Goal: Task Accomplishment & Management: Manage account settings

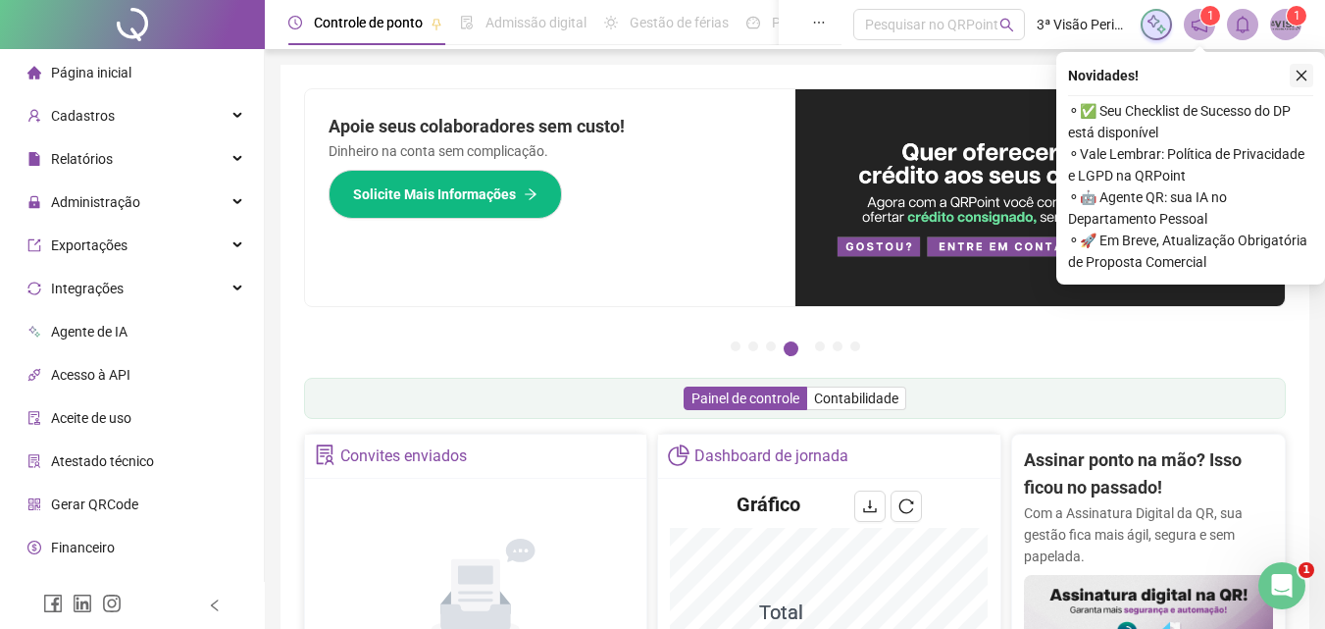
click at [1299, 80] on icon "close" at bounding box center [1301, 76] width 14 height 14
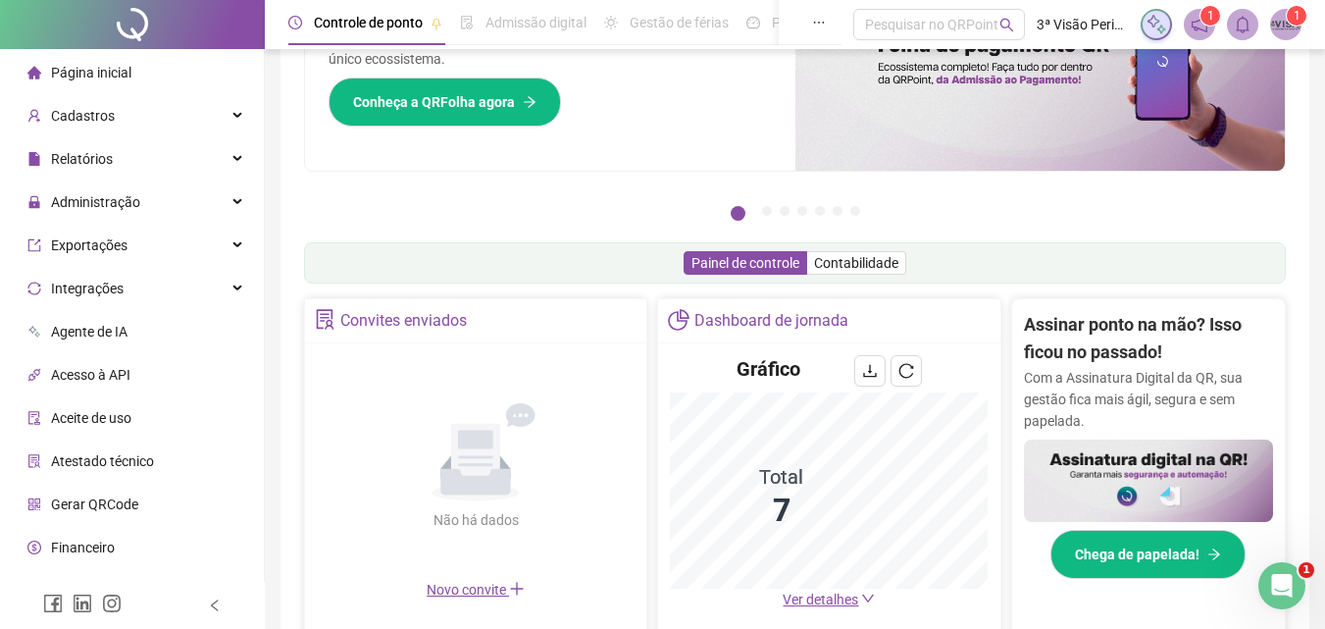
scroll to position [490, 0]
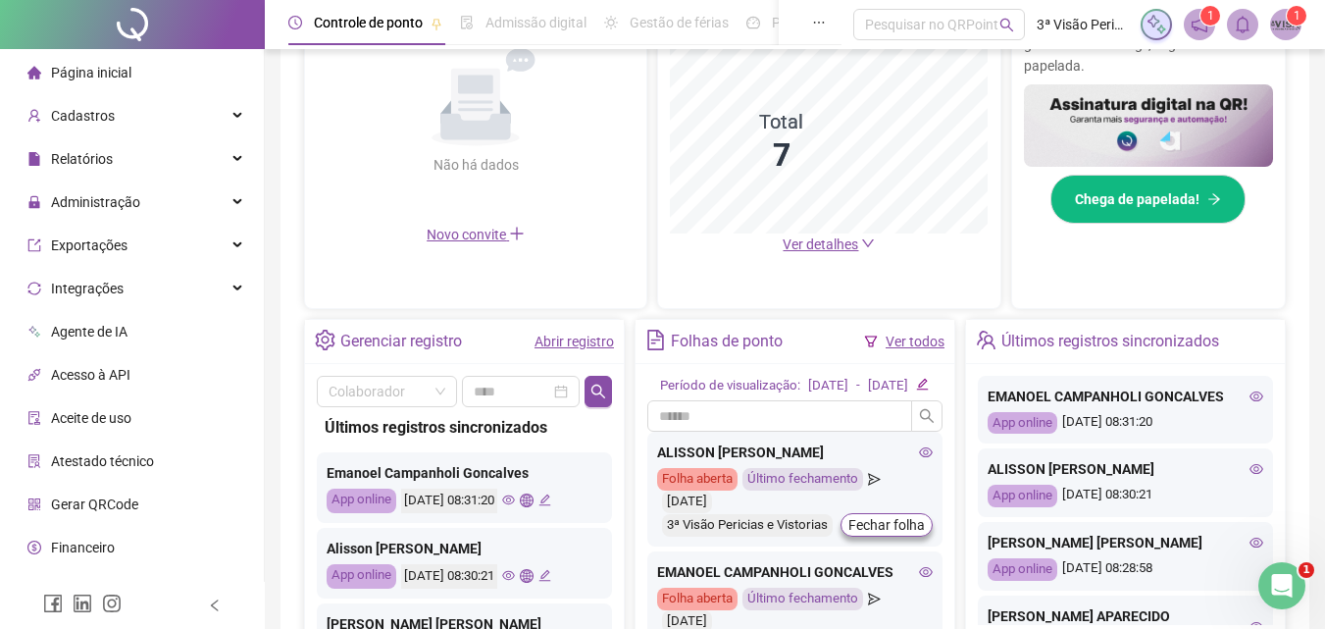
click at [570, 344] on link "Abrir registro" at bounding box center [573, 341] width 79 height 16
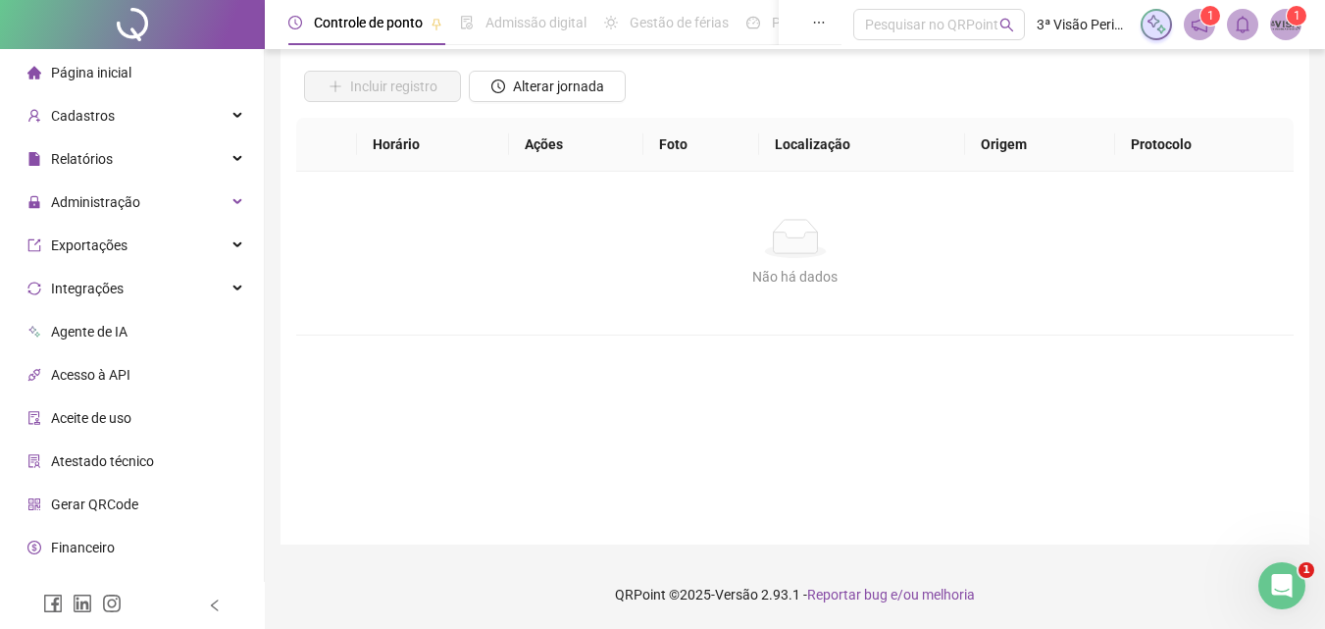
scroll to position [131, 0]
click at [574, 80] on span "Alterar jornada" at bounding box center [558, 87] width 91 height 22
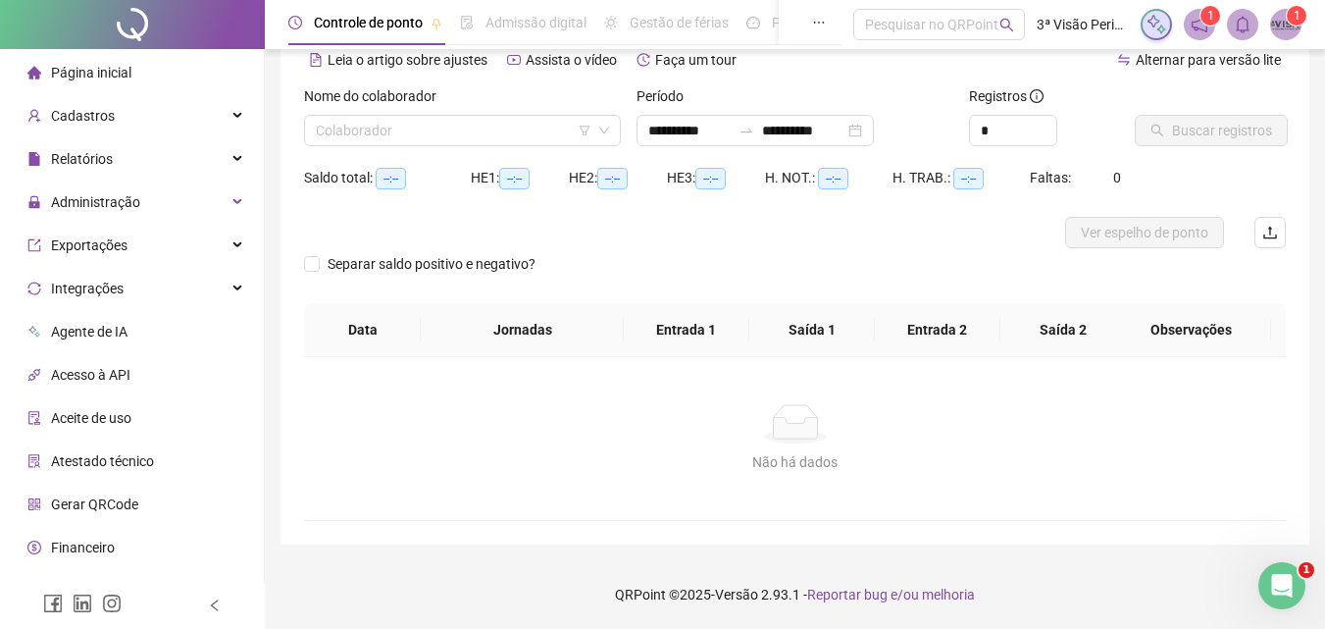
scroll to position [95, 0]
type input "**********"
click at [510, 134] on input "search" at bounding box center [454, 130] width 276 height 29
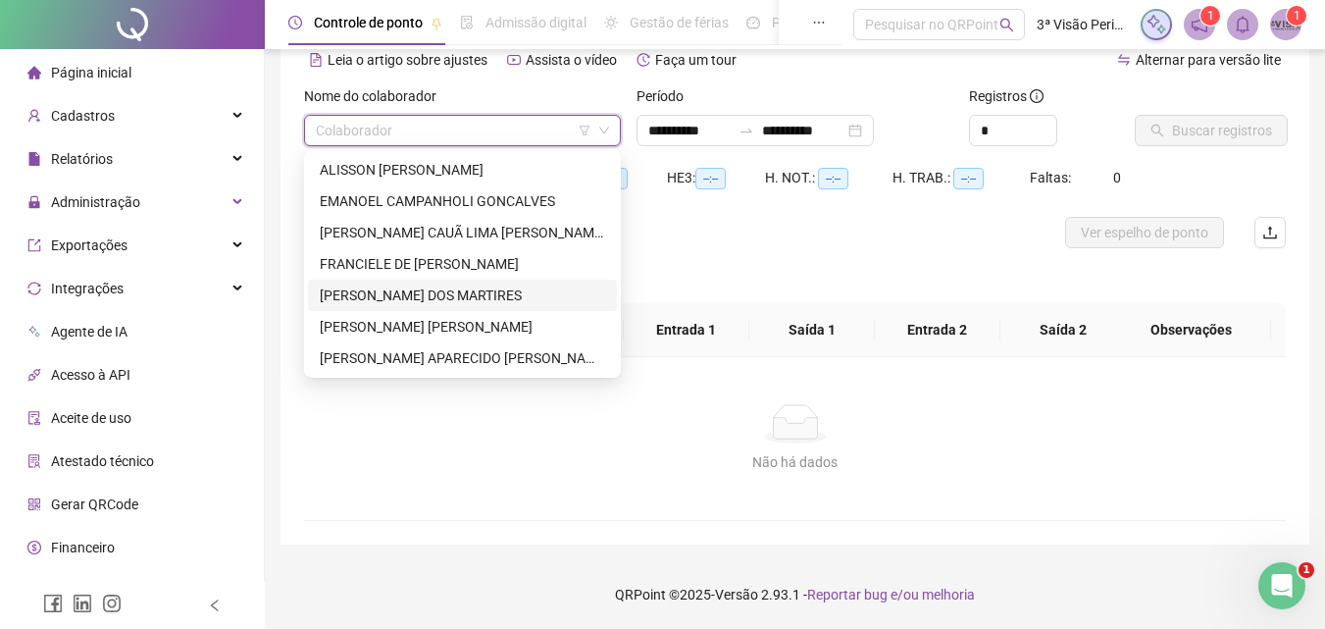
click at [449, 291] on div "[PERSON_NAME] DOS MARTIRES" at bounding box center [462, 295] width 285 height 22
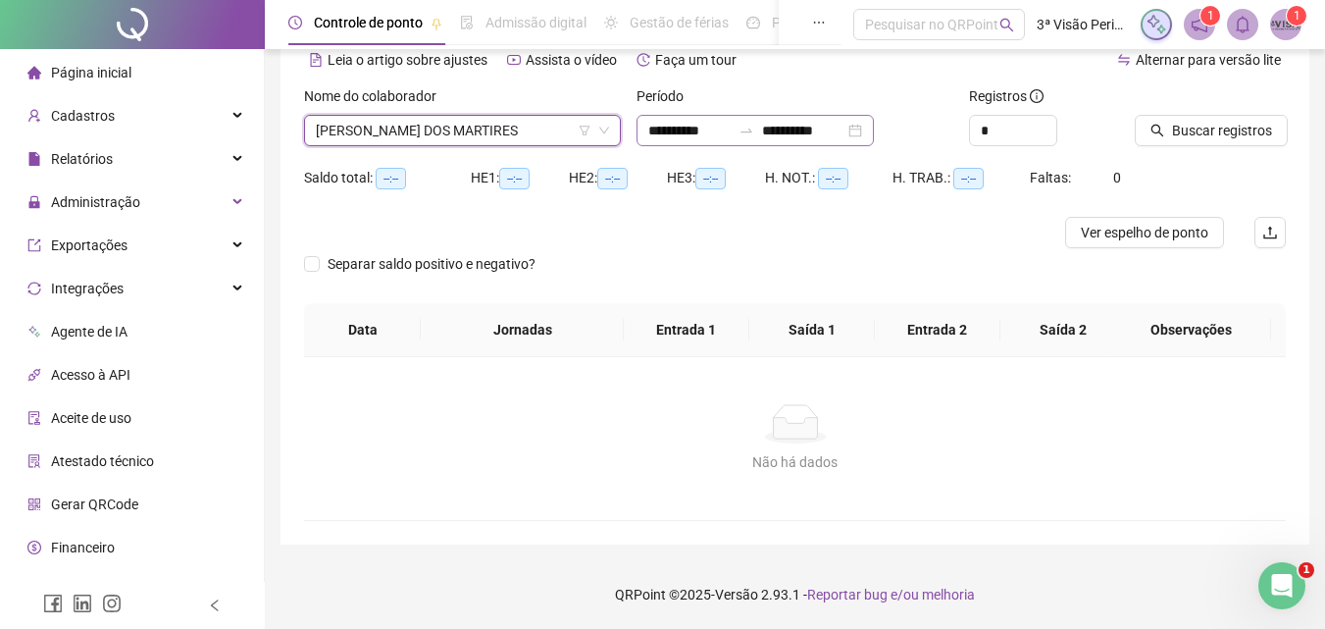
click at [874, 140] on div "**********" at bounding box center [754, 130] width 237 height 31
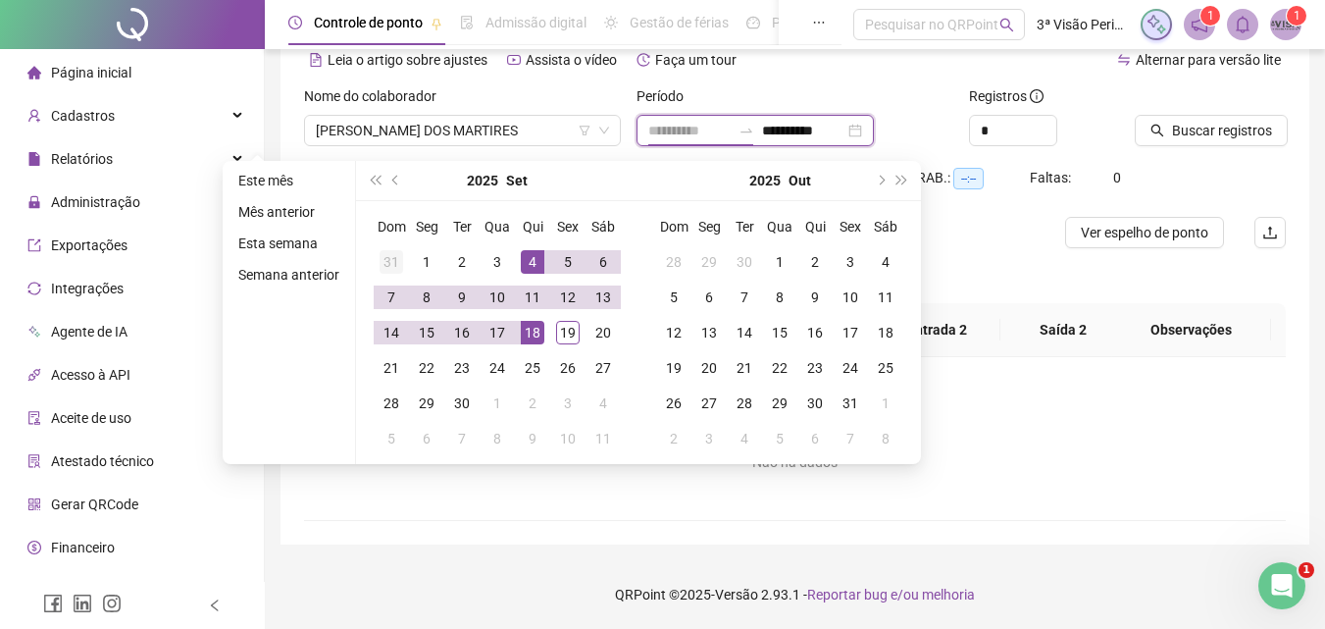
type input "**********"
click at [405, 257] on td "31" at bounding box center [391, 261] width 35 height 35
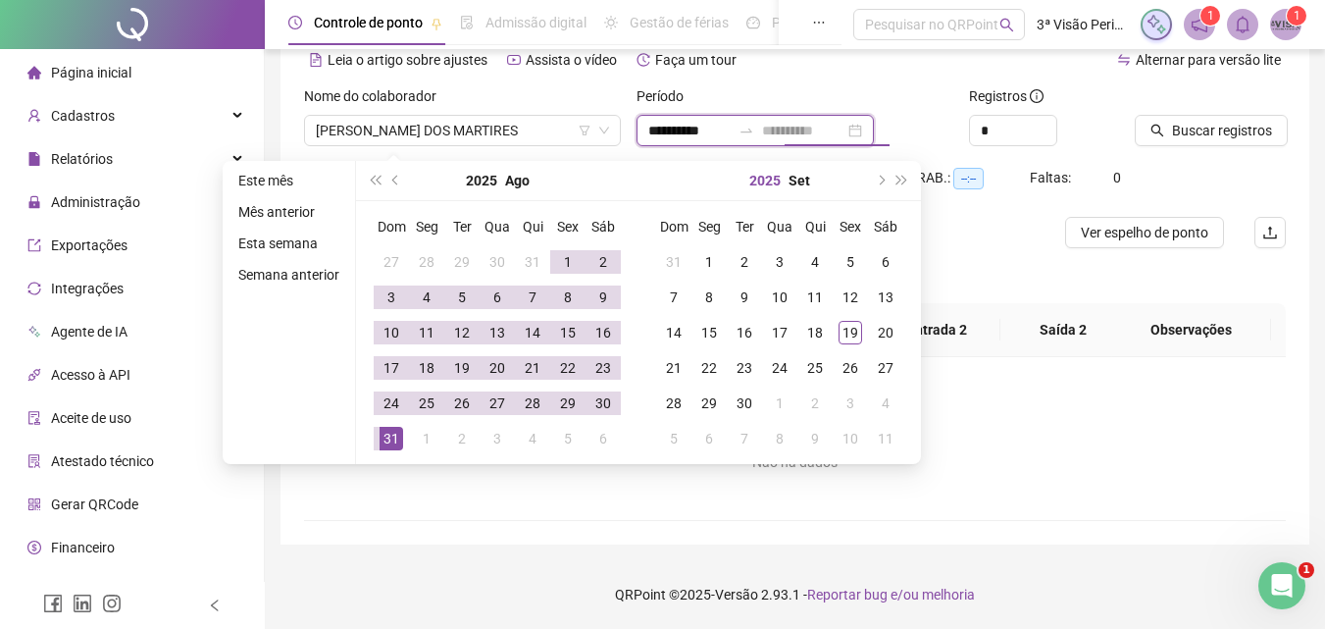
type input "**********"
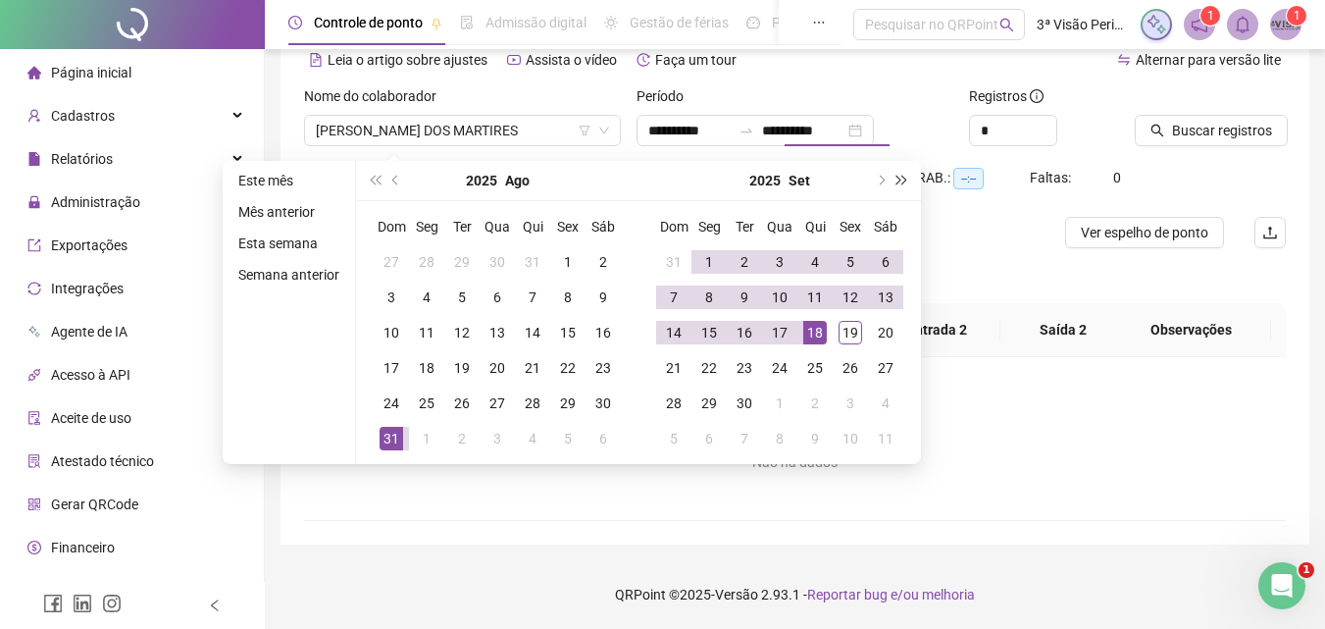
click at [898, 182] on span "super-next-year" at bounding box center [902, 181] width 10 height 10
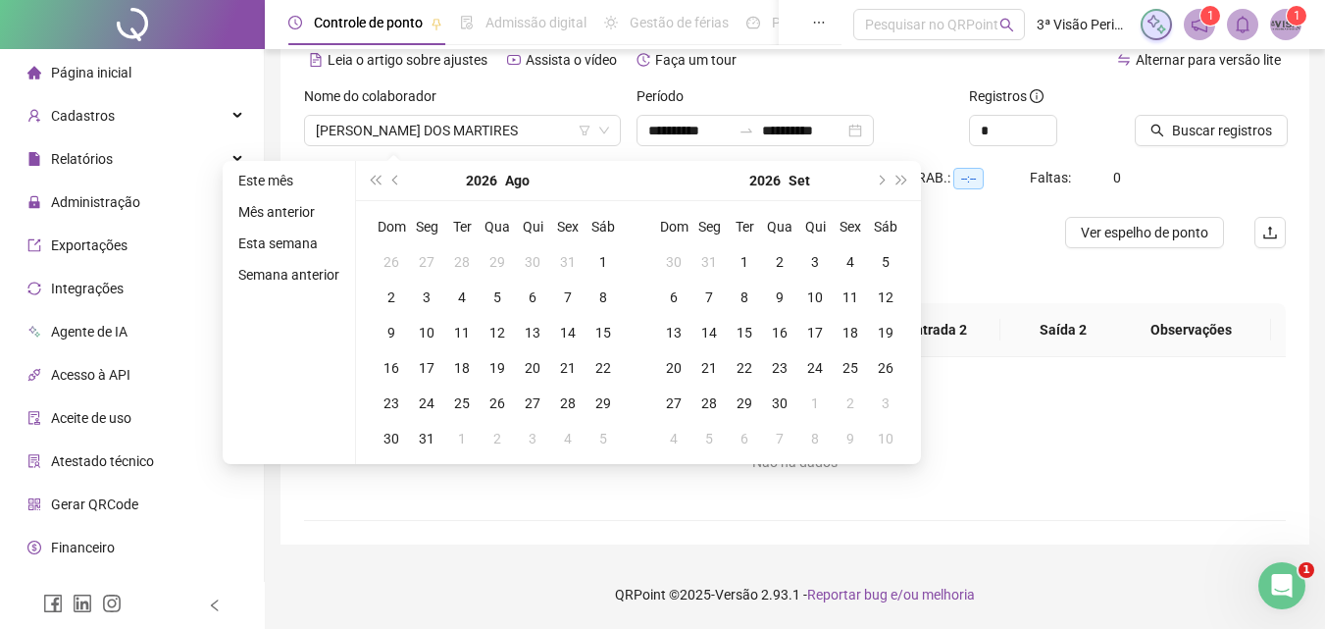
click at [69, 65] on span "Página inicial" at bounding box center [91, 73] width 80 height 16
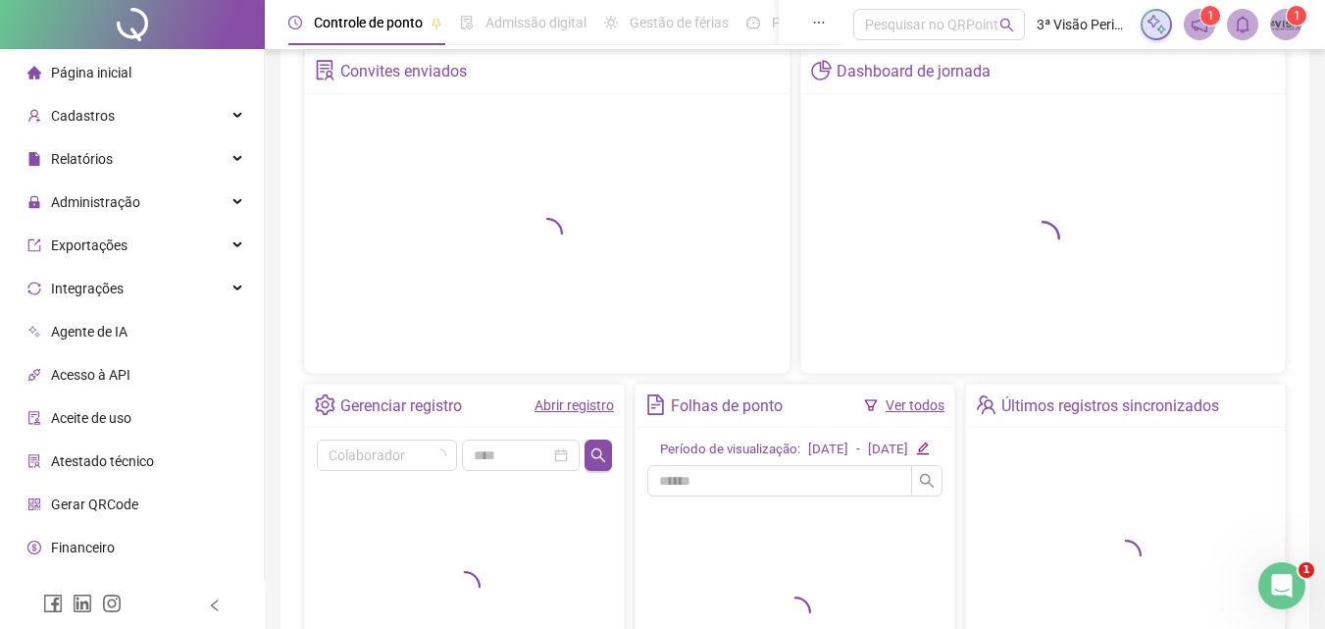
click at [69, 62] on div "Página inicial" at bounding box center [79, 72] width 104 height 39
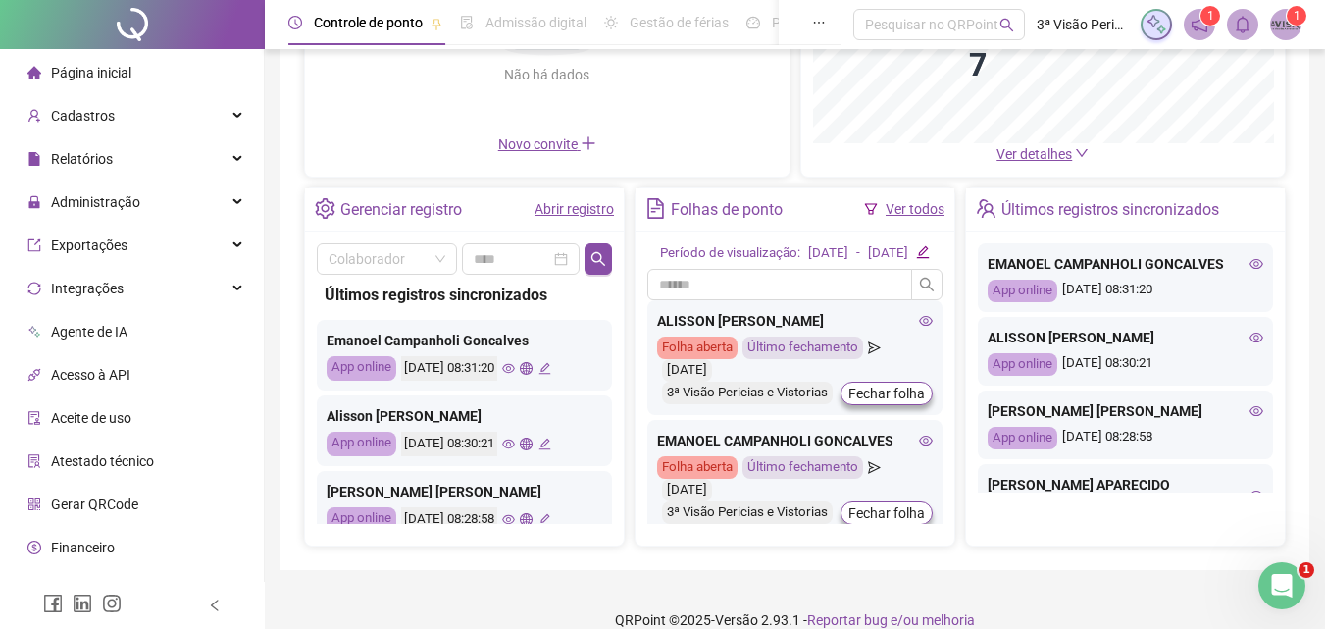
click at [582, 210] on link "Abrir registro" at bounding box center [573, 209] width 79 height 16
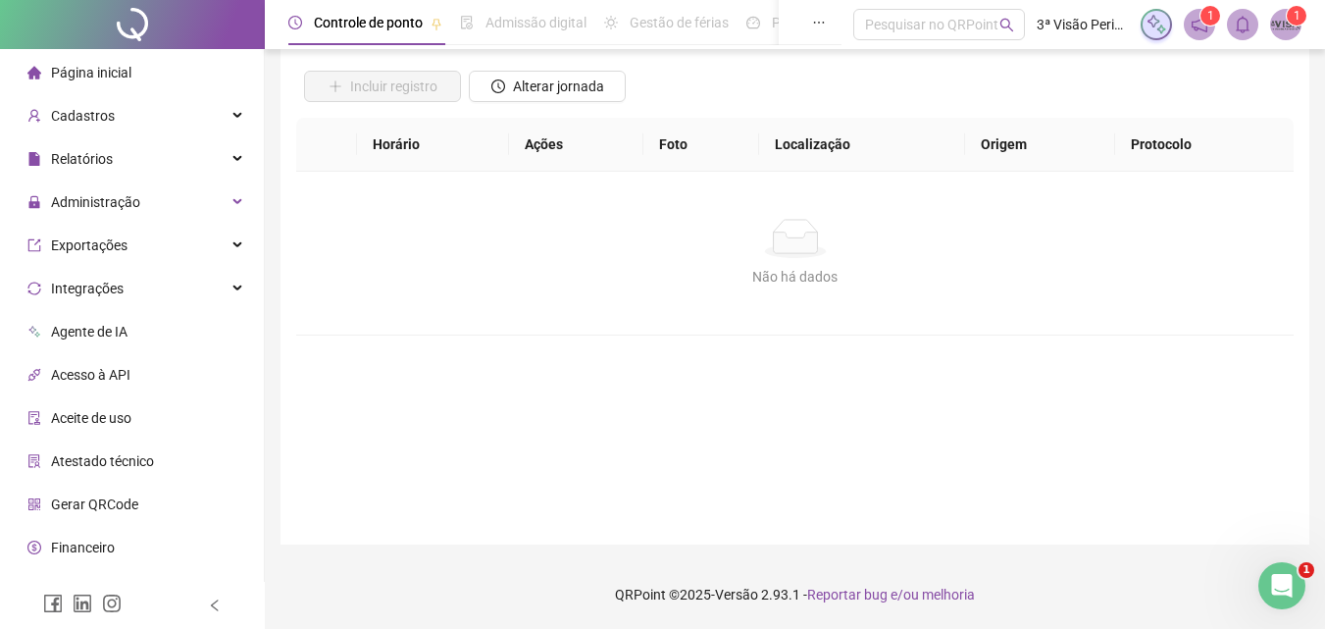
scroll to position [131, 0]
click at [588, 93] on span "Alterar jornada" at bounding box center [558, 87] width 91 height 22
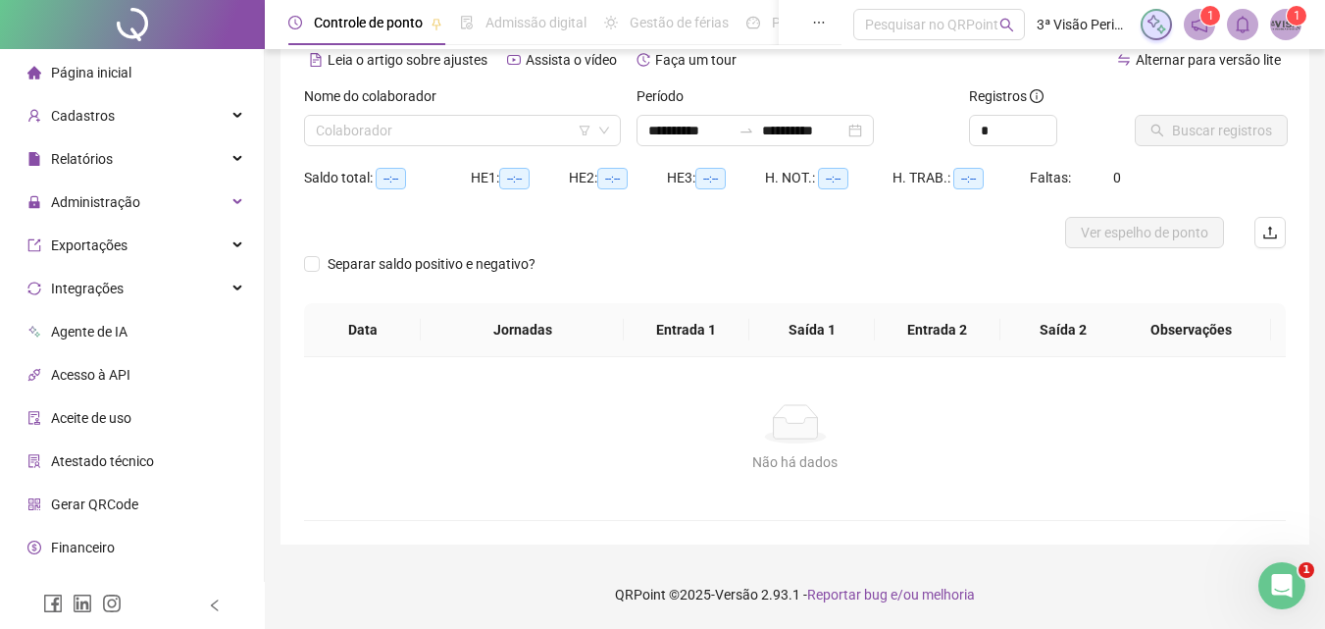
scroll to position [95, 0]
type input "**********"
click at [494, 119] on input "search" at bounding box center [454, 130] width 276 height 29
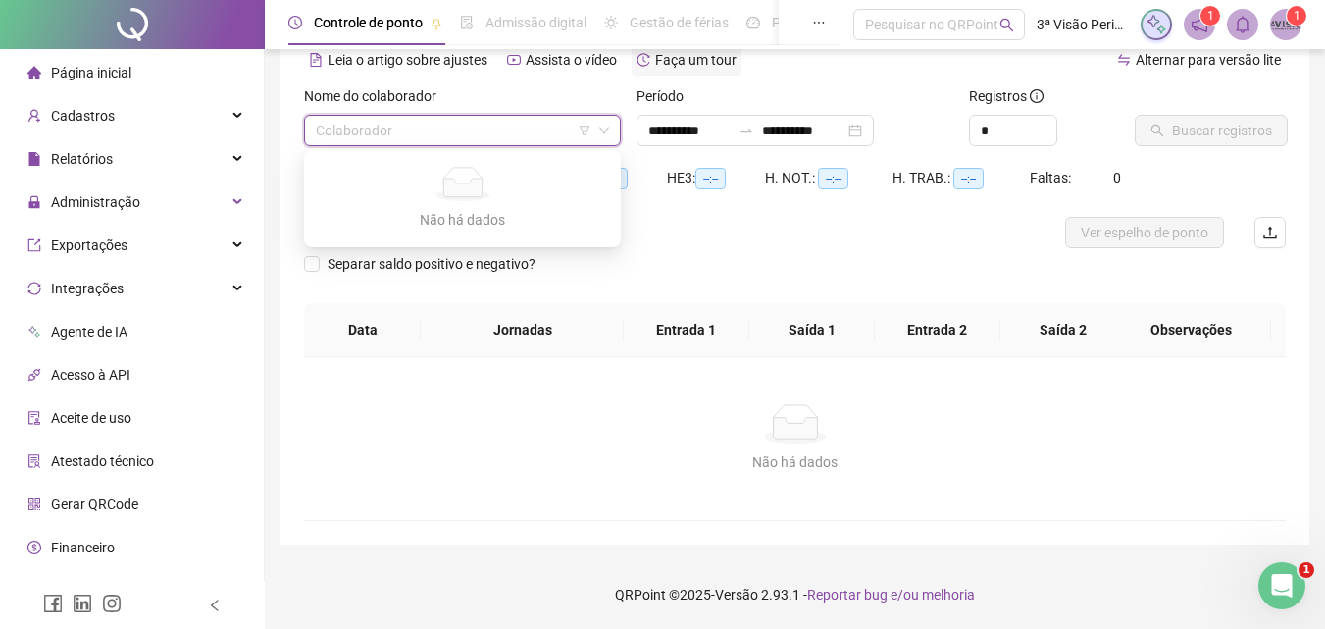
click at [680, 71] on div "Faça um tour" at bounding box center [687, 59] width 110 height 31
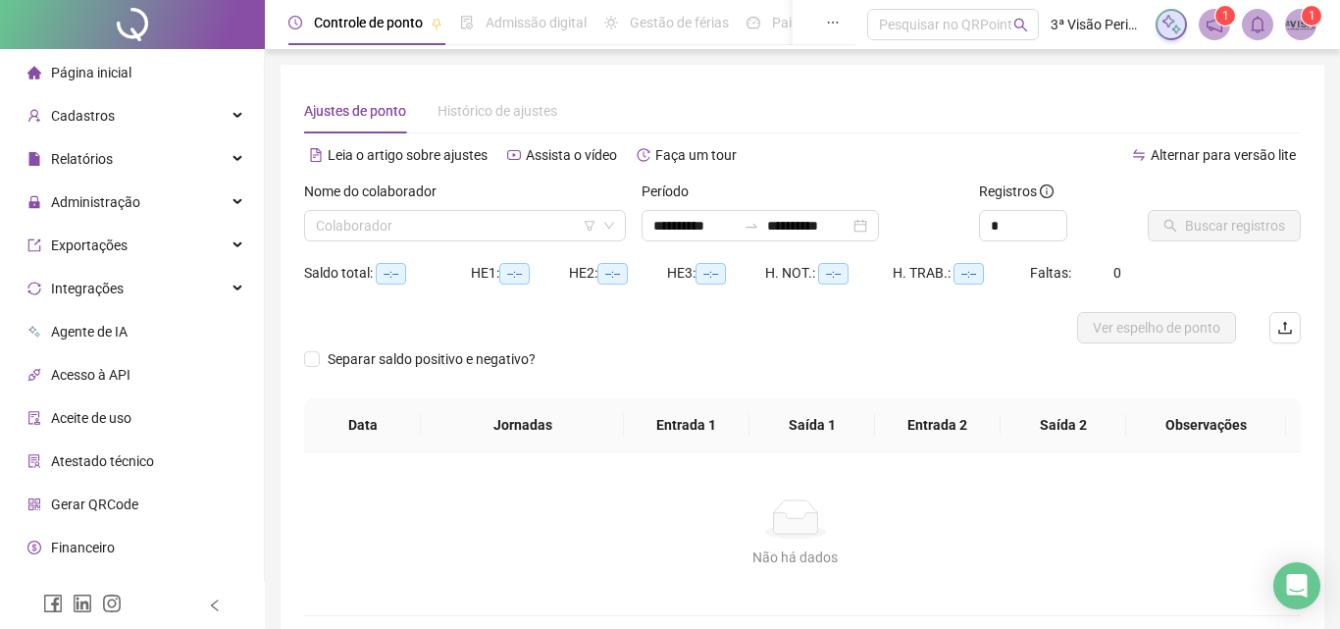
type input "**********"
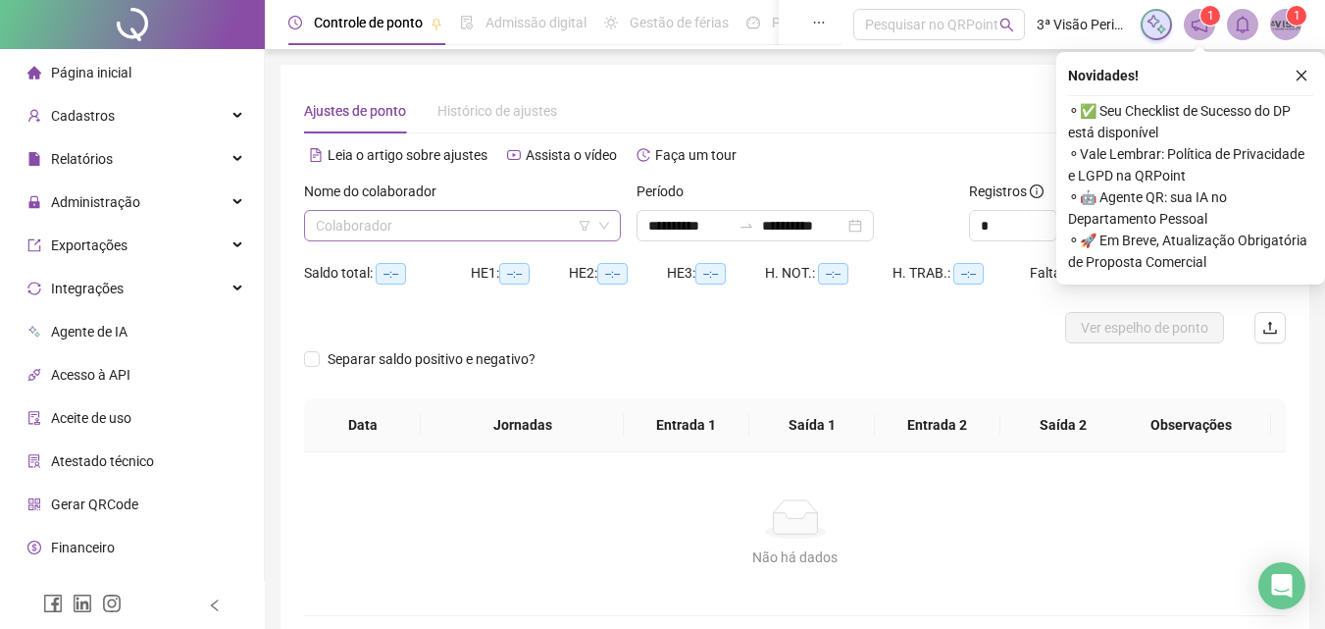
click at [600, 225] on icon "down" at bounding box center [604, 226] width 12 height 12
click at [76, 67] on span "Página inicial" at bounding box center [91, 73] width 80 height 16
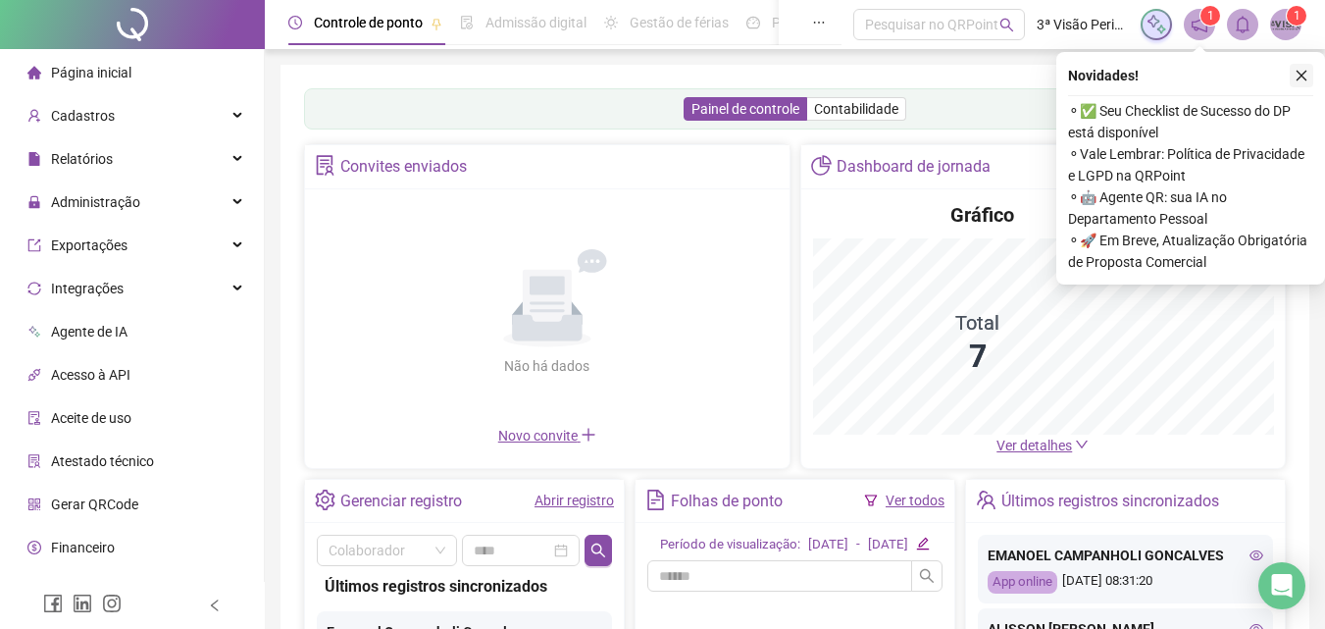
click at [1306, 80] on icon "close" at bounding box center [1301, 76] width 14 height 14
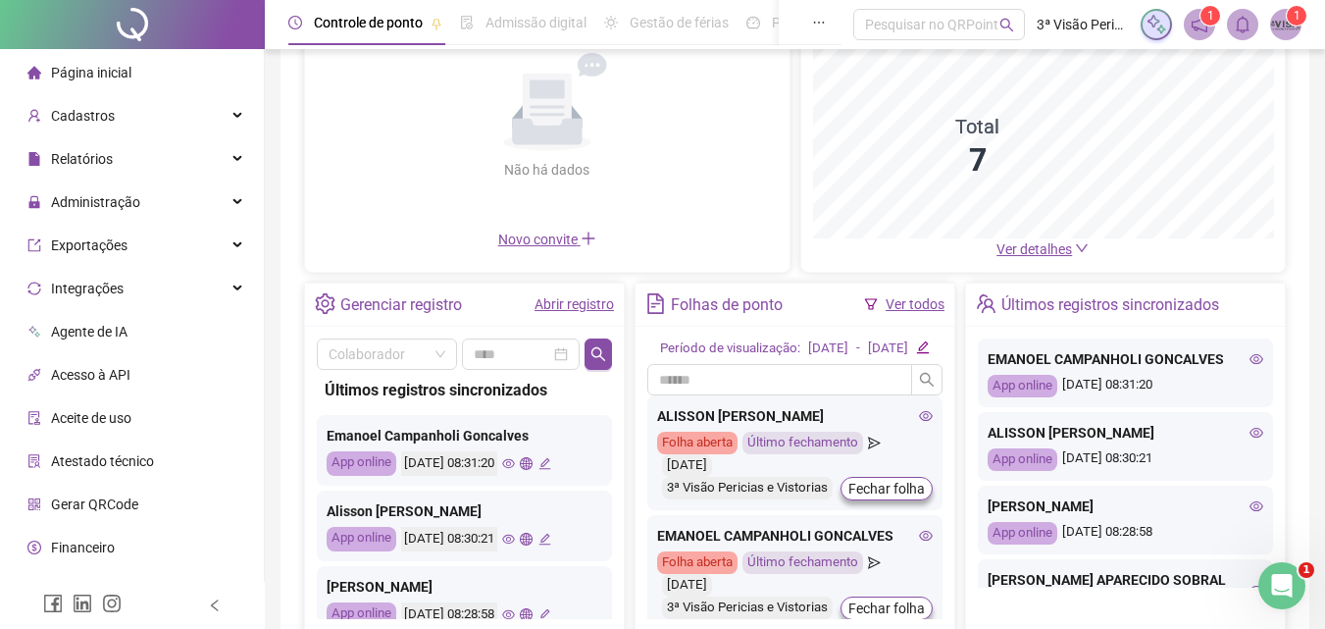
click at [594, 301] on link "Abrir registro" at bounding box center [573, 304] width 79 height 16
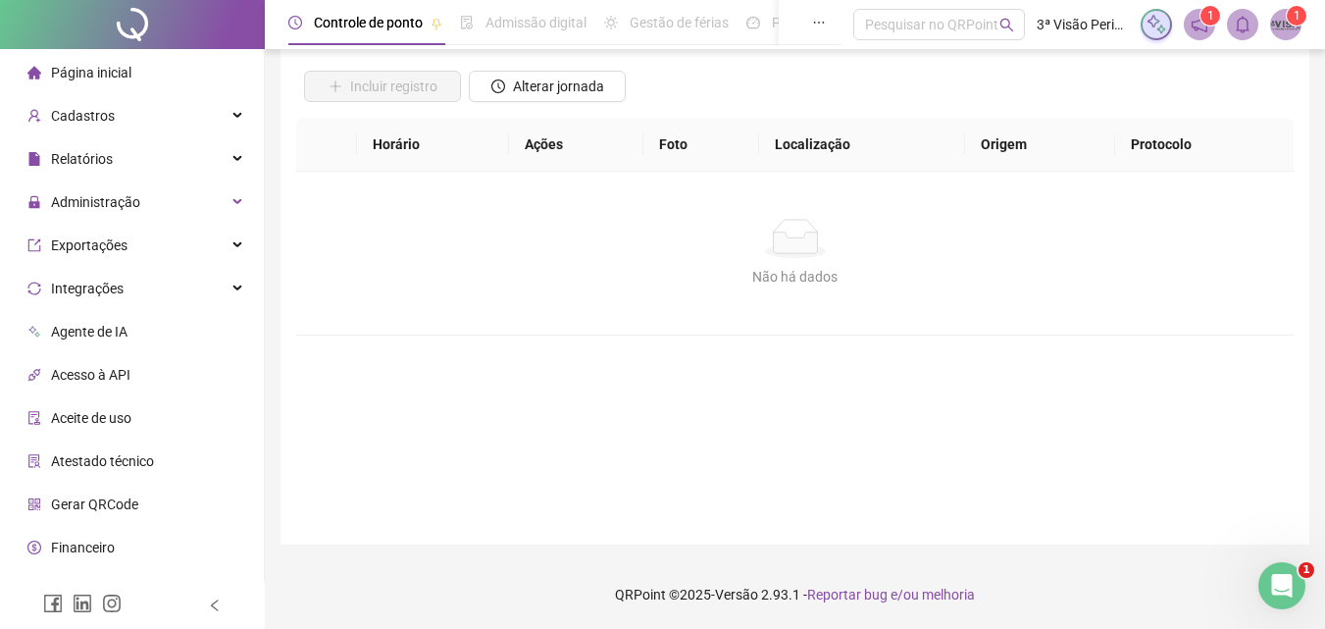
scroll to position [131, 0]
click at [533, 87] on span "Alterar jornada" at bounding box center [558, 87] width 91 height 22
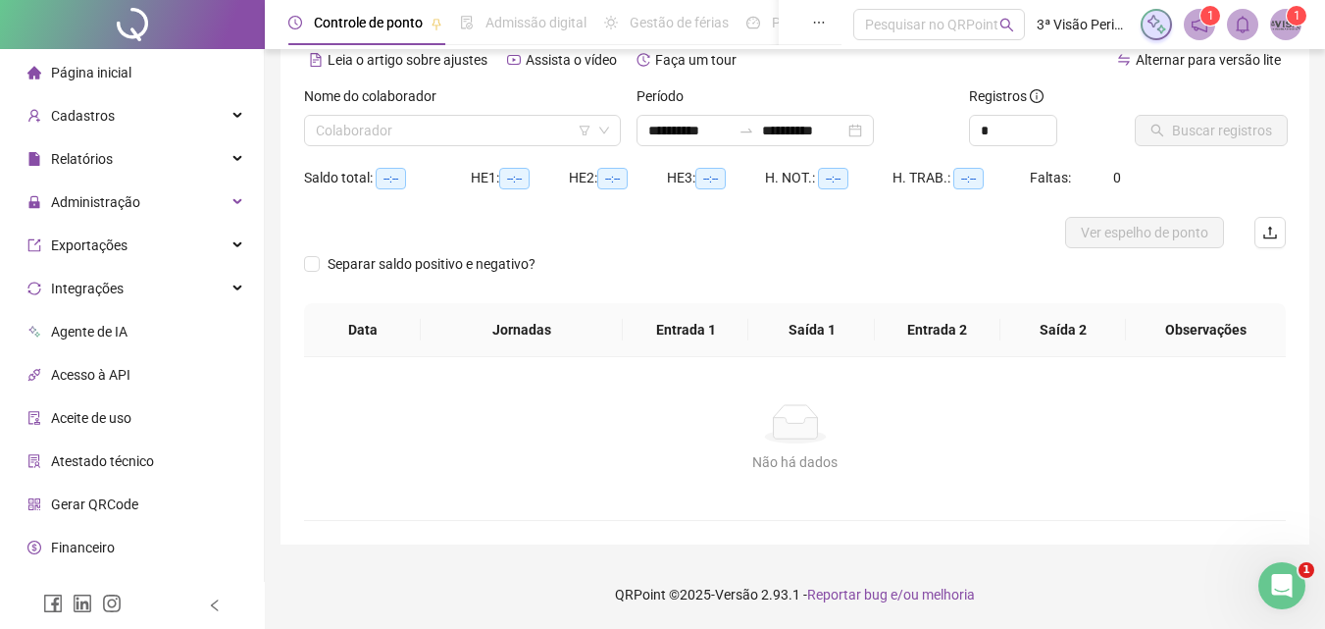
scroll to position [95, 0]
type input "**********"
click at [527, 132] on input "search" at bounding box center [454, 130] width 276 height 29
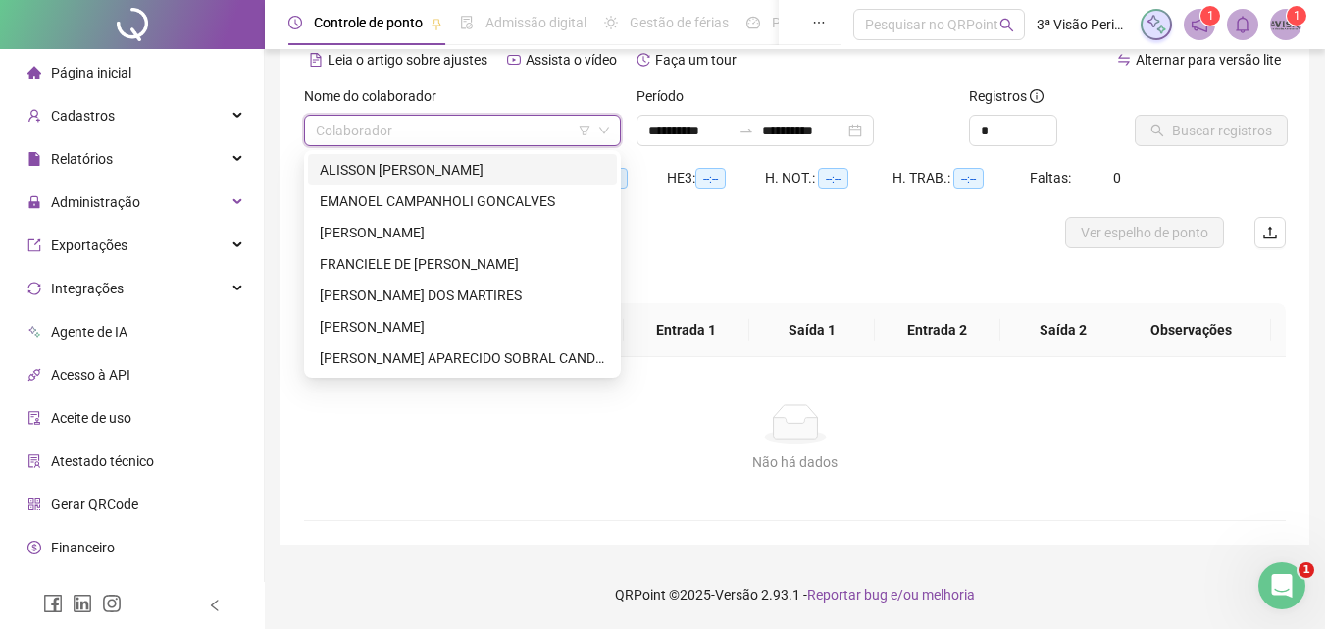
click at [435, 164] on div "ALISSON [PERSON_NAME]" at bounding box center [462, 170] width 285 height 22
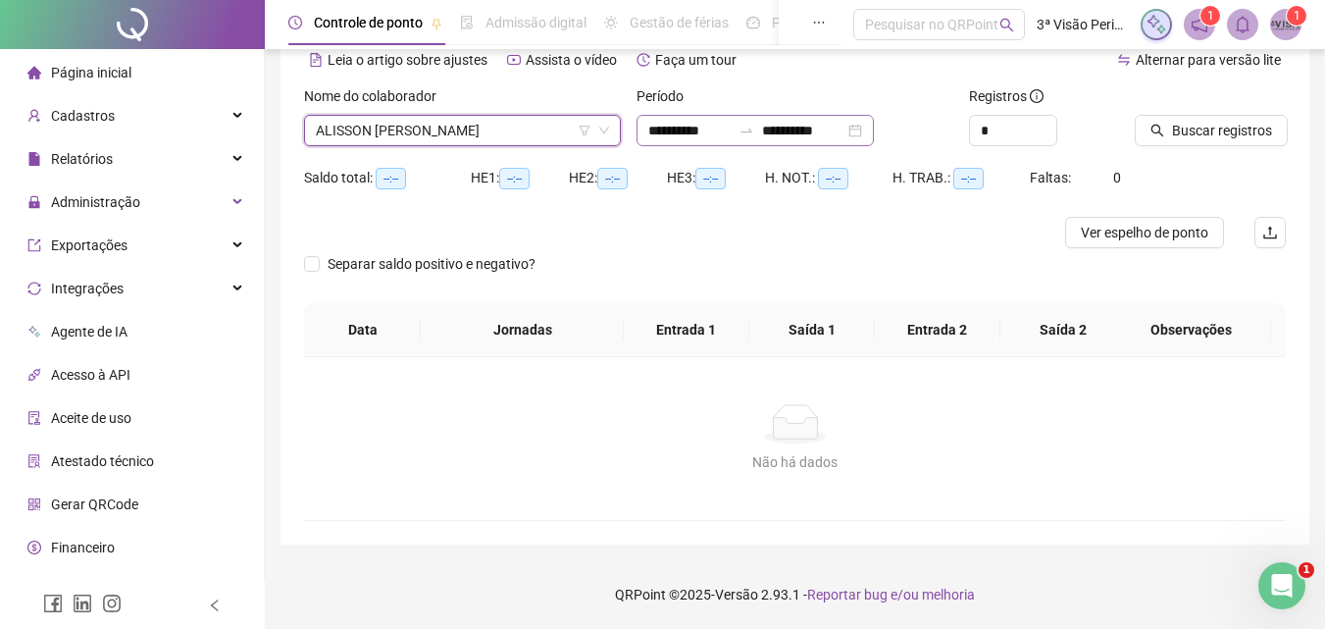
click at [874, 133] on div "**********" at bounding box center [754, 130] width 237 height 31
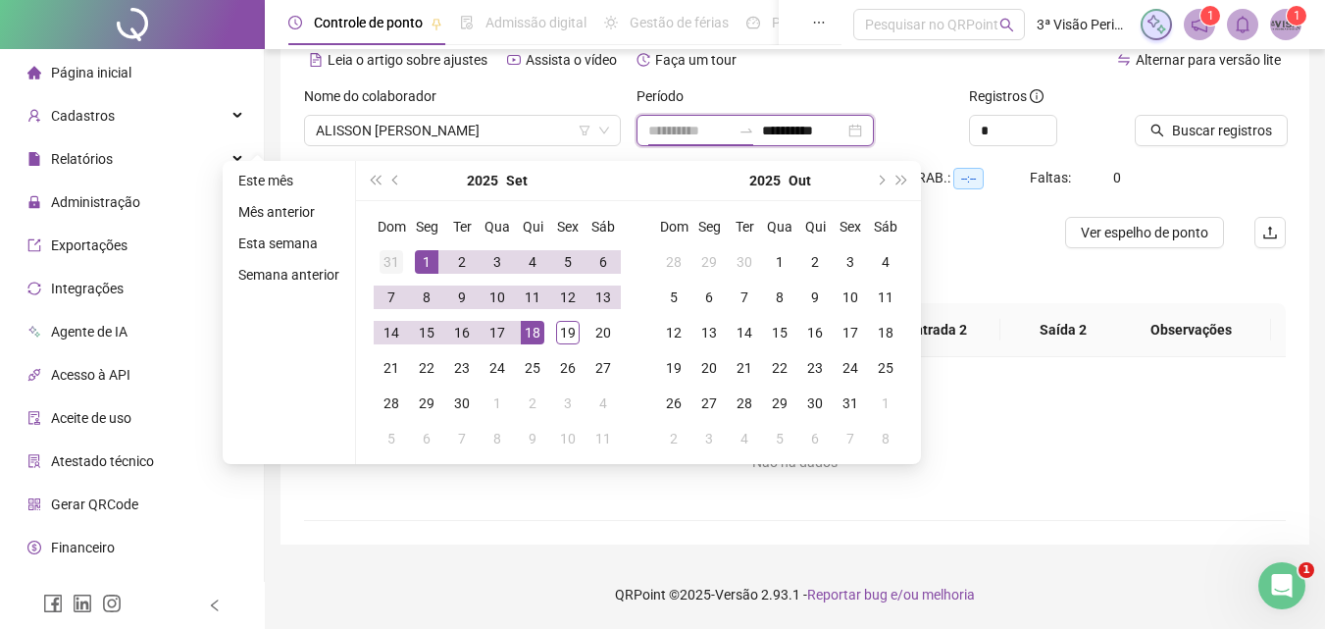
type input "**********"
click at [381, 258] on div "31" at bounding box center [392, 262] width 24 height 24
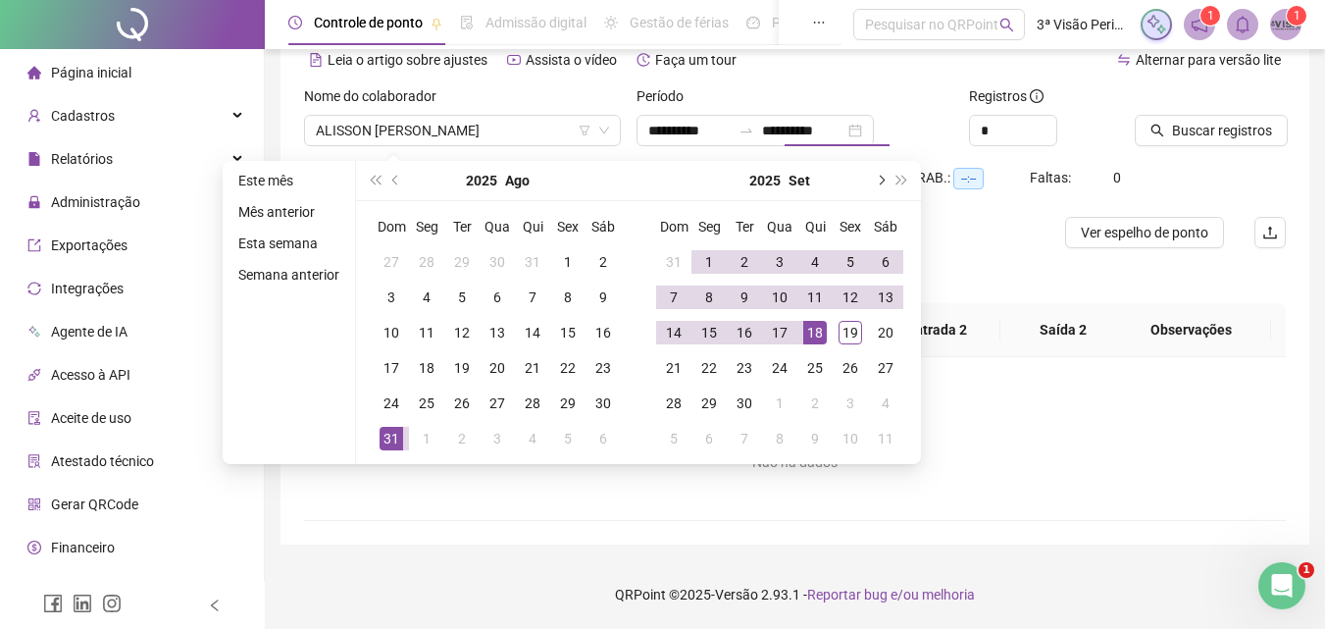
click at [874, 183] on button "next-year" at bounding box center [880, 180] width 22 height 39
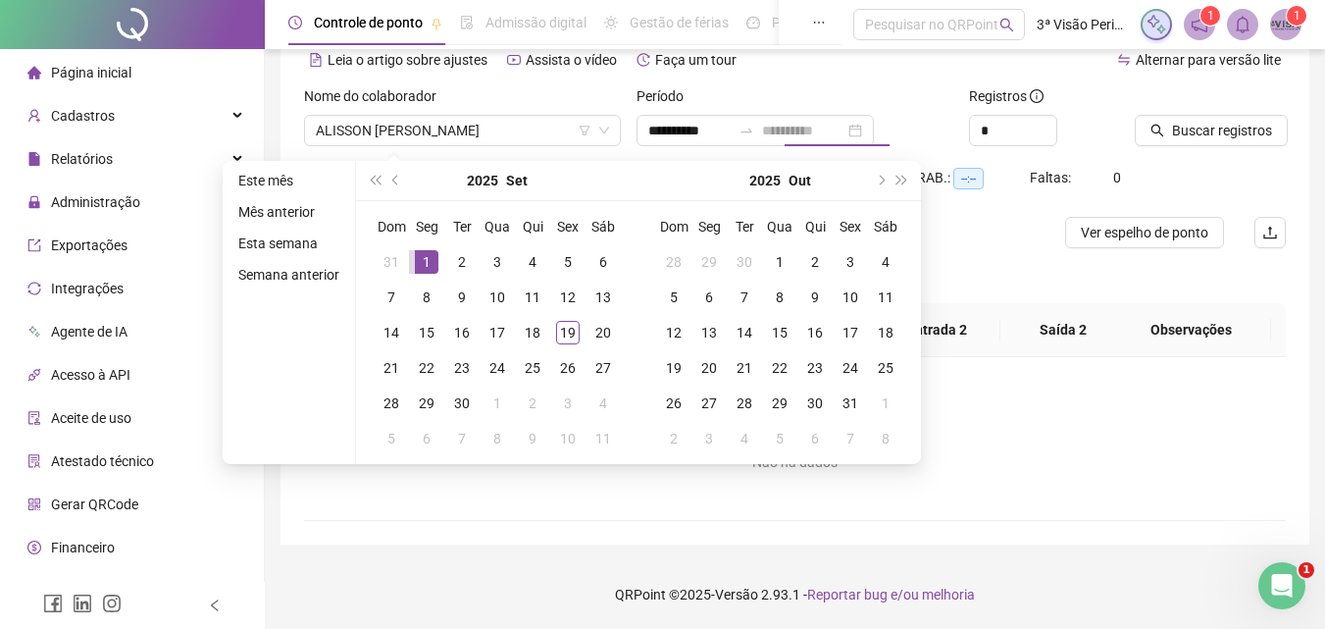
type input "**********"
click at [422, 260] on div "1" at bounding box center [427, 262] width 24 height 24
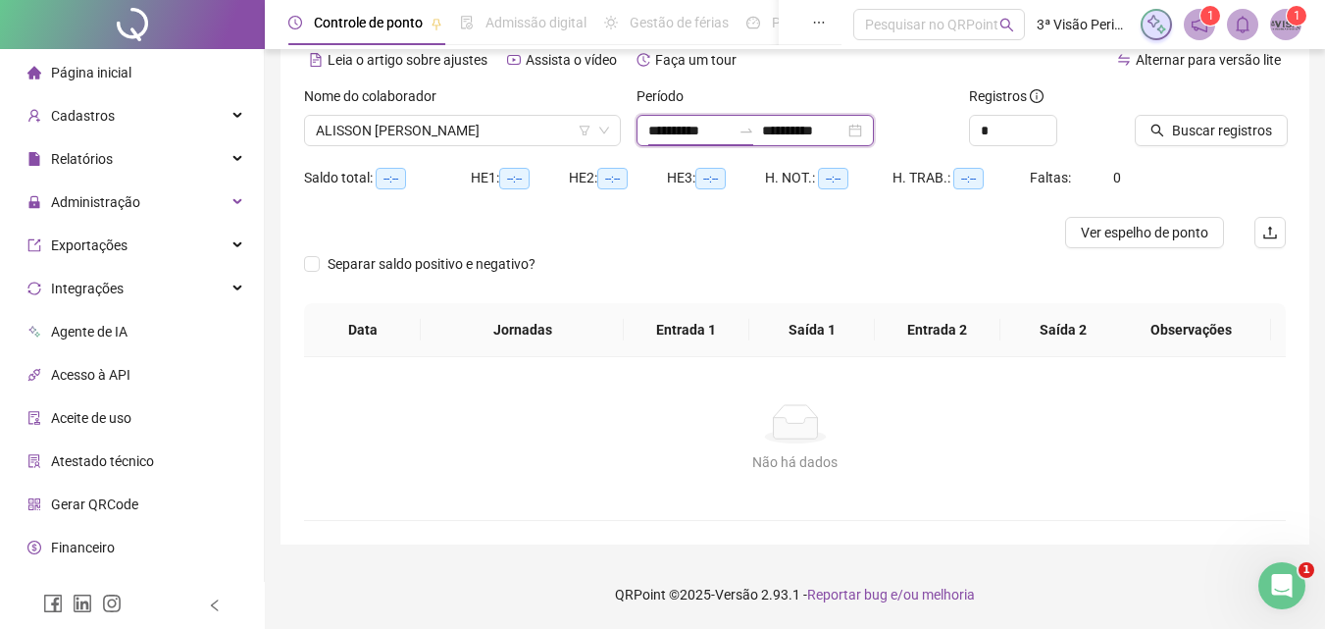
click at [676, 132] on input "**********" at bounding box center [689, 131] width 82 height 22
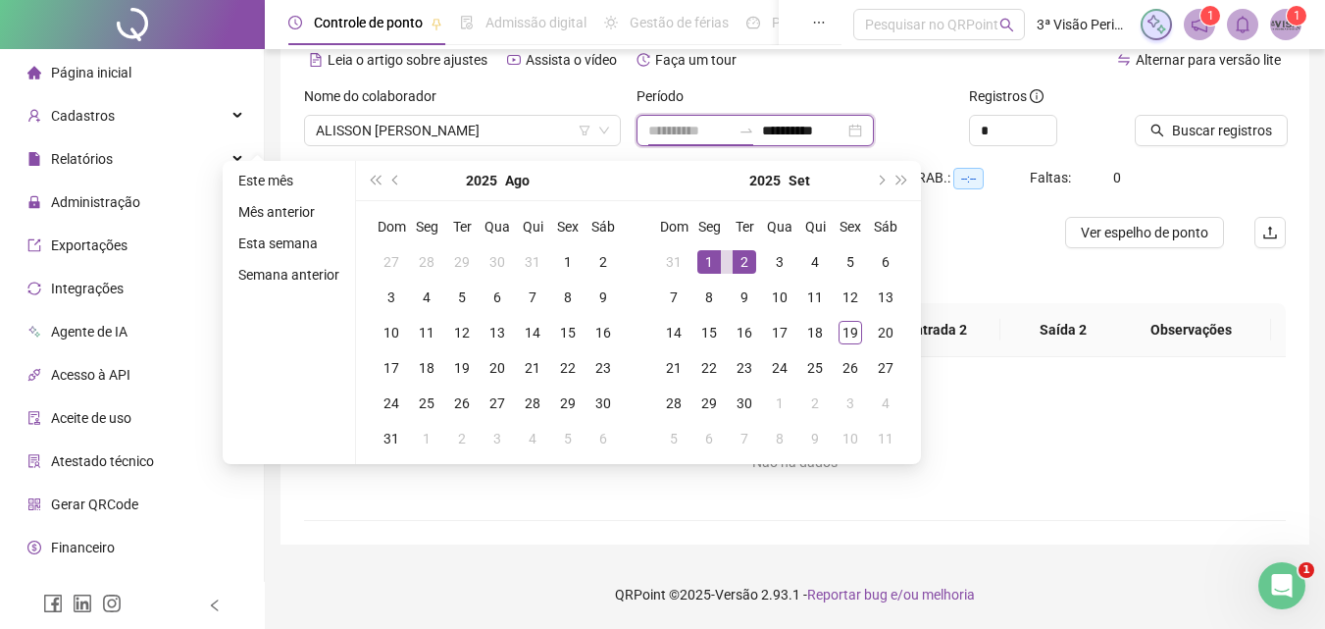
type input "**********"
click at [703, 259] on div "1" at bounding box center [709, 262] width 24 height 24
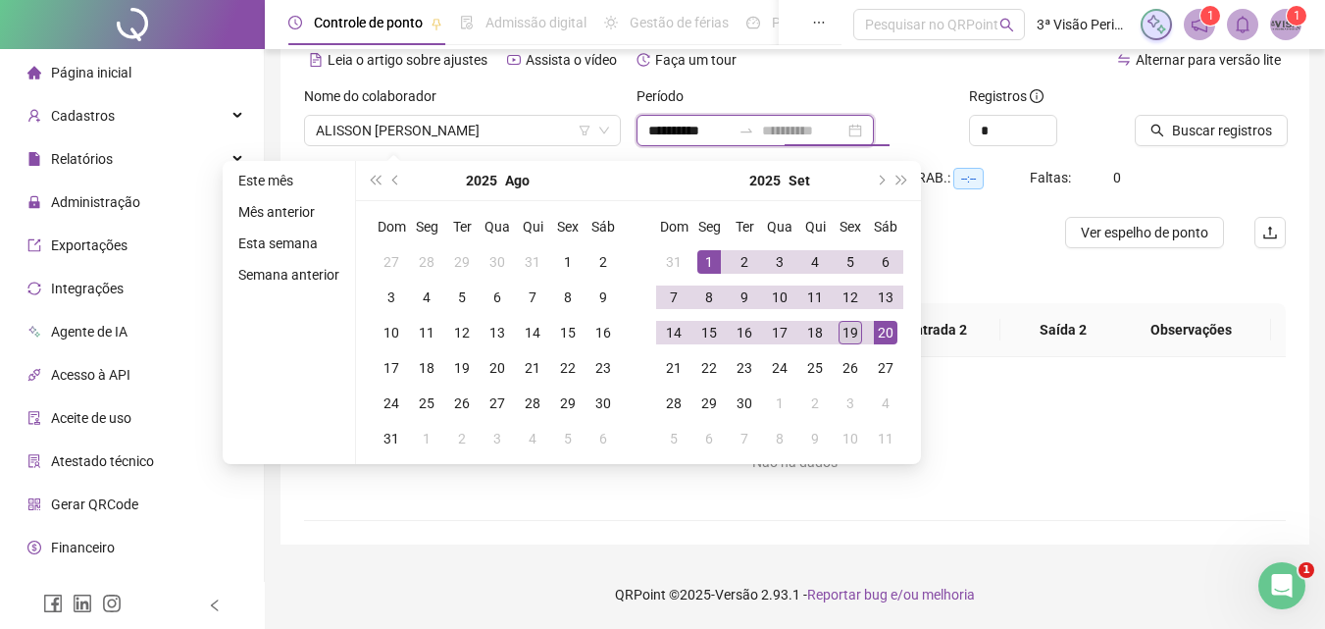
type input "**********"
click at [852, 333] on div "19" at bounding box center [850, 333] width 24 height 24
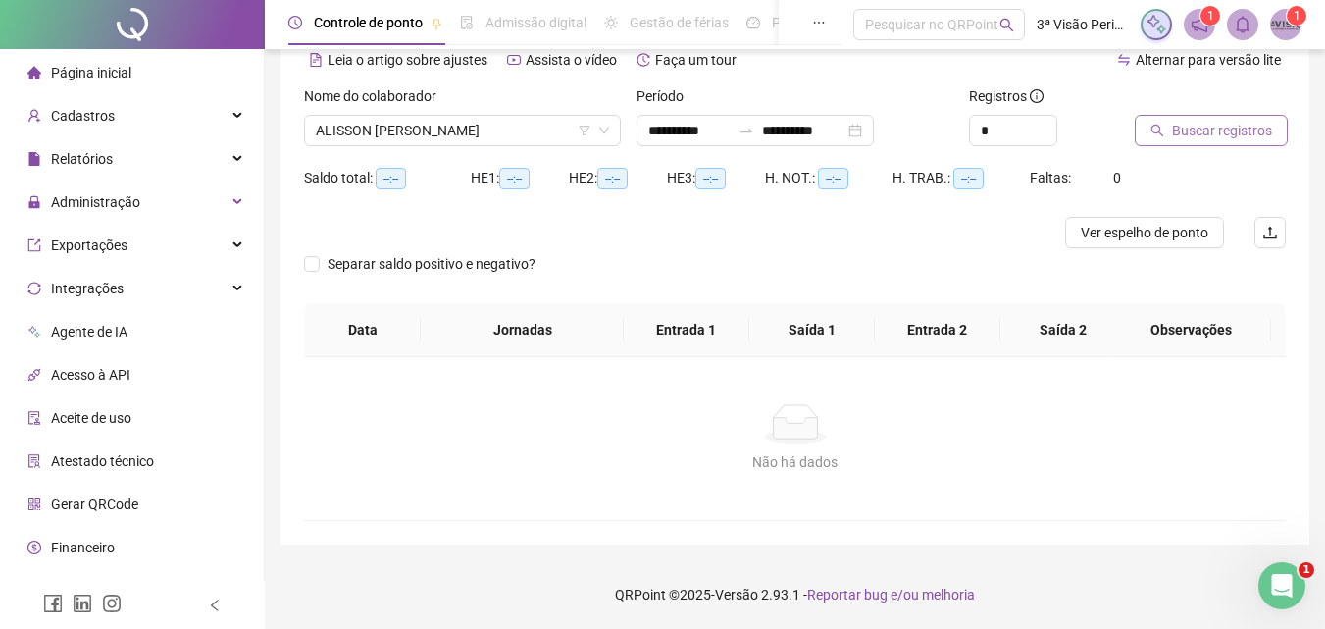
click at [1254, 137] on span "Buscar registros" at bounding box center [1222, 131] width 100 height 22
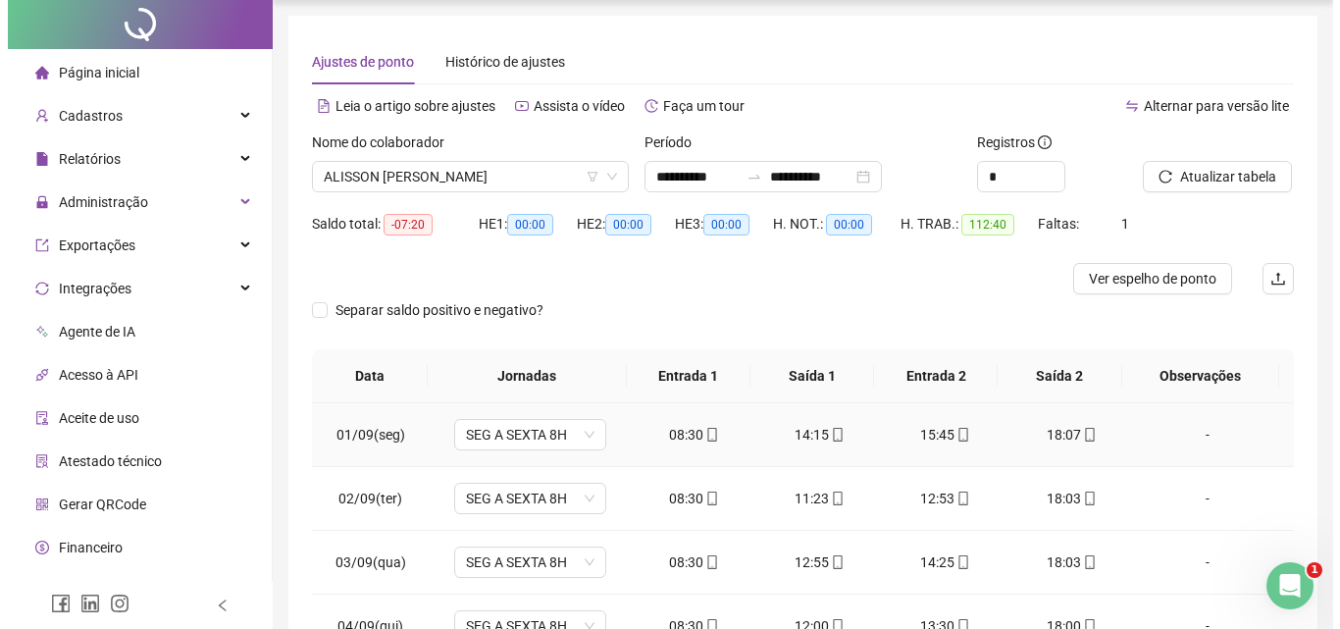
scroll to position [0, 0]
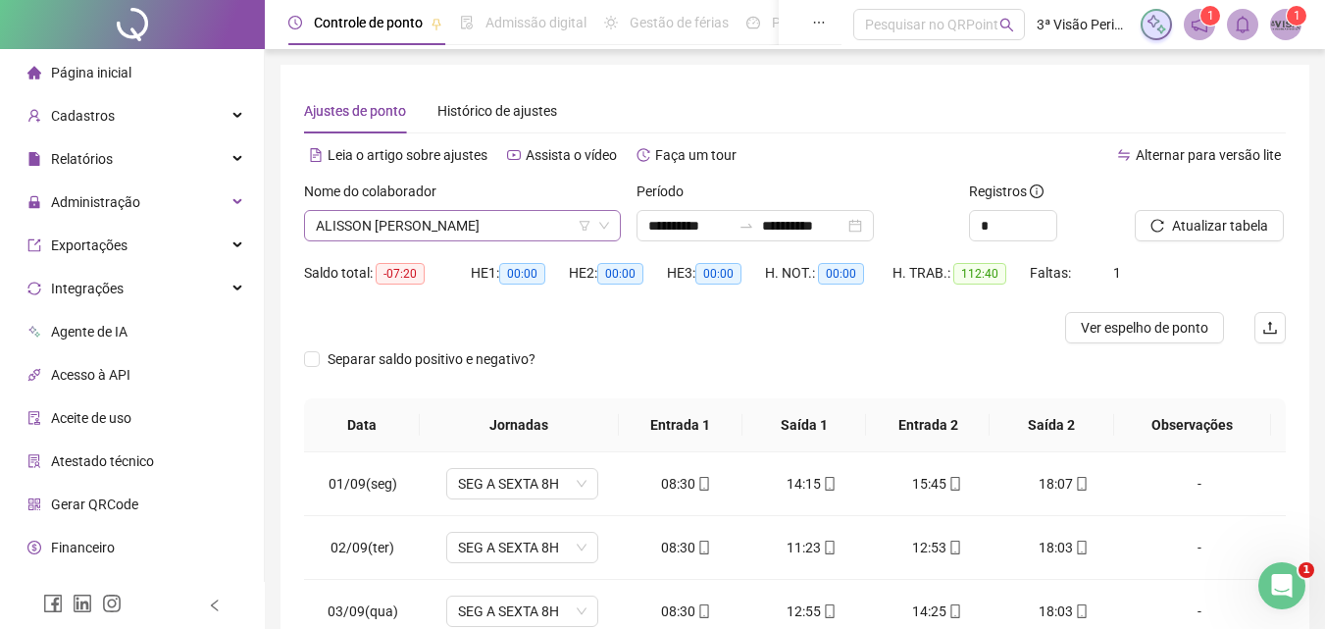
click at [417, 230] on span "ALISSON [PERSON_NAME]" at bounding box center [462, 225] width 293 height 29
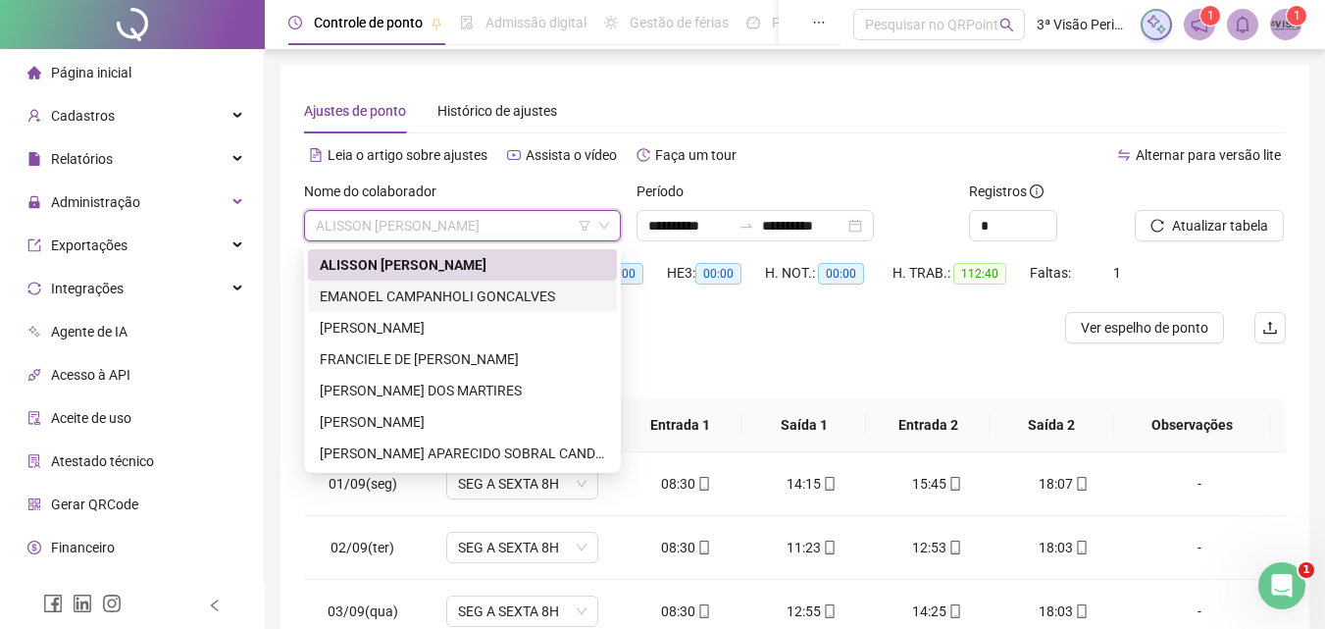
click at [417, 295] on div "EMANOEL CAMPANHOLI GONCALVES" at bounding box center [462, 296] width 285 height 22
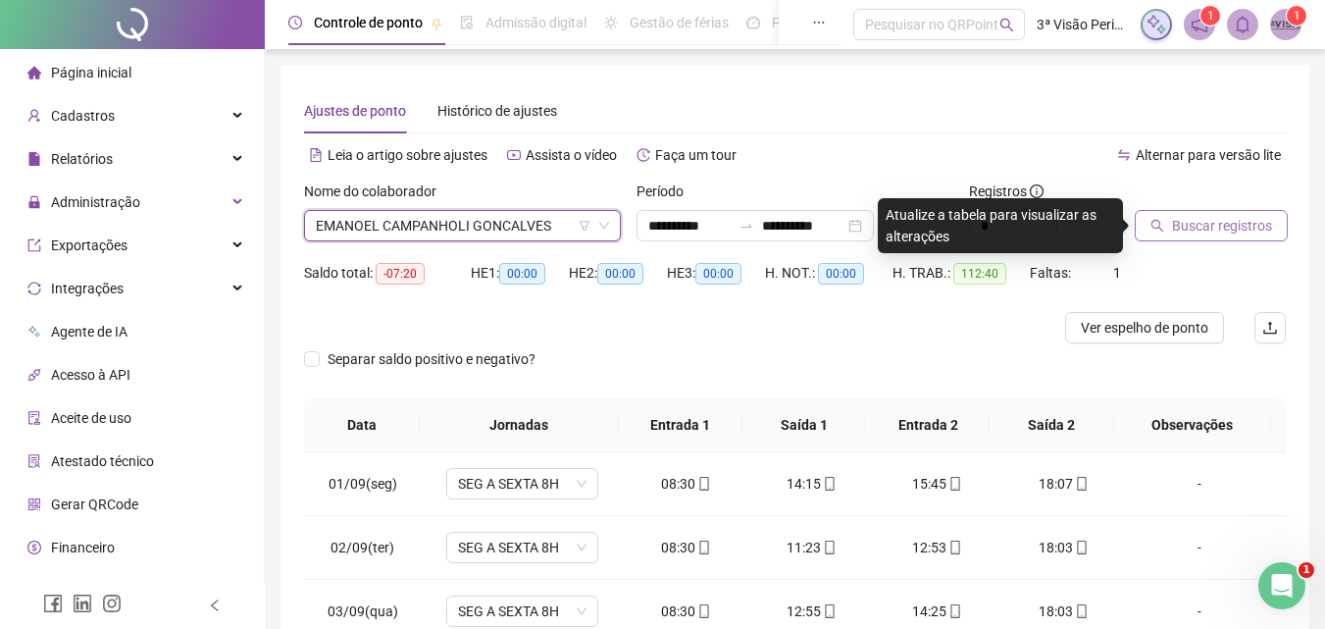
click at [1201, 223] on span "Buscar registros" at bounding box center [1222, 226] width 100 height 22
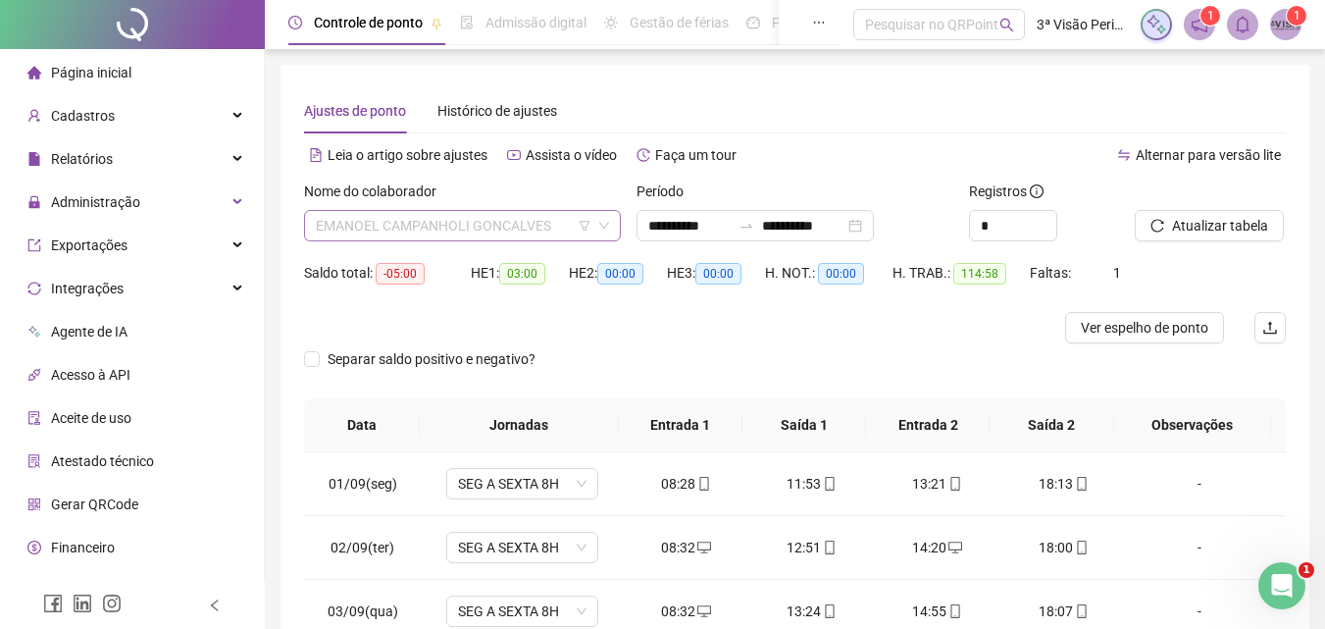
click at [459, 239] on span "EMANOEL CAMPANHOLI GONCALVES" at bounding box center [462, 225] width 293 height 29
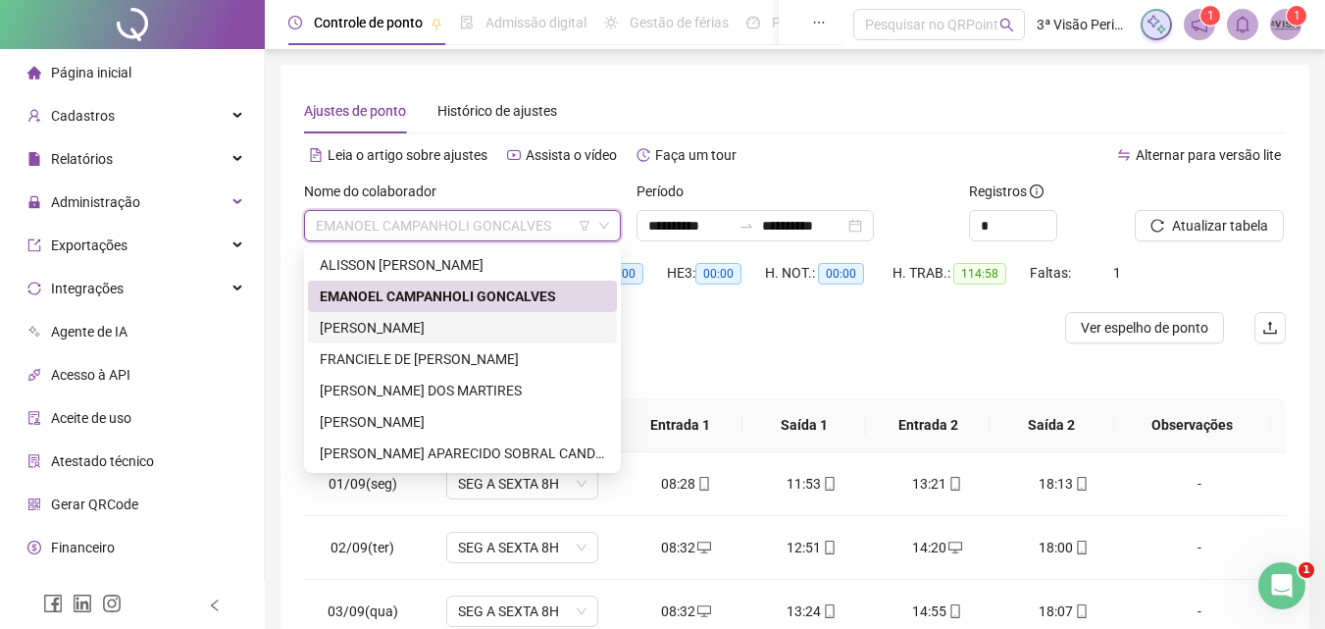
click at [474, 326] on div "[PERSON_NAME] CAUÃ LIMA [PERSON_NAME]" at bounding box center [462, 328] width 285 height 22
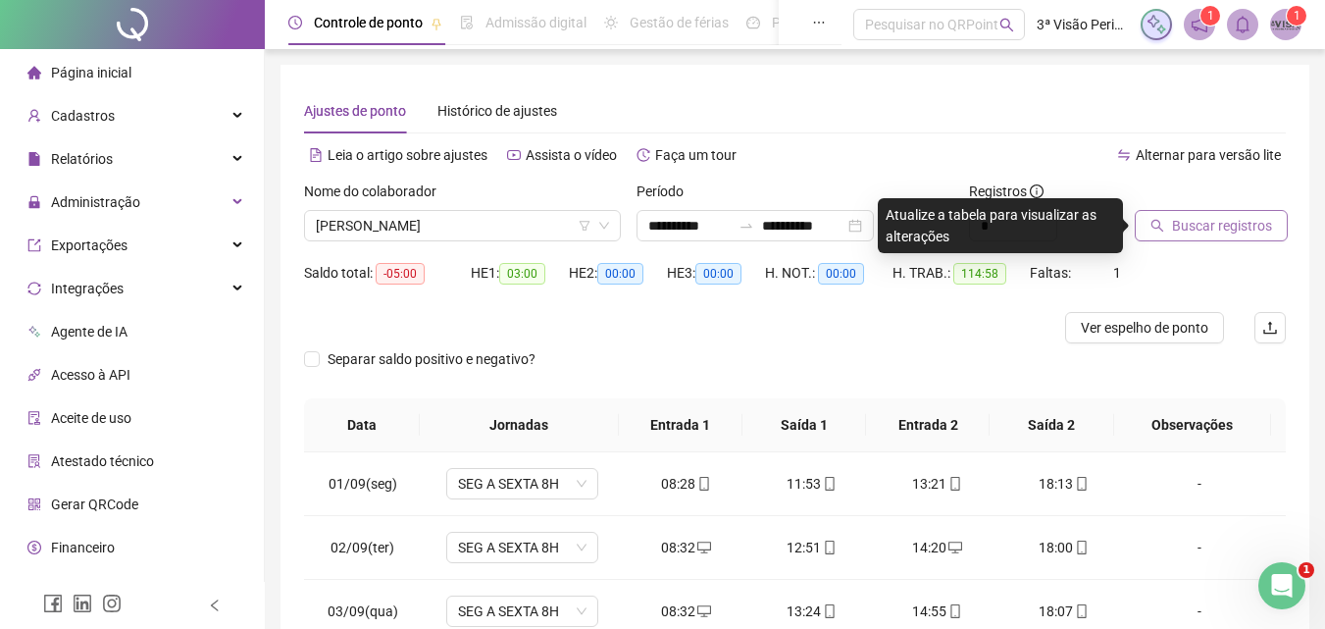
click at [1210, 228] on span "Buscar registros" at bounding box center [1222, 226] width 100 height 22
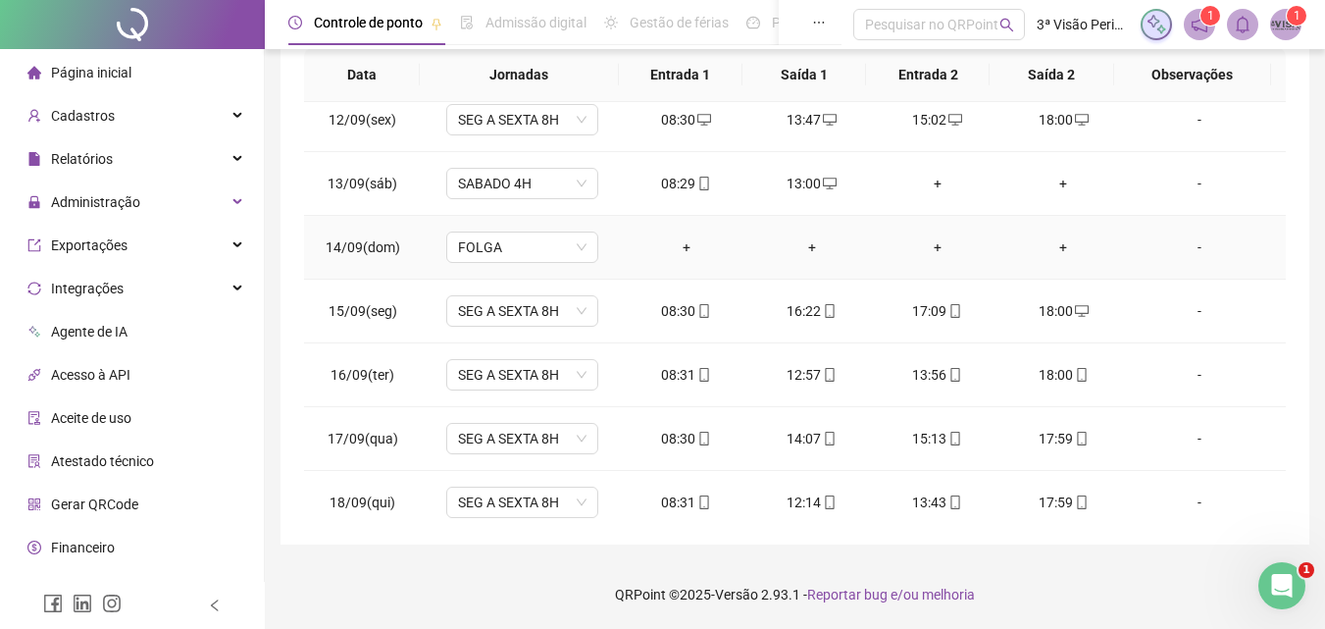
scroll to position [792, 0]
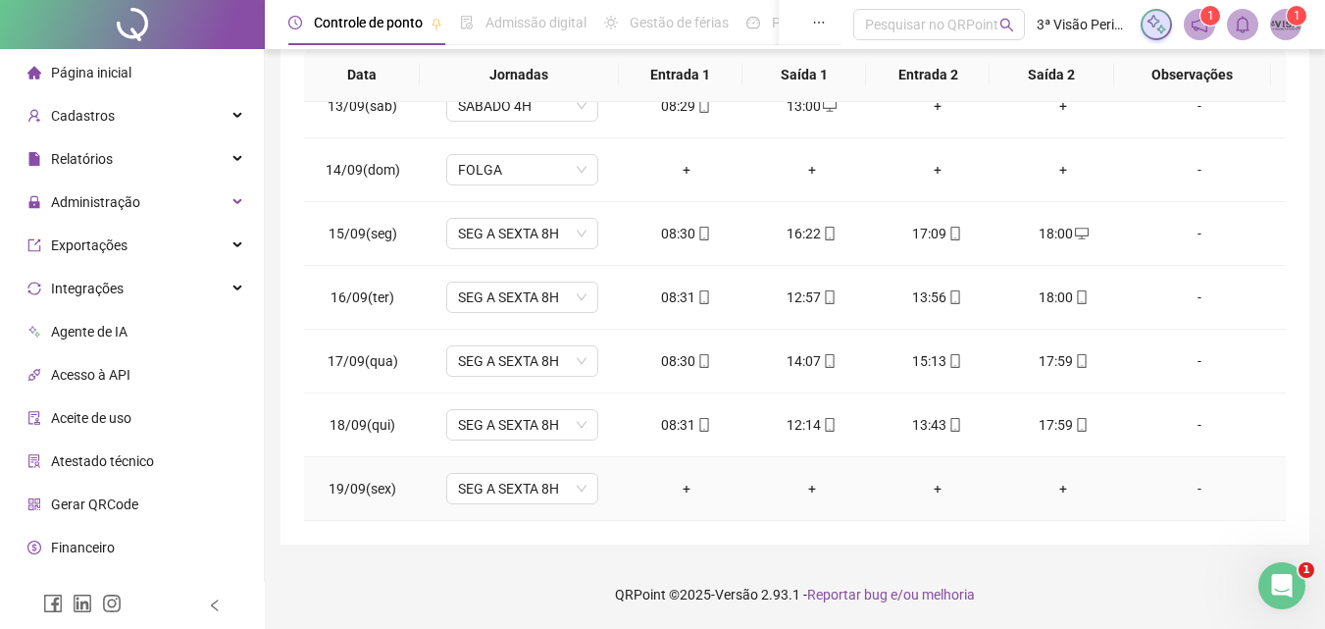
click at [684, 488] on div "+" at bounding box center [686, 489] width 94 height 22
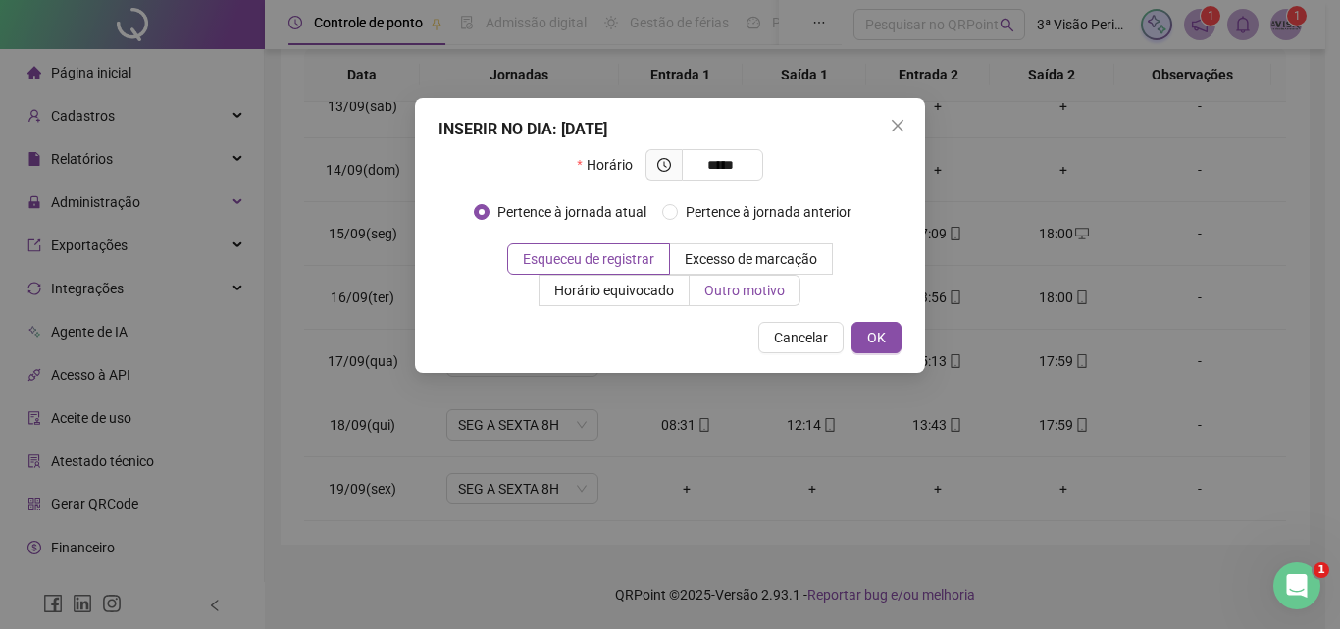
type input "*****"
click at [724, 292] on span "Outro motivo" at bounding box center [744, 290] width 80 height 16
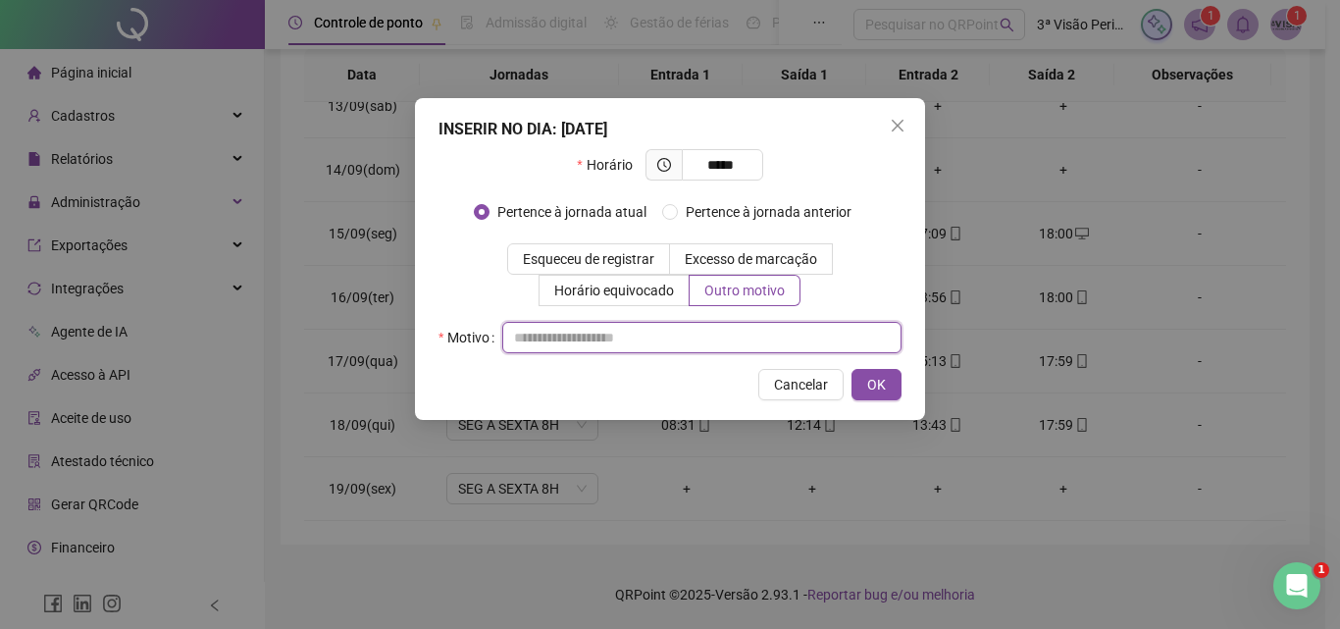
click at [718, 348] on input "text" at bounding box center [701, 337] width 399 height 31
type input "*"
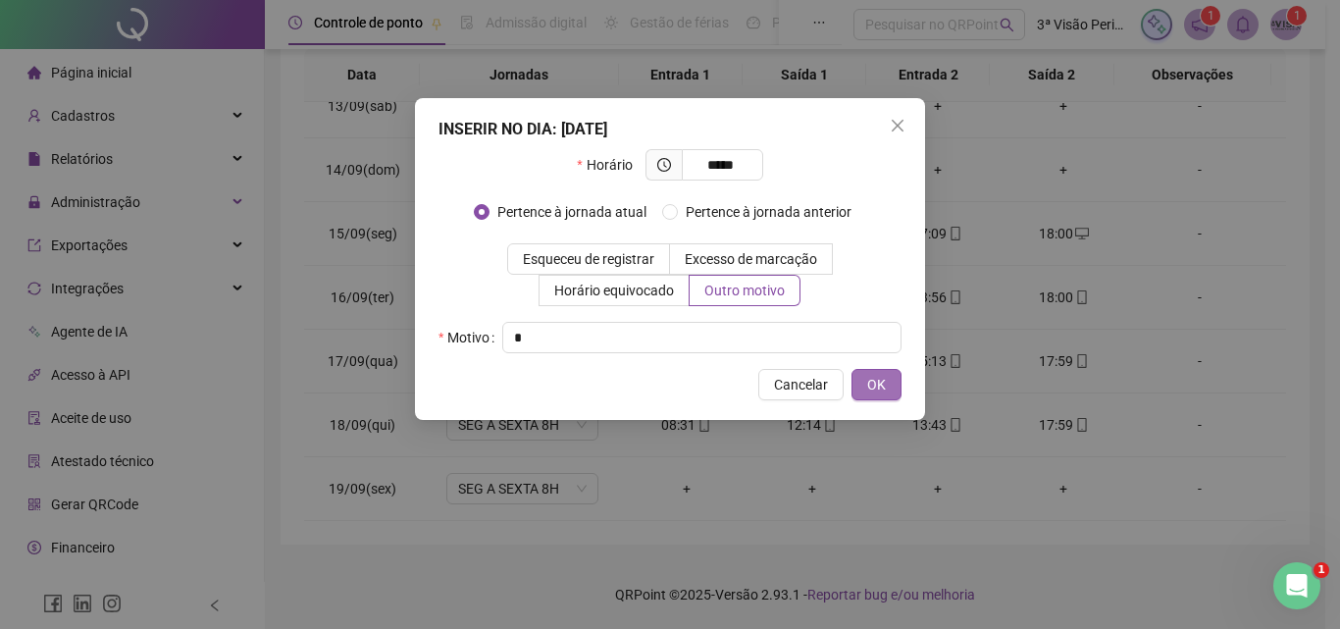
click at [885, 384] on span "OK" at bounding box center [876, 385] width 19 height 22
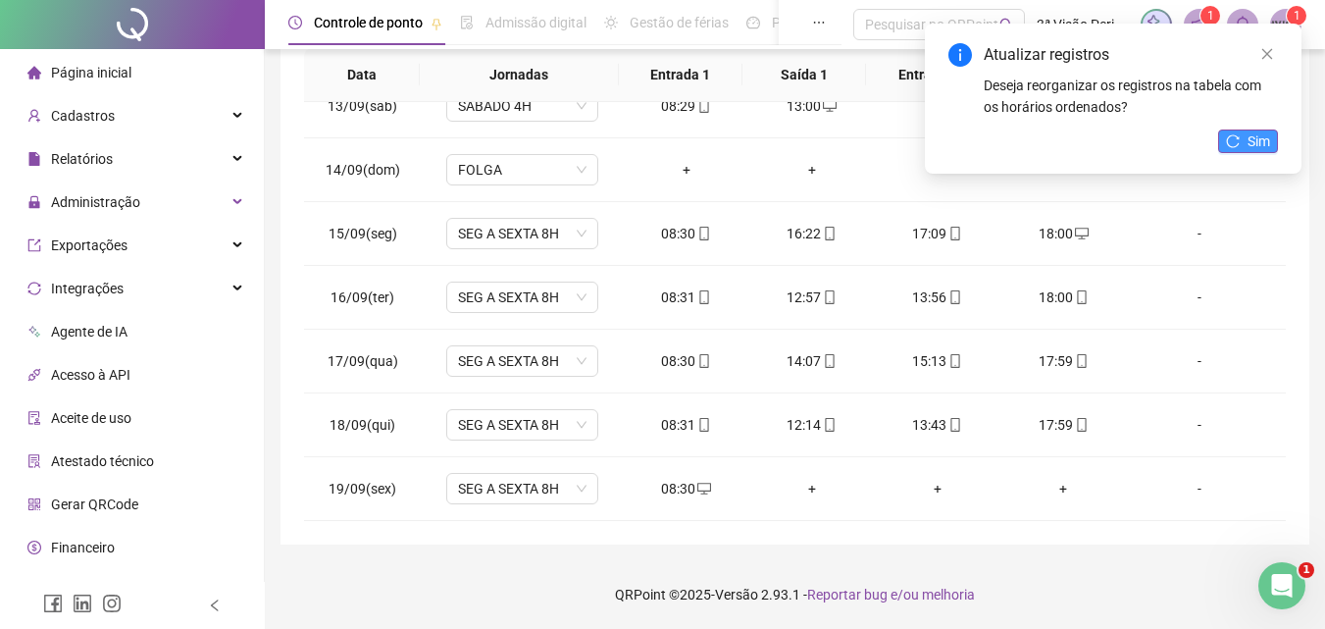
click at [1243, 144] on button "Sim" at bounding box center [1248, 141] width 60 height 24
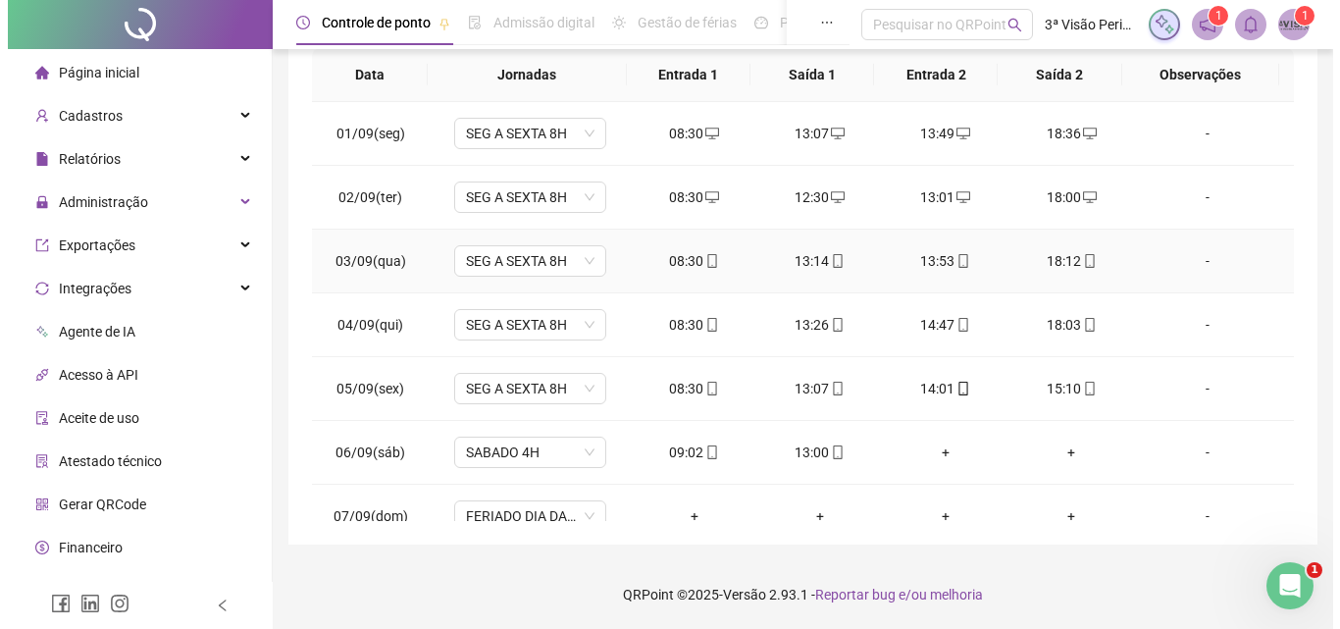
scroll to position [0, 0]
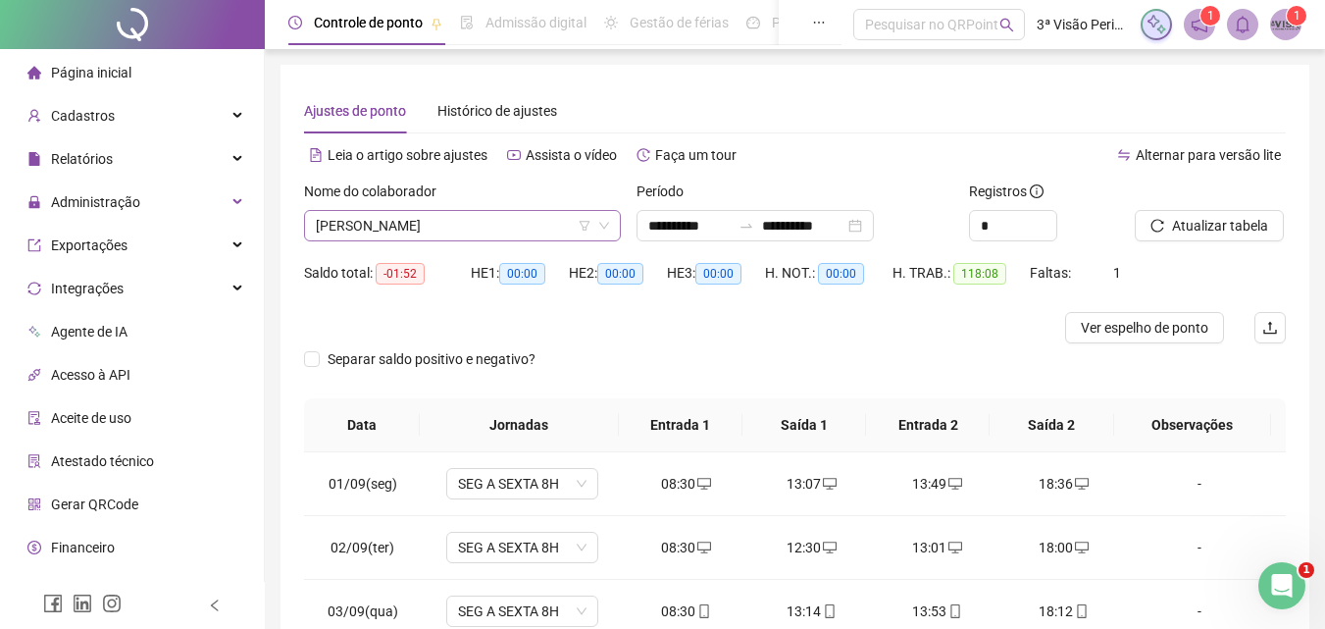
click at [442, 231] on span "[PERSON_NAME] CAUÃ LIMA [PERSON_NAME]" at bounding box center [462, 225] width 293 height 29
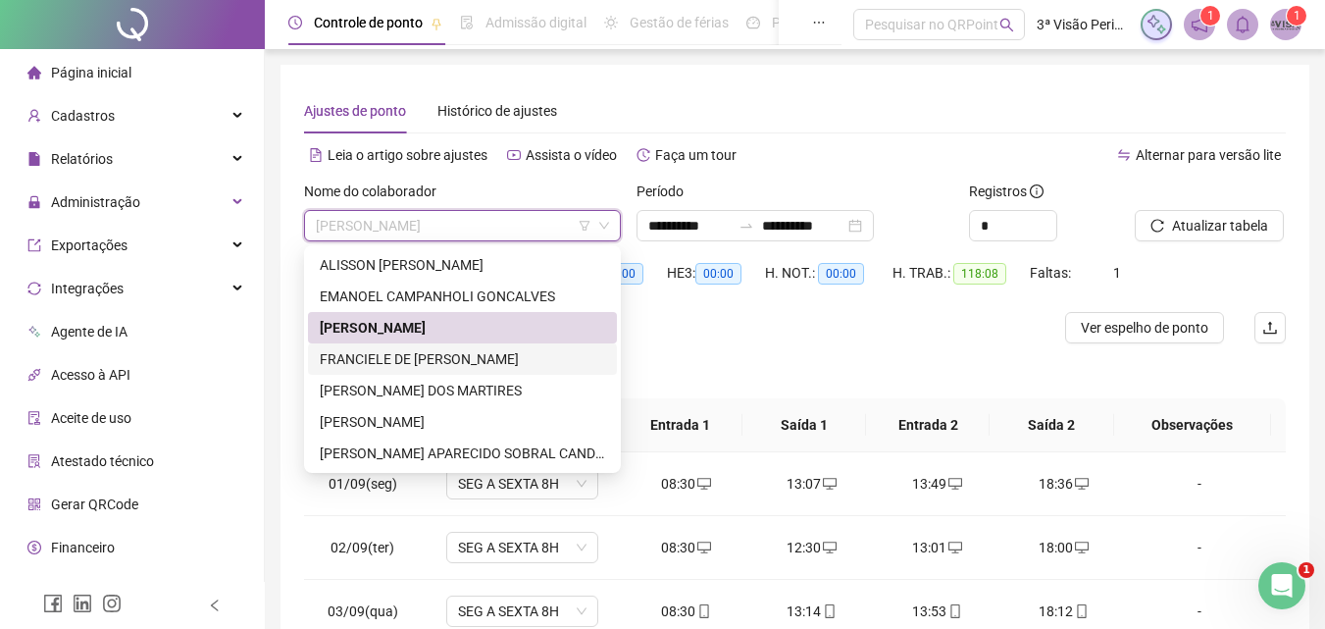
click at [435, 365] on div "FRANCIELE DE [PERSON_NAME]" at bounding box center [462, 359] width 285 height 22
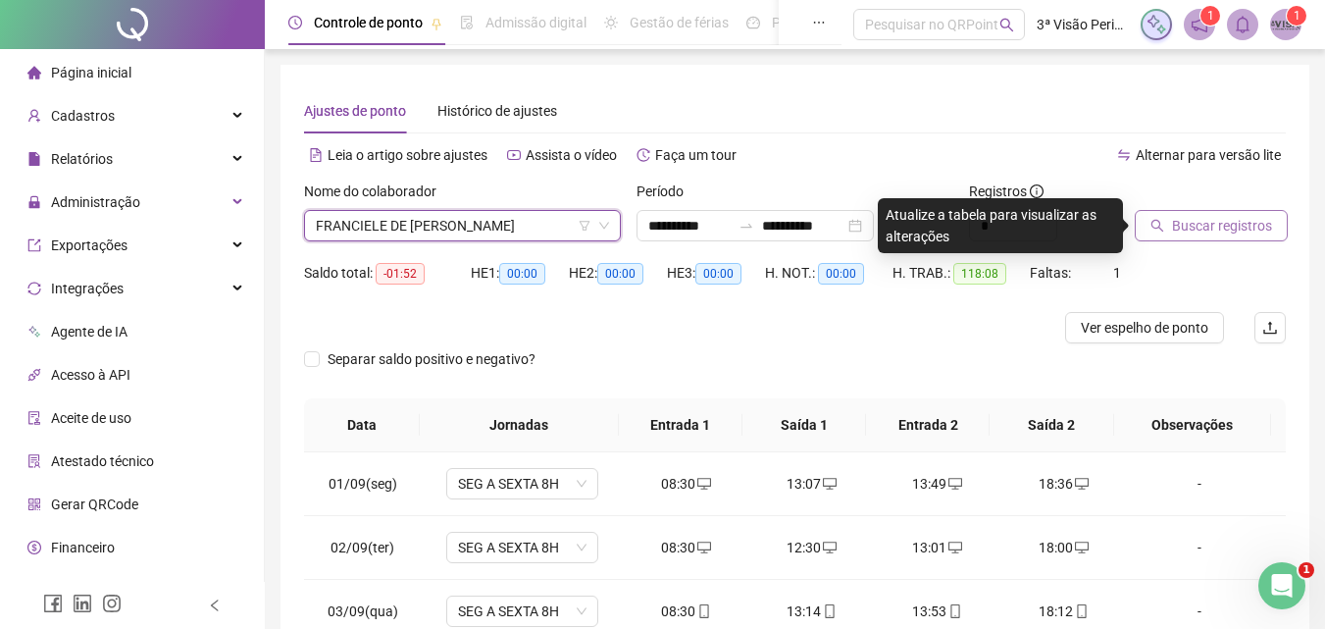
click at [1232, 225] on span "Buscar registros" at bounding box center [1222, 226] width 100 height 22
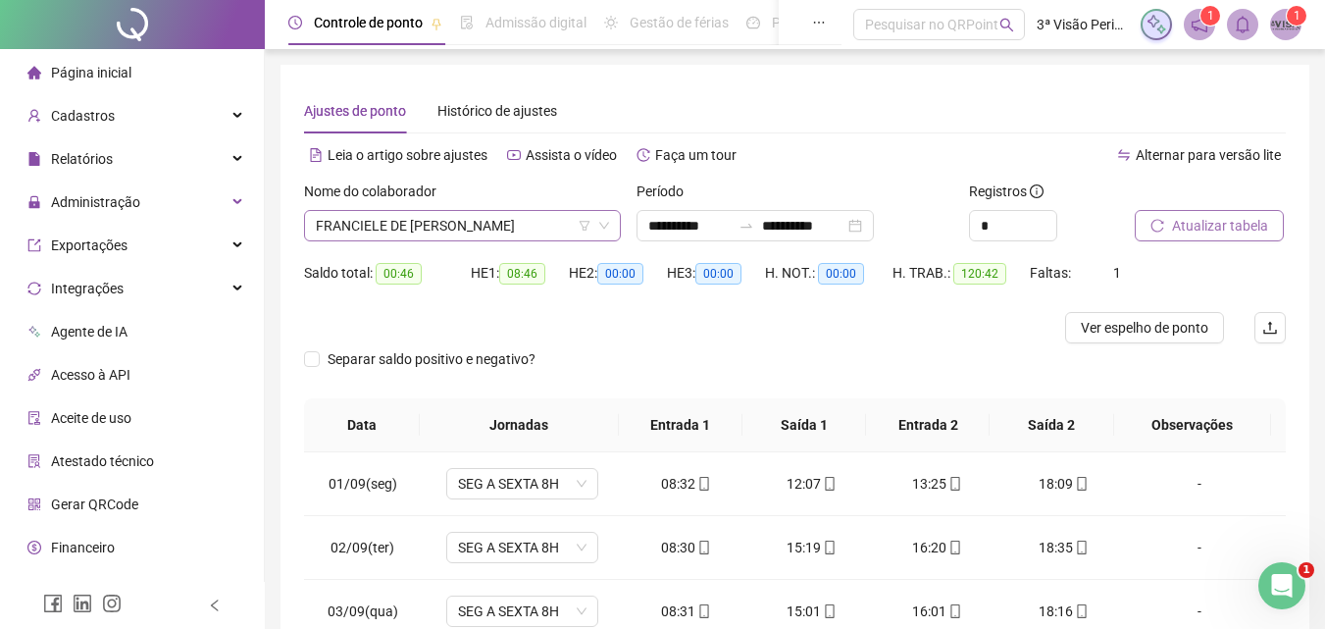
click at [460, 229] on span "FRANCIELE DE [PERSON_NAME]" at bounding box center [462, 225] width 293 height 29
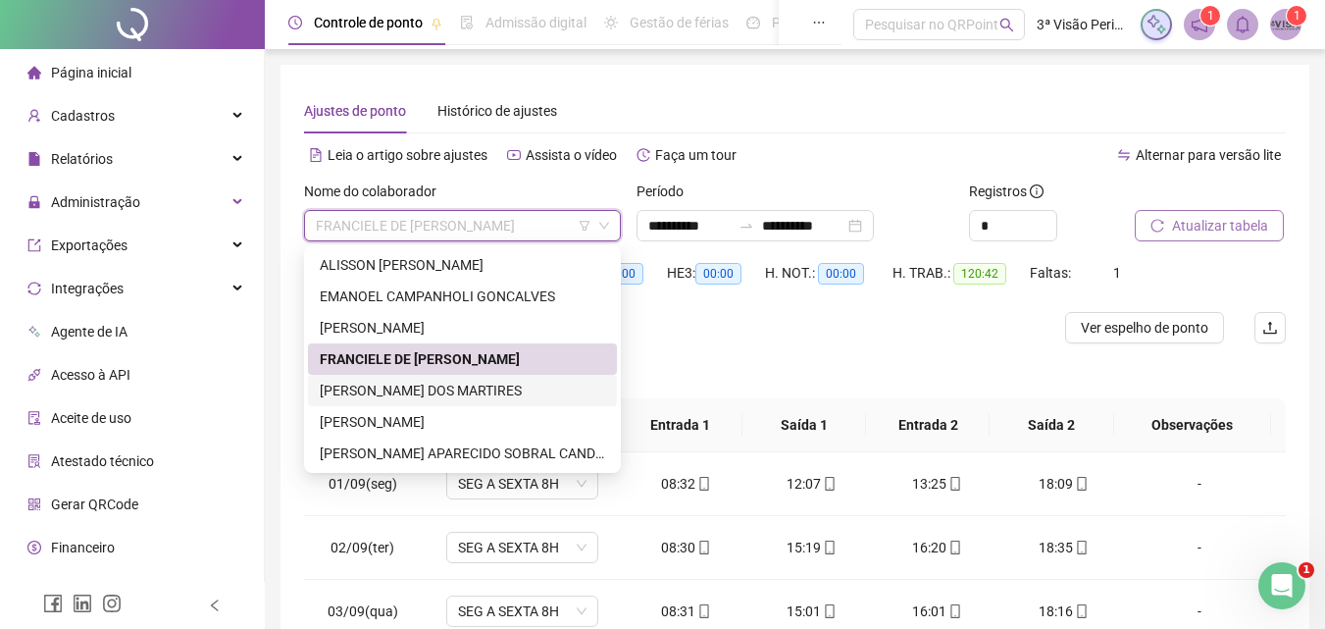
drag, startPoint x: 439, startPoint y: 389, endPoint x: 500, endPoint y: 376, distance: 62.3
click at [439, 390] on div "[PERSON_NAME] DOS MARTIRES" at bounding box center [462, 391] width 285 height 22
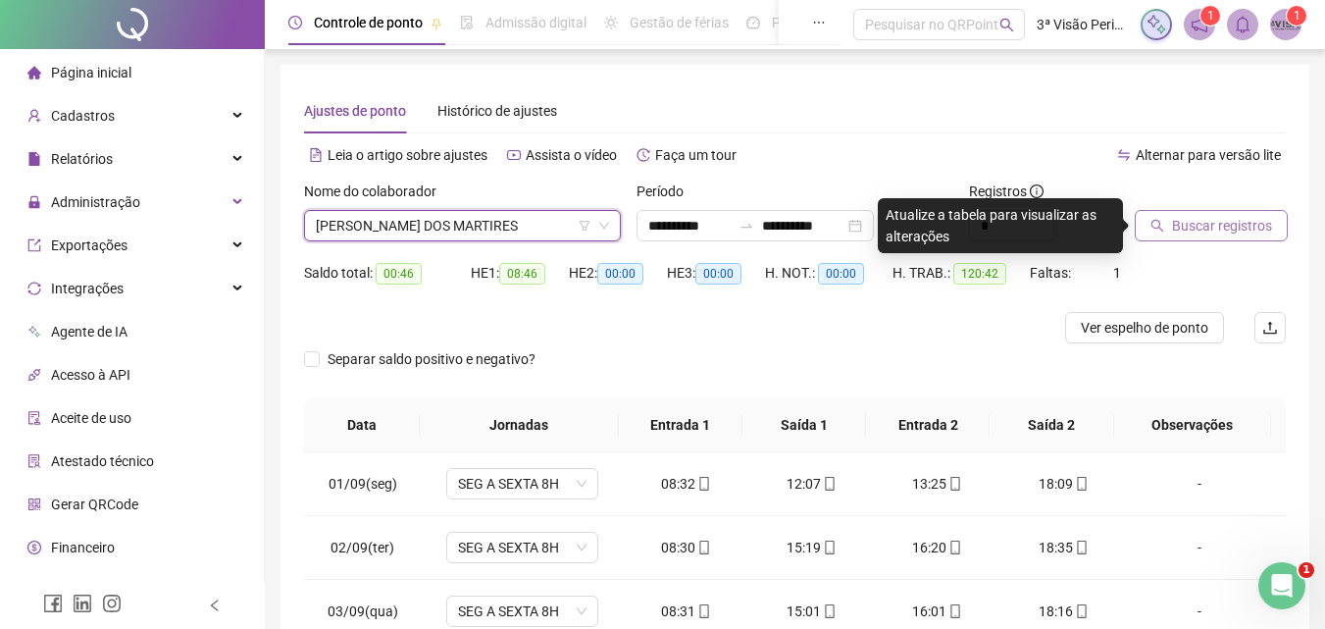
click at [1233, 230] on span "Buscar registros" at bounding box center [1222, 226] width 100 height 22
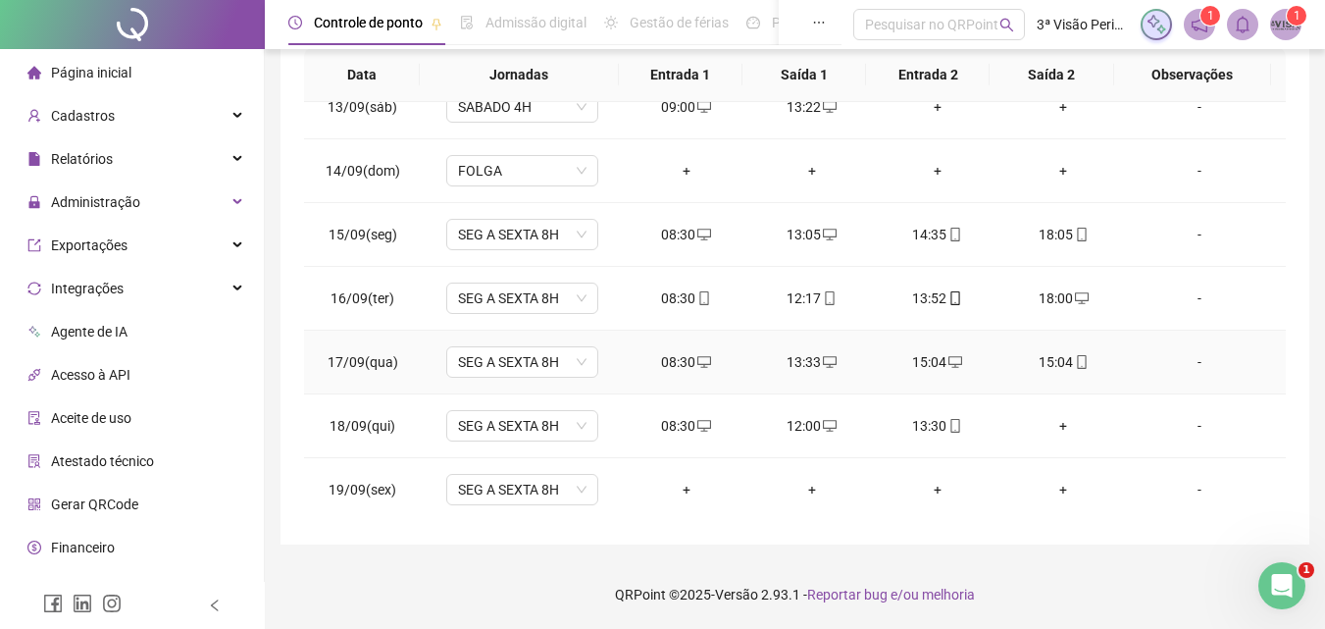
scroll to position [792, 0]
click at [1061, 421] on div "+" at bounding box center [1063, 425] width 94 height 22
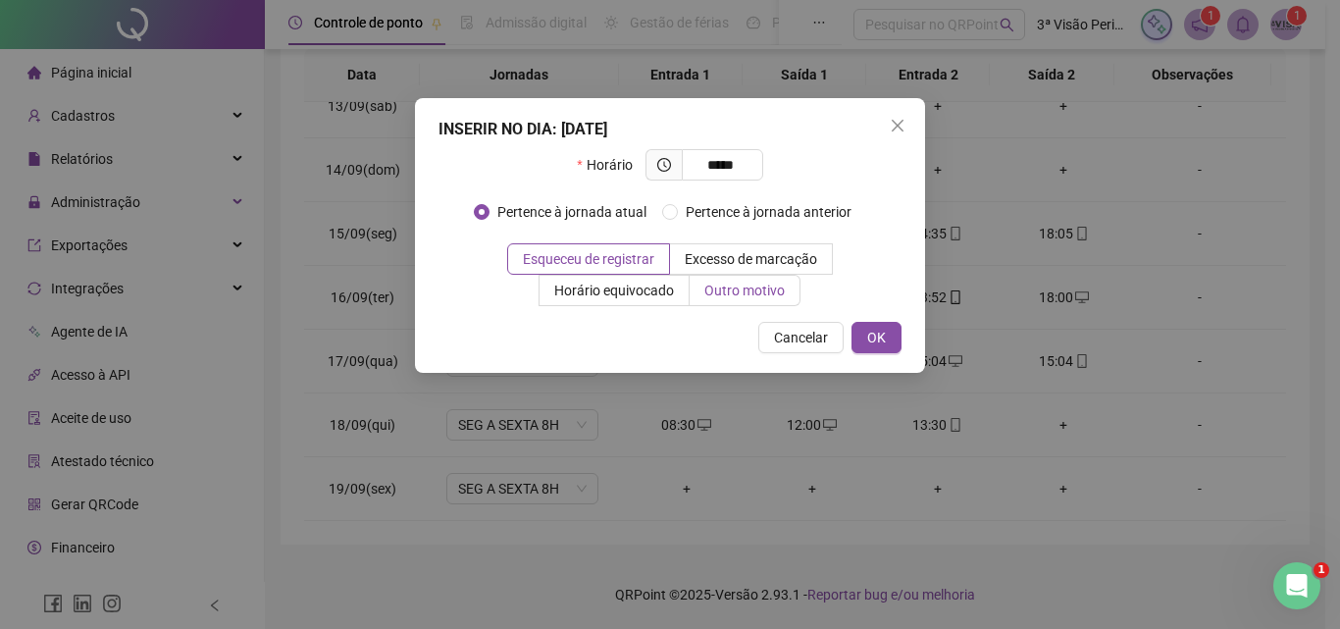
type input "*****"
click at [735, 286] on span "Outro motivo" at bounding box center [744, 290] width 80 height 16
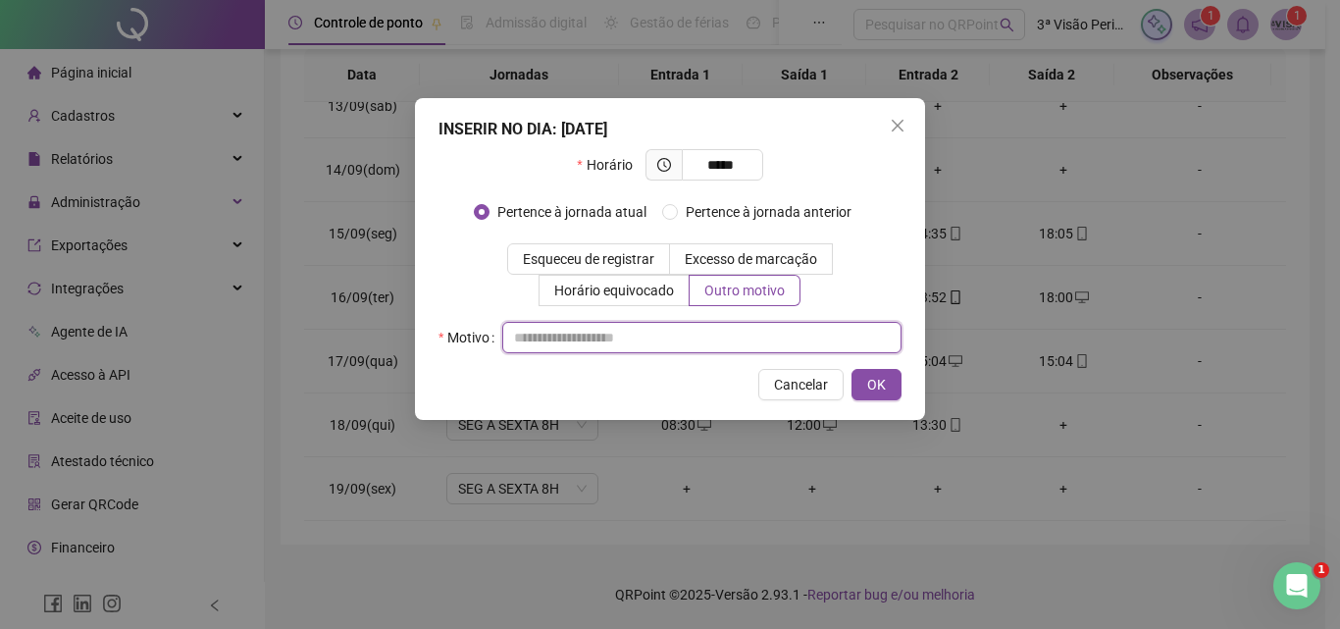
click at [731, 332] on input "text" at bounding box center [701, 337] width 399 height 31
type input "*"
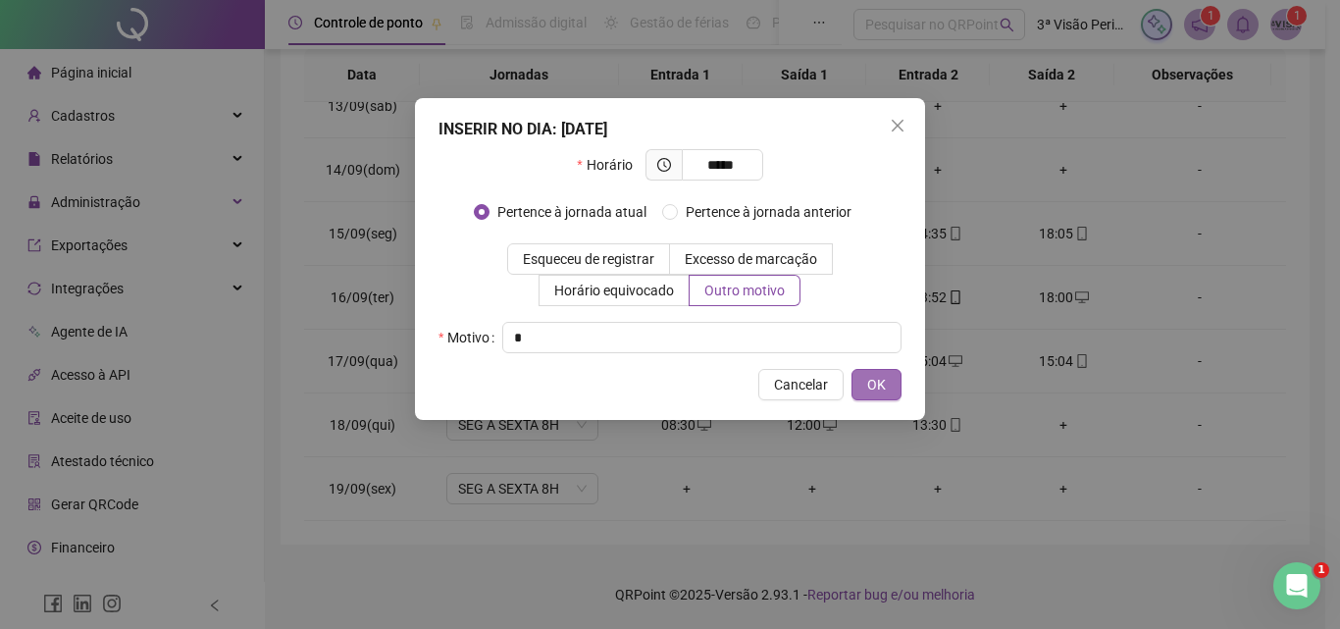
click at [882, 383] on span "OK" at bounding box center [876, 385] width 19 height 22
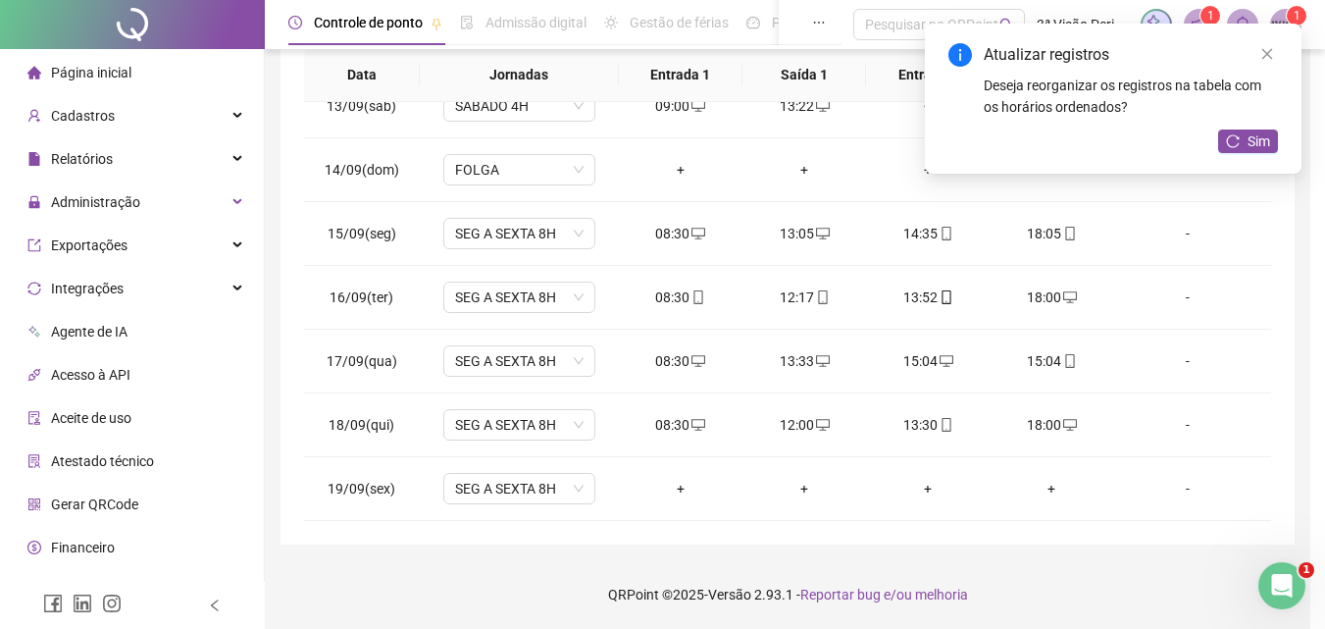
click at [678, 489] on div "+" at bounding box center [680, 489] width 92 height 22
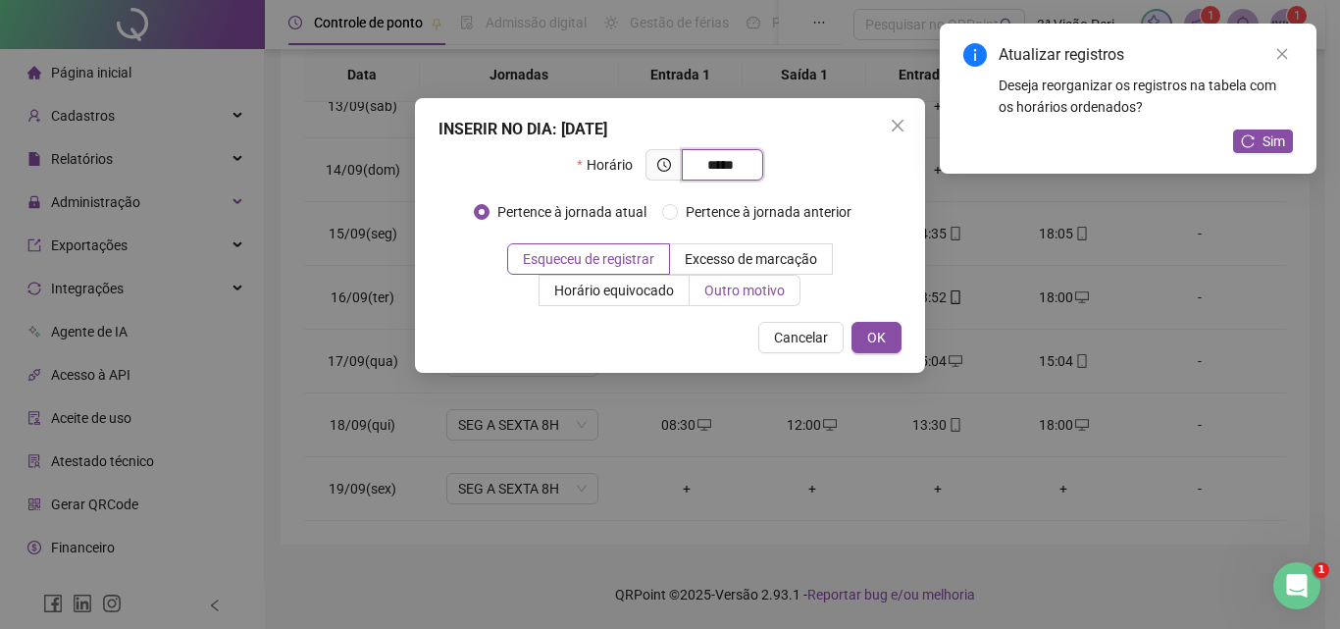
type input "*****"
click at [731, 288] on span "Outro motivo" at bounding box center [744, 290] width 80 height 16
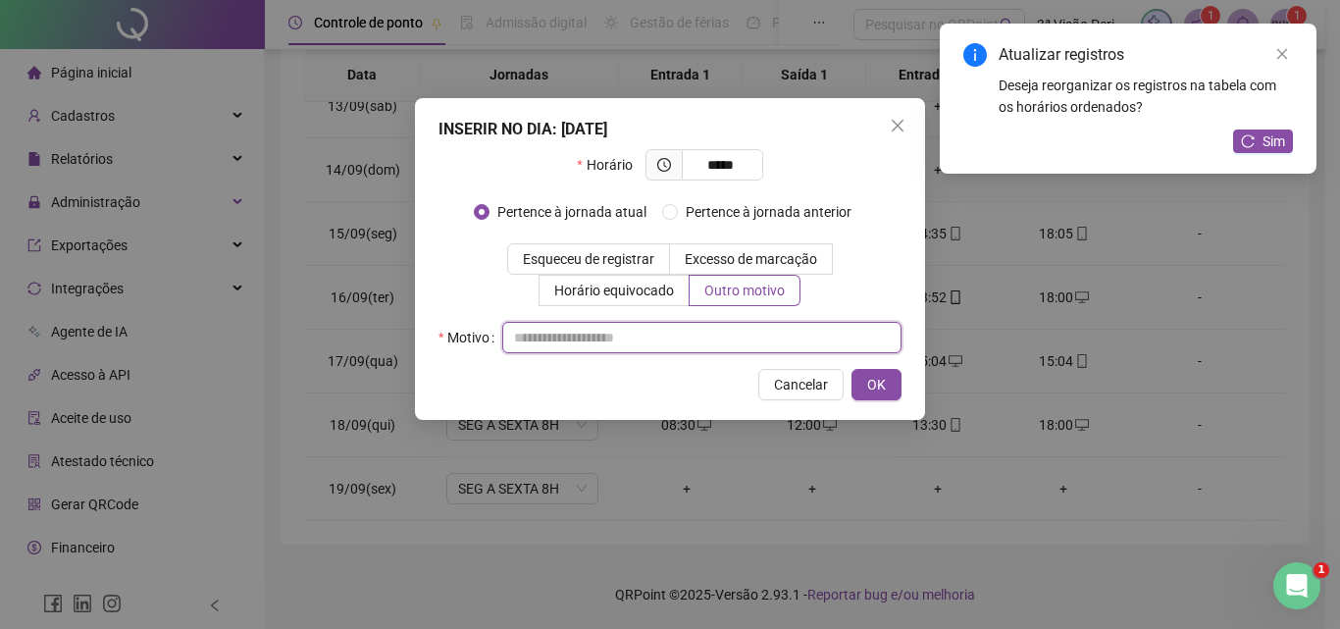
click at [709, 327] on input "text" at bounding box center [701, 337] width 399 height 31
type input "*"
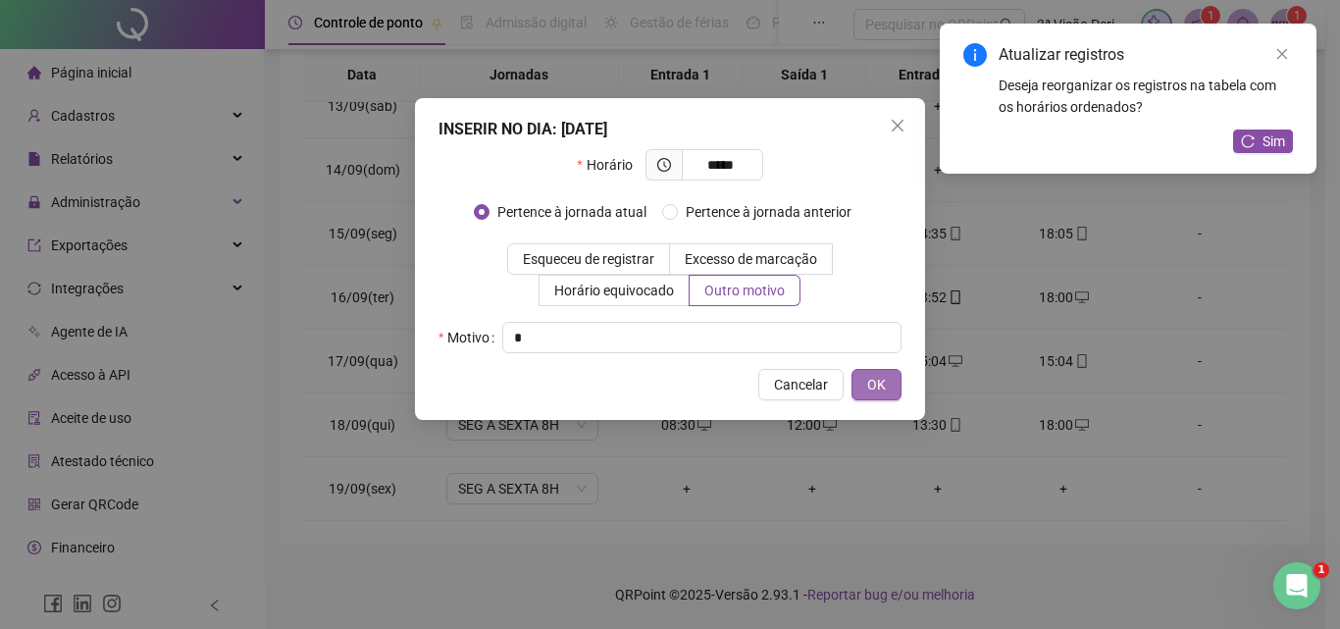
click at [865, 383] on button "OK" at bounding box center [876, 384] width 50 height 31
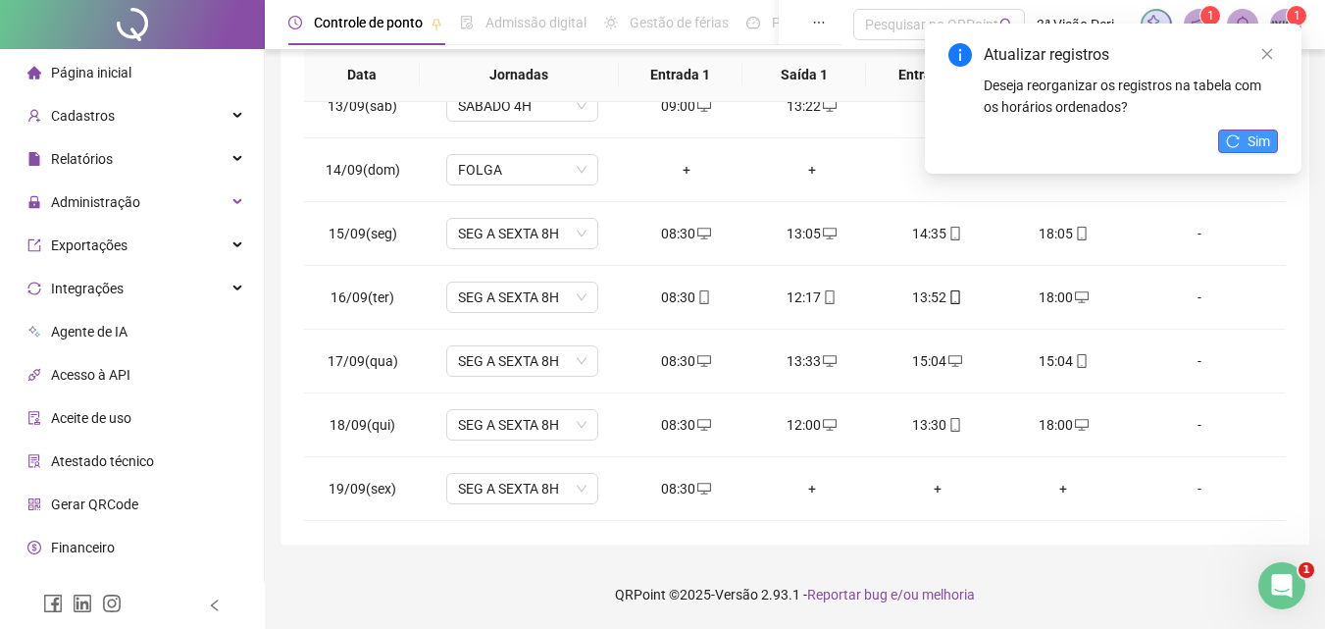
click at [1257, 138] on span "Sim" at bounding box center [1258, 141] width 23 height 22
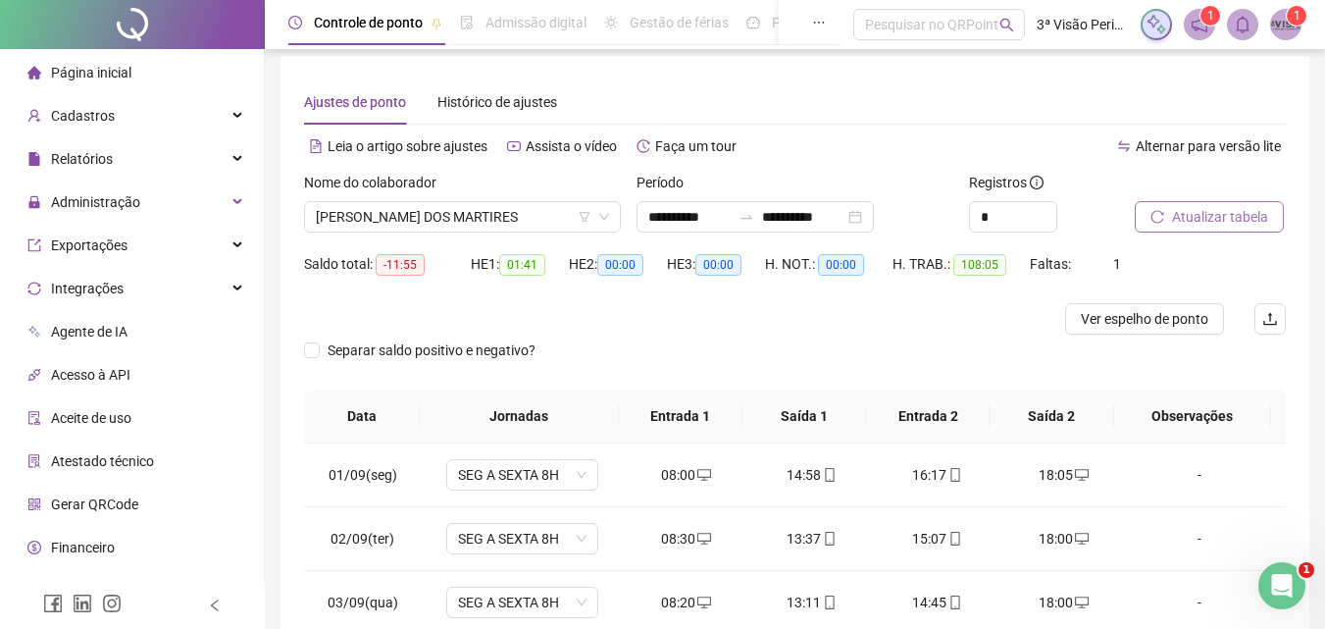
scroll to position [0, 0]
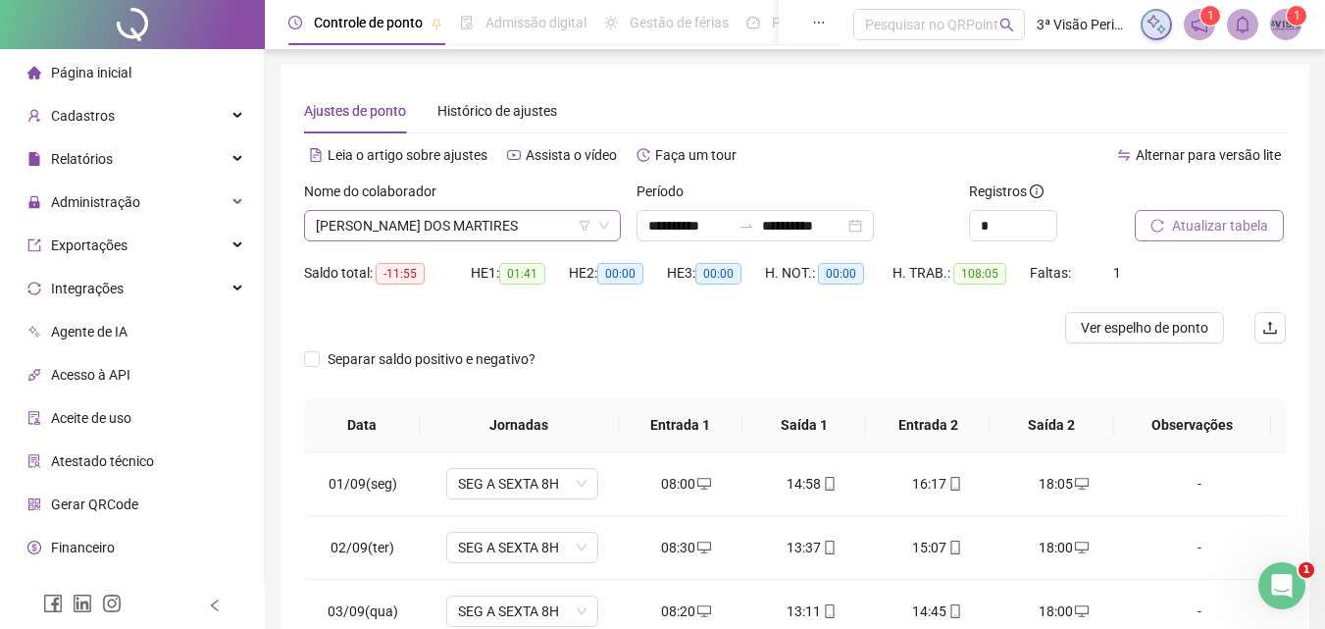
click at [460, 231] on span "[PERSON_NAME] DOS MARTIRES" at bounding box center [462, 225] width 293 height 29
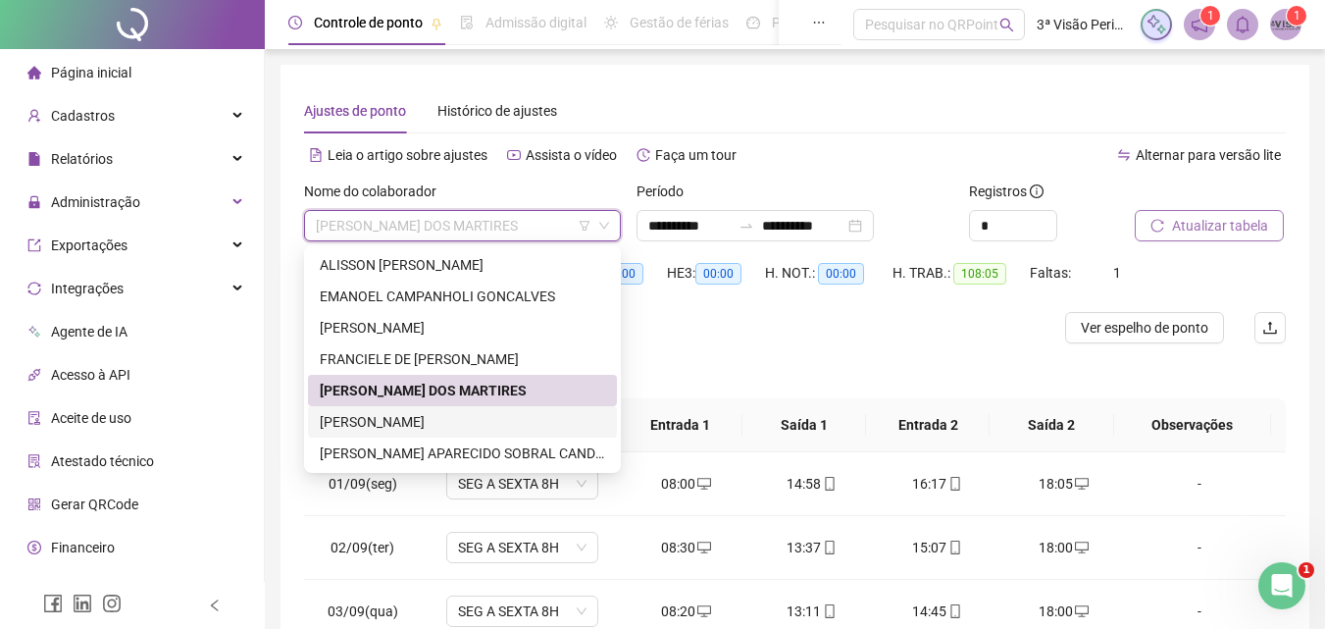
click at [414, 426] on div "[PERSON_NAME] [PERSON_NAME]" at bounding box center [462, 422] width 285 height 22
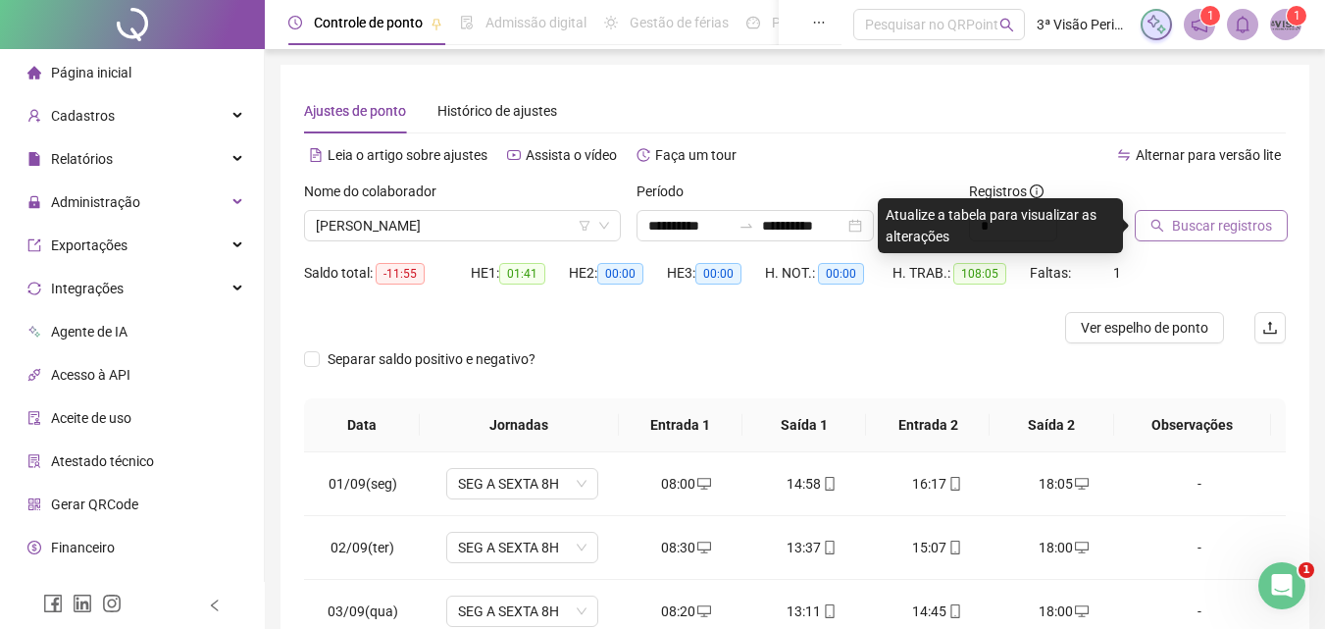
click at [1230, 206] on div at bounding box center [1186, 194] width 102 height 29
click at [1246, 228] on span "Buscar registros" at bounding box center [1222, 226] width 100 height 22
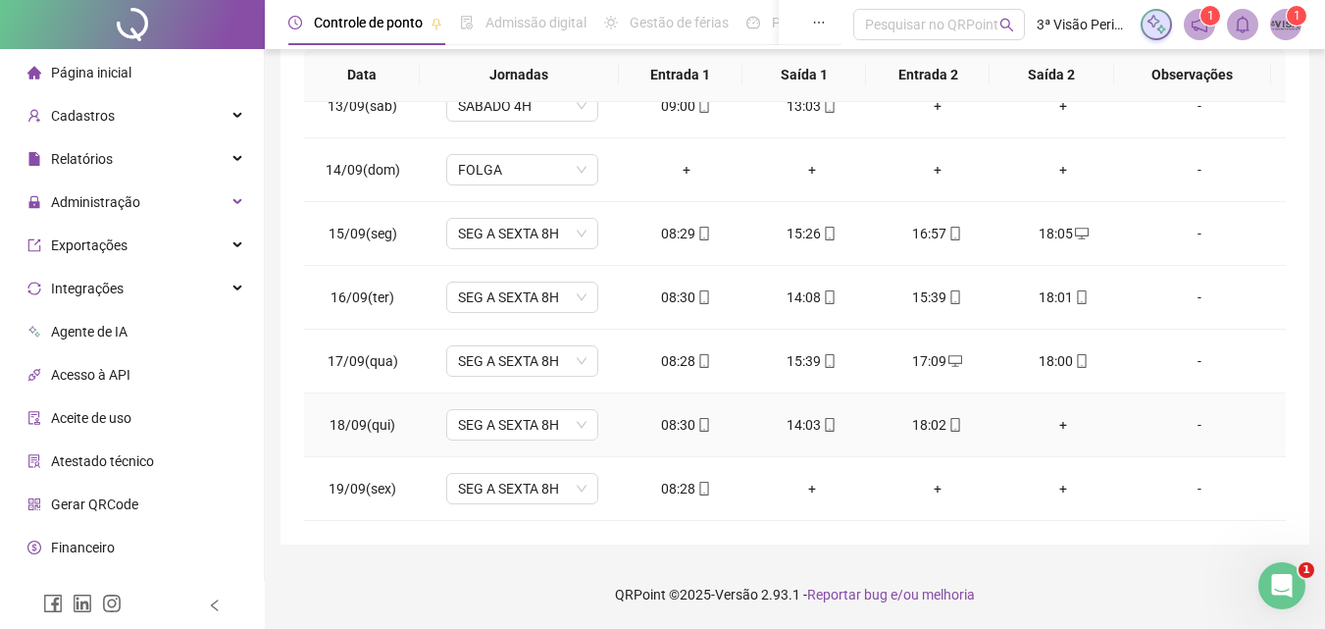
click at [1056, 421] on div "+" at bounding box center [1063, 425] width 94 height 22
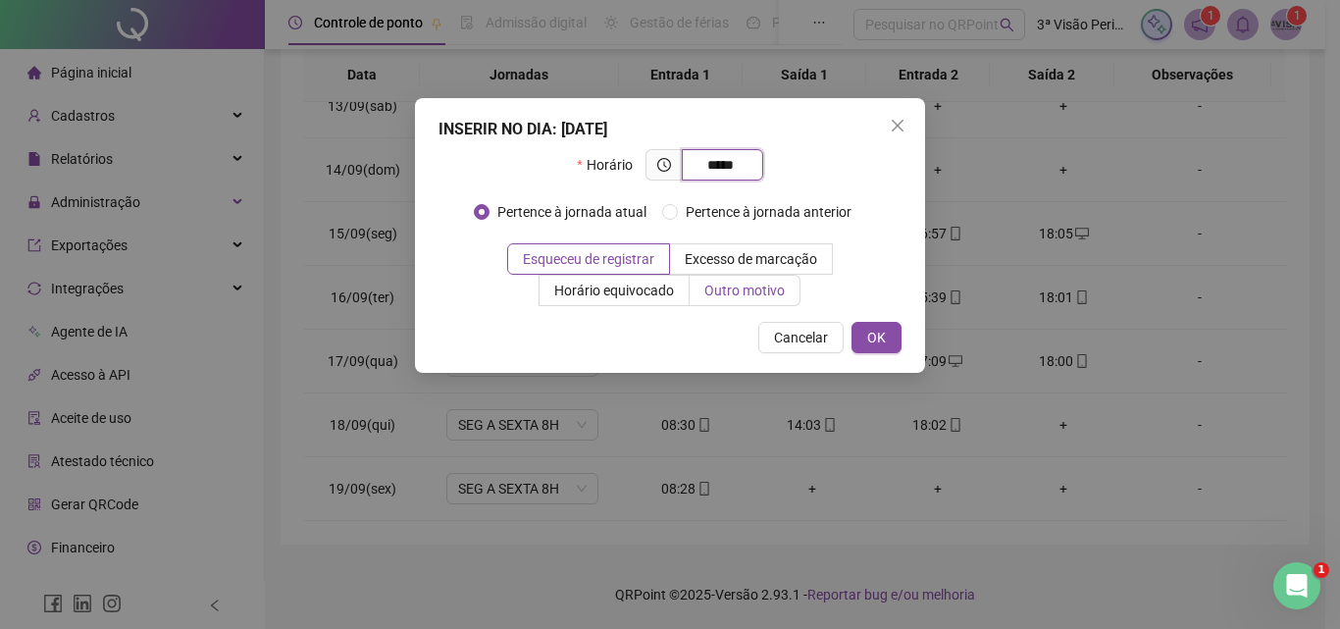
type input "*****"
click at [722, 289] on span "Outro motivo" at bounding box center [744, 290] width 80 height 16
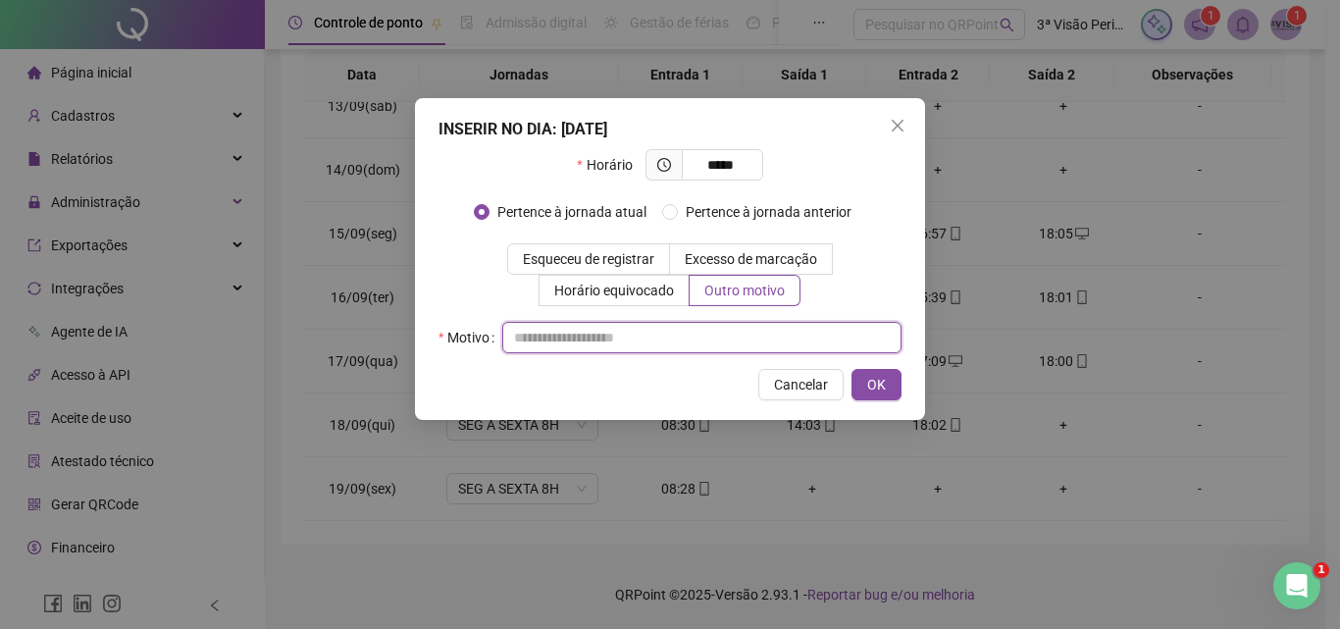
click at [726, 331] on input "text" at bounding box center [701, 337] width 399 height 31
type input "*"
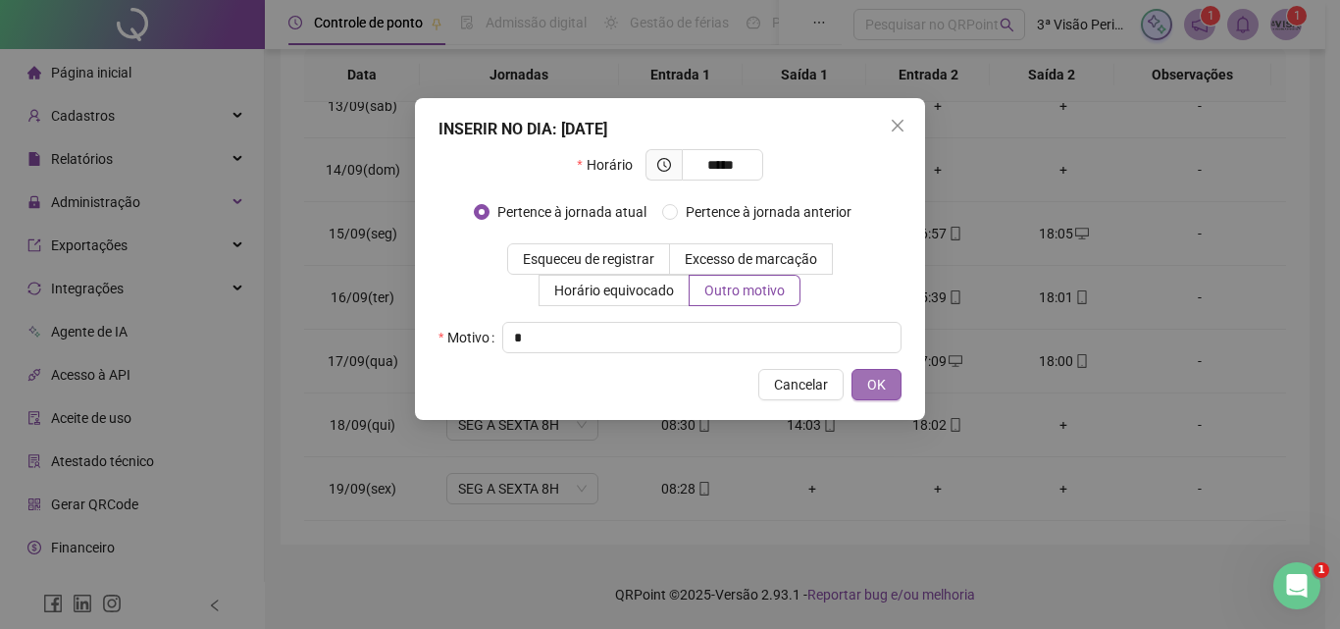
click at [873, 394] on span "OK" at bounding box center [876, 385] width 19 height 22
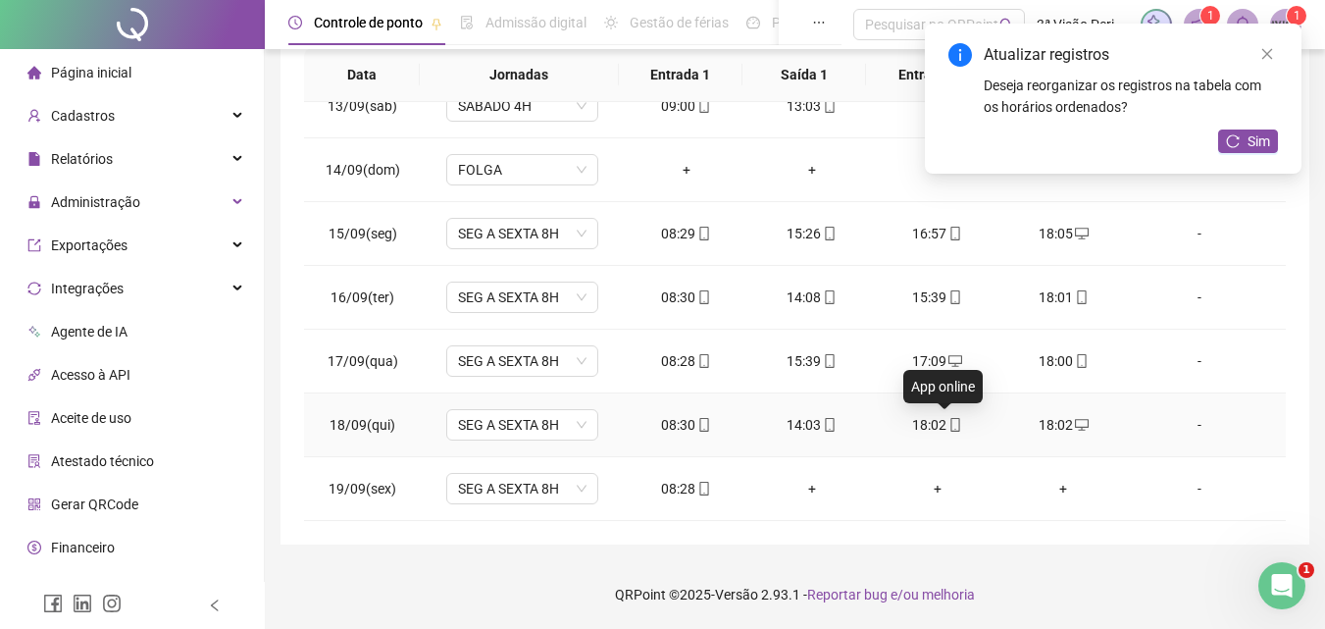
click at [951, 422] on icon "mobile" at bounding box center [955, 425] width 14 height 14
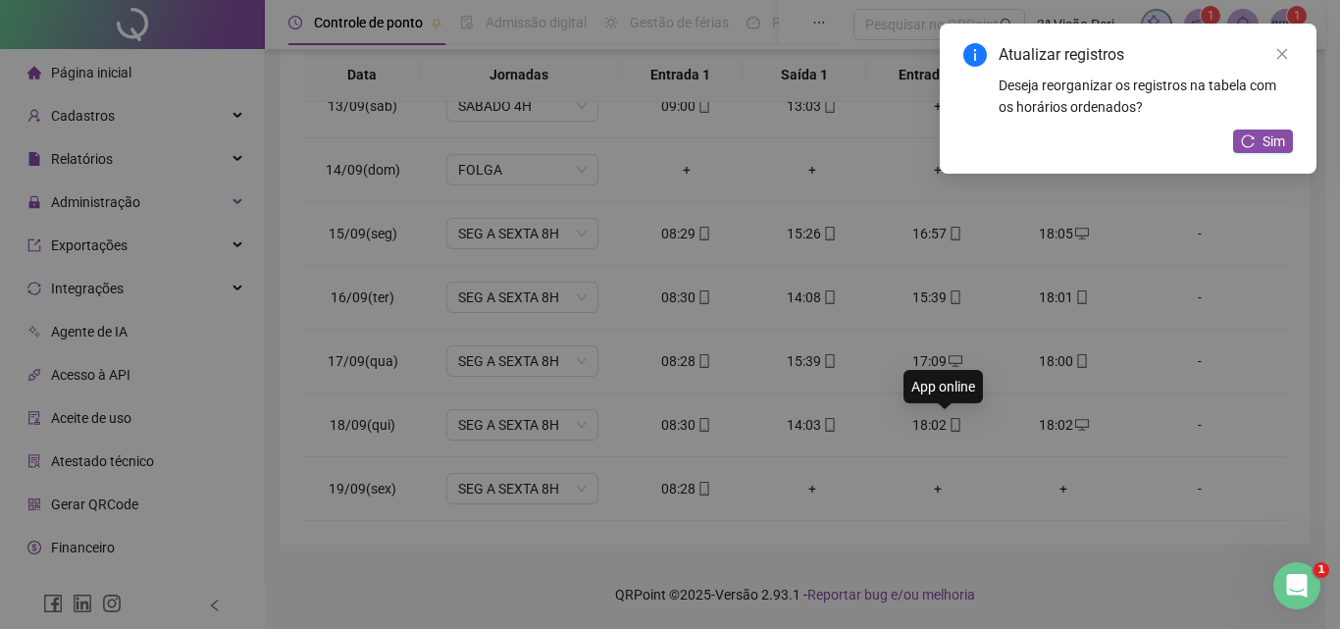
type input "**********"
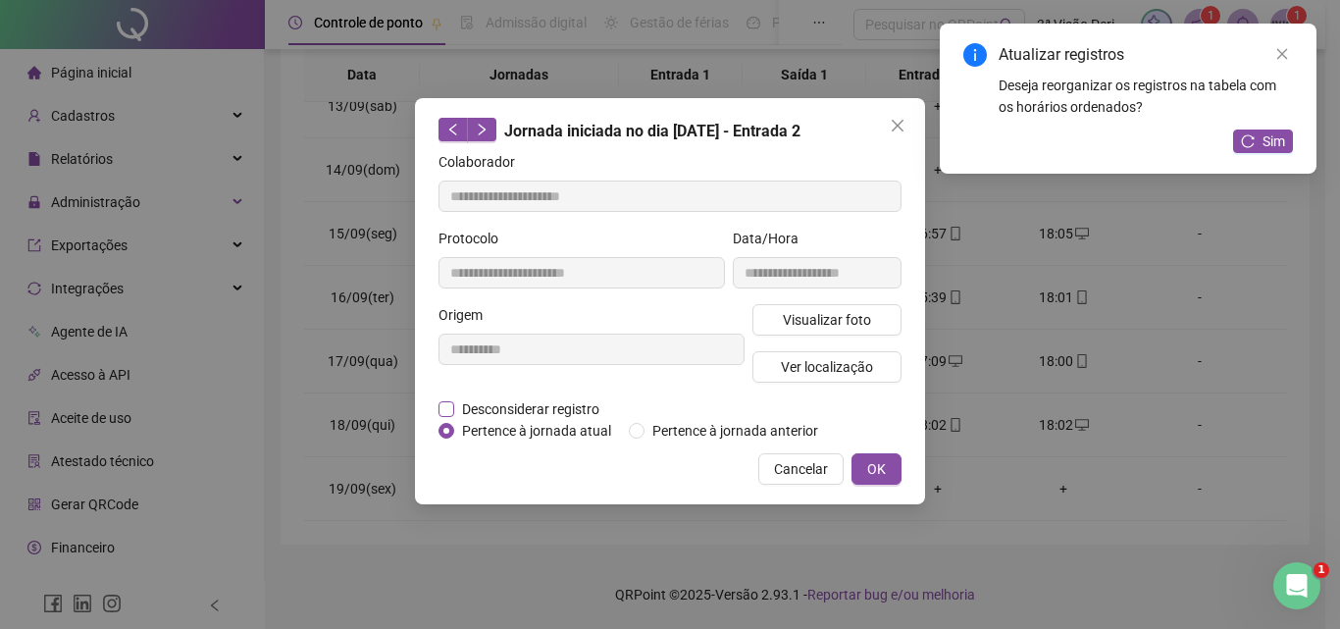
drag, startPoint x: 565, startPoint y: 404, endPoint x: 569, endPoint y: 414, distance: 10.6
click at [564, 404] on span "Desconsiderar registro" at bounding box center [530, 409] width 153 height 22
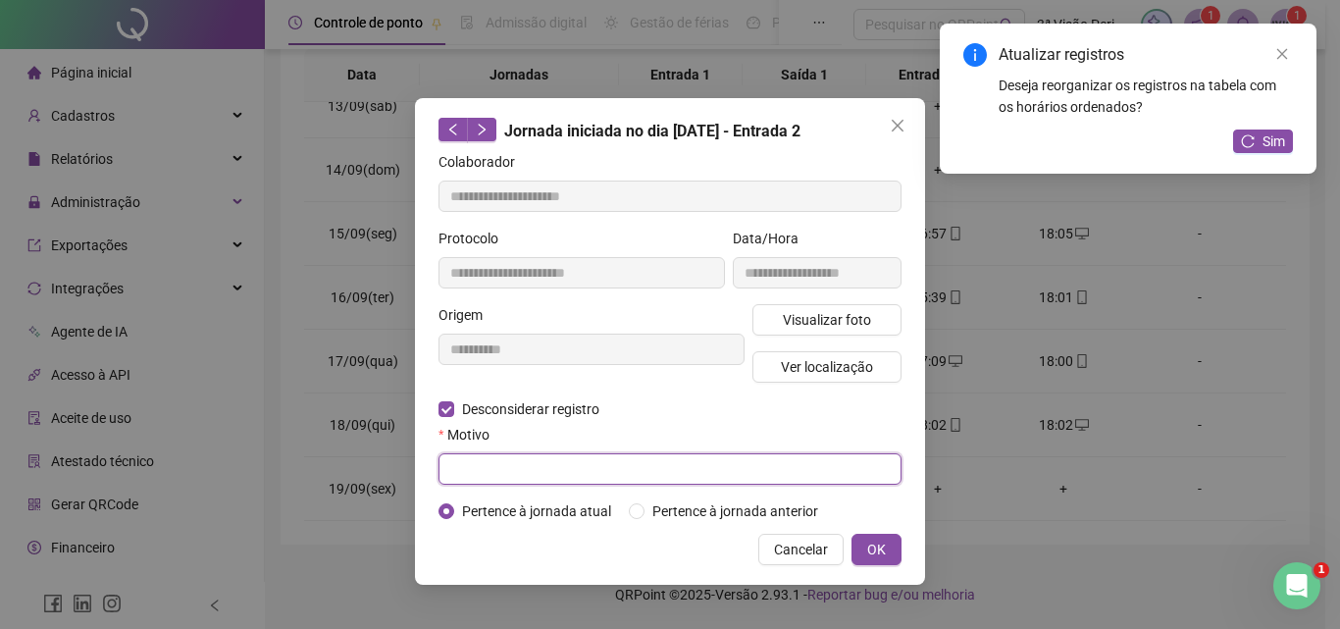
click at [564, 471] on input "text" at bounding box center [669, 468] width 463 height 31
type input "*"
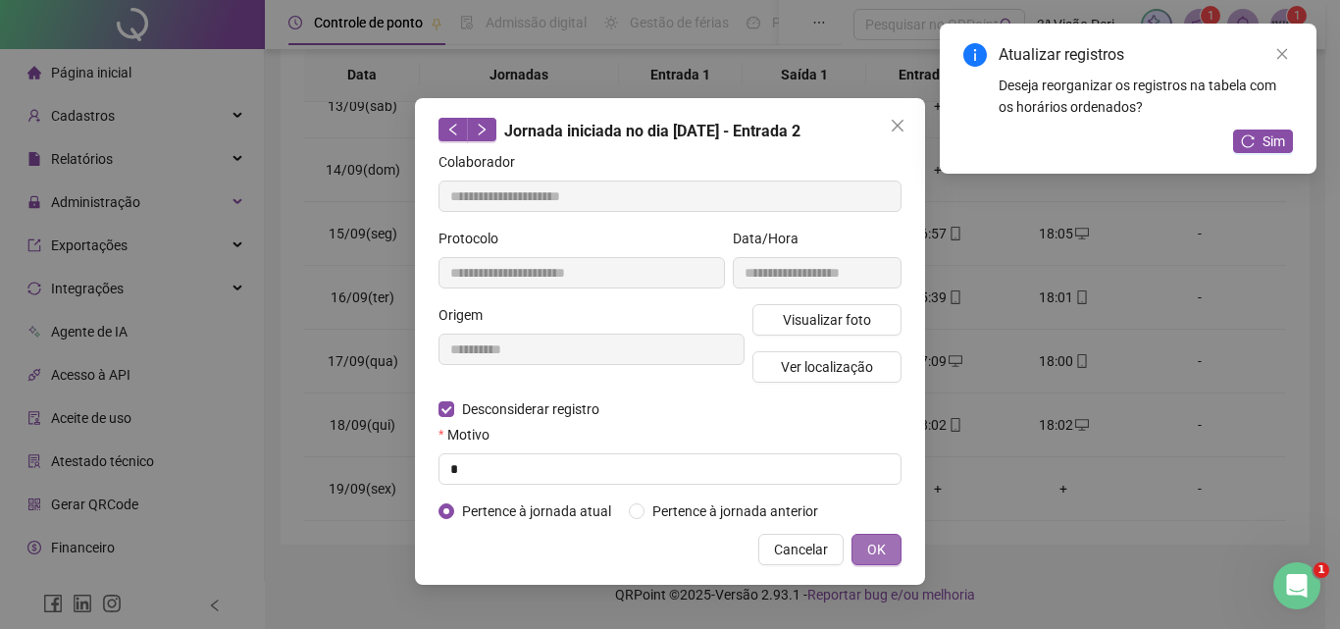
click at [892, 542] on button "OK" at bounding box center [876, 548] width 50 height 31
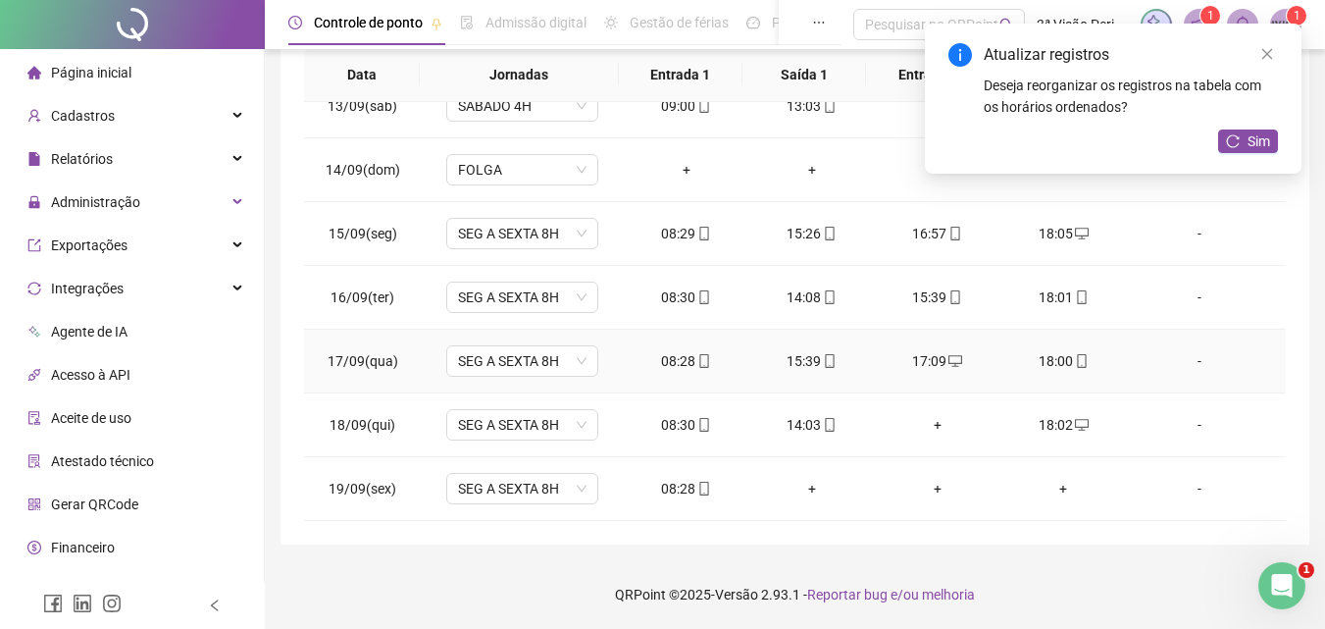
click at [857, 369] on td "15:39" at bounding box center [812, 361] width 126 height 64
click at [928, 428] on div "+" at bounding box center [937, 425] width 94 height 22
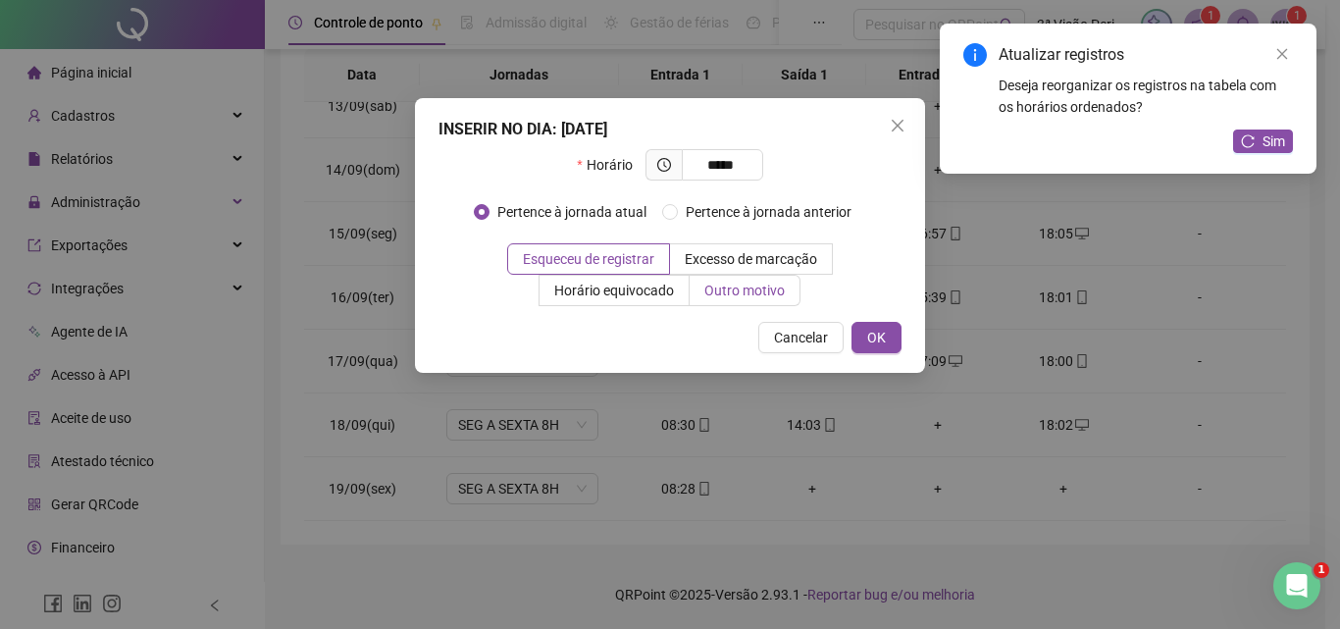
type input "*****"
click at [736, 287] on span "Outro motivo" at bounding box center [744, 290] width 80 height 16
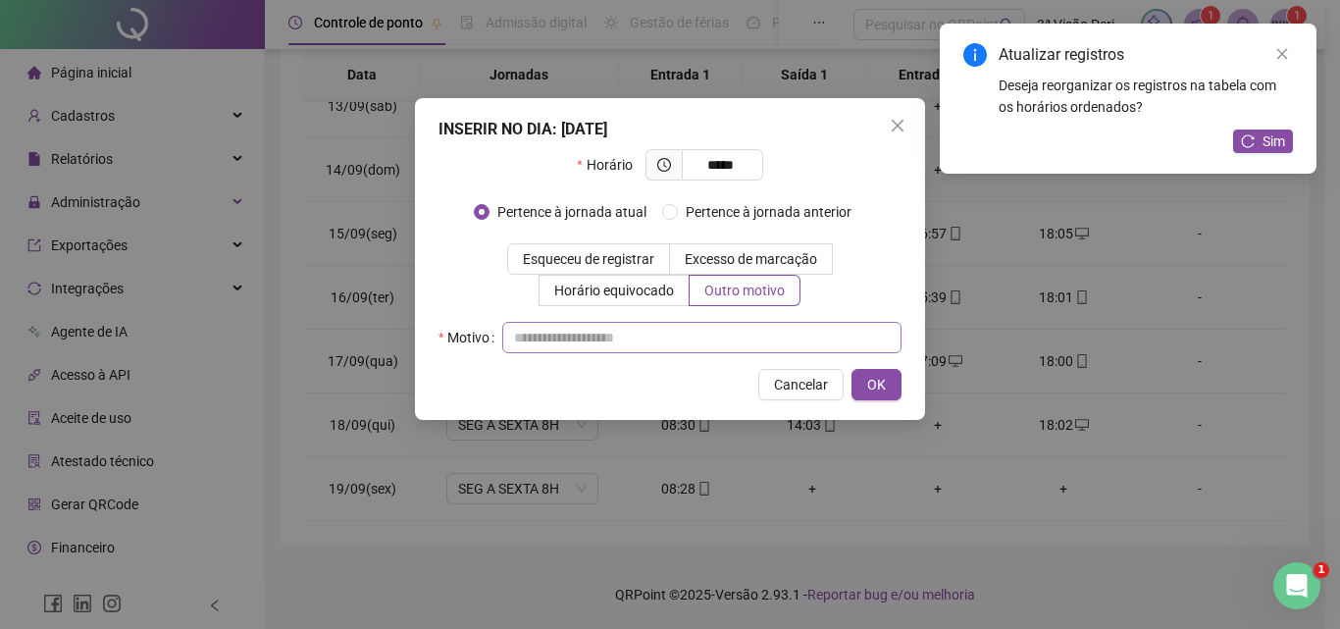
drag, startPoint x: 718, startPoint y: 357, endPoint x: 714, endPoint y: 345, distance: 12.4
click at [715, 357] on div "INSERIR NO DIA : 18/09/2025 Horário ***** Pertence à jornada atual Pertence à j…" at bounding box center [670, 259] width 510 height 322
click at [714, 345] on input "text" at bounding box center [701, 337] width 399 height 31
type input "*"
click at [884, 379] on span "OK" at bounding box center [876, 385] width 19 height 22
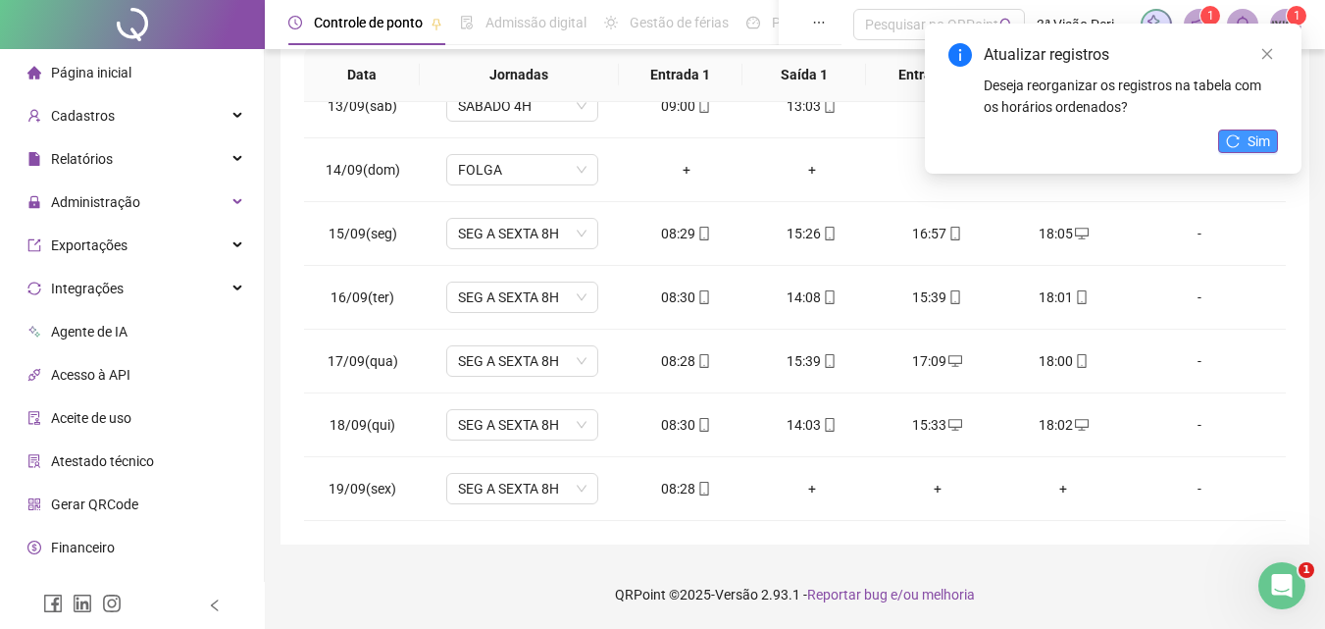
click at [1247, 141] on span "Sim" at bounding box center [1258, 141] width 23 height 22
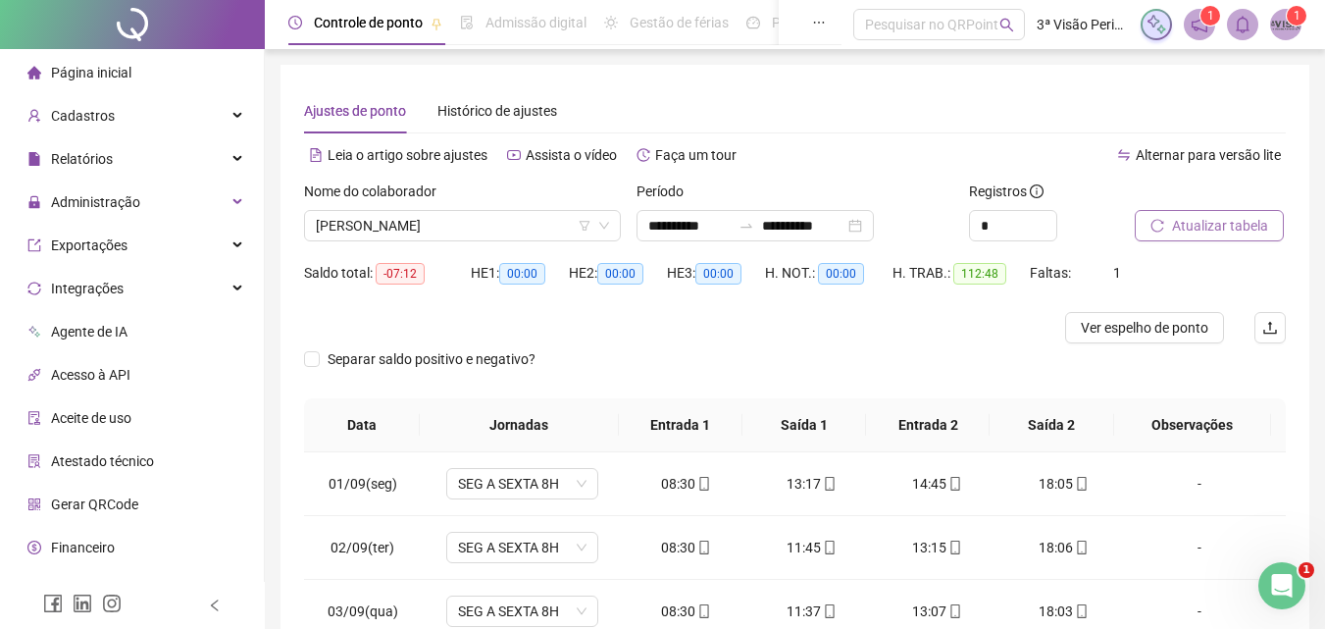
click at [1227, 228] on span "Atualizar tabela" at bounding box center [1220, 226] width 96 height 22
click at [483, 215] on span "[PERSON_NAME] [PERSON_NAME]" at bounding box center [462, 225] width 293 height 29
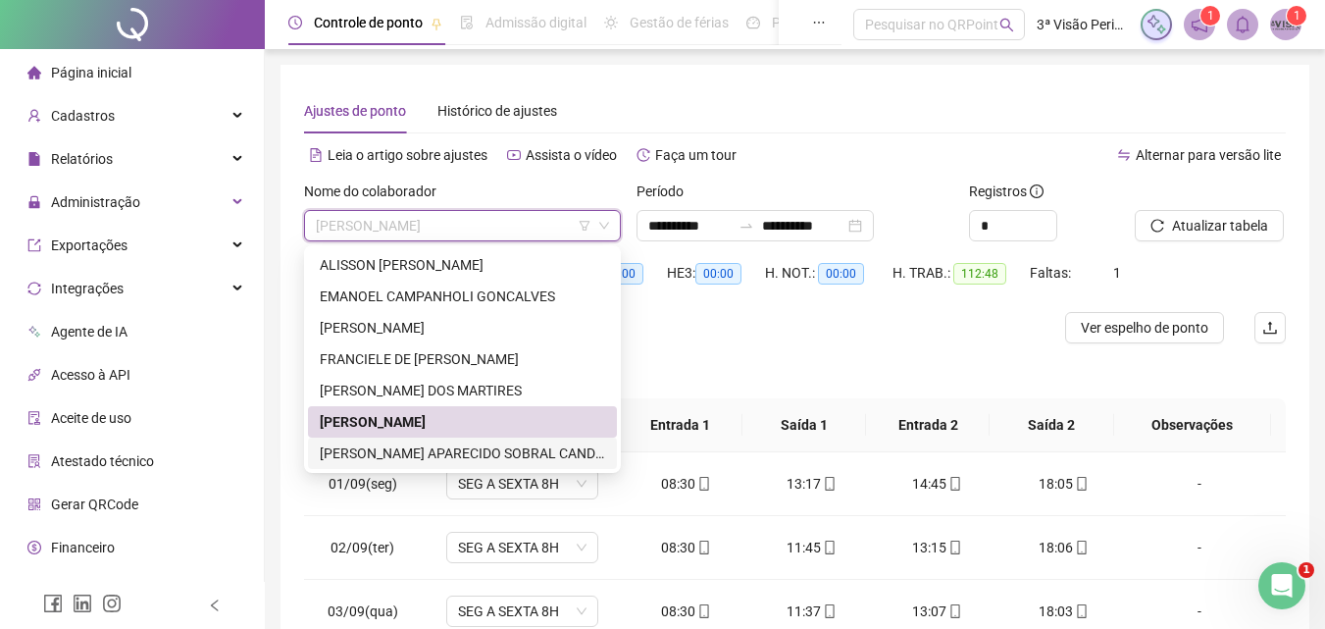
click at [442, 449] on div "[PERSON_NAME] APARECIDO [PERSON_NAME]" at bounding box center [462, 453] width 285 height 22
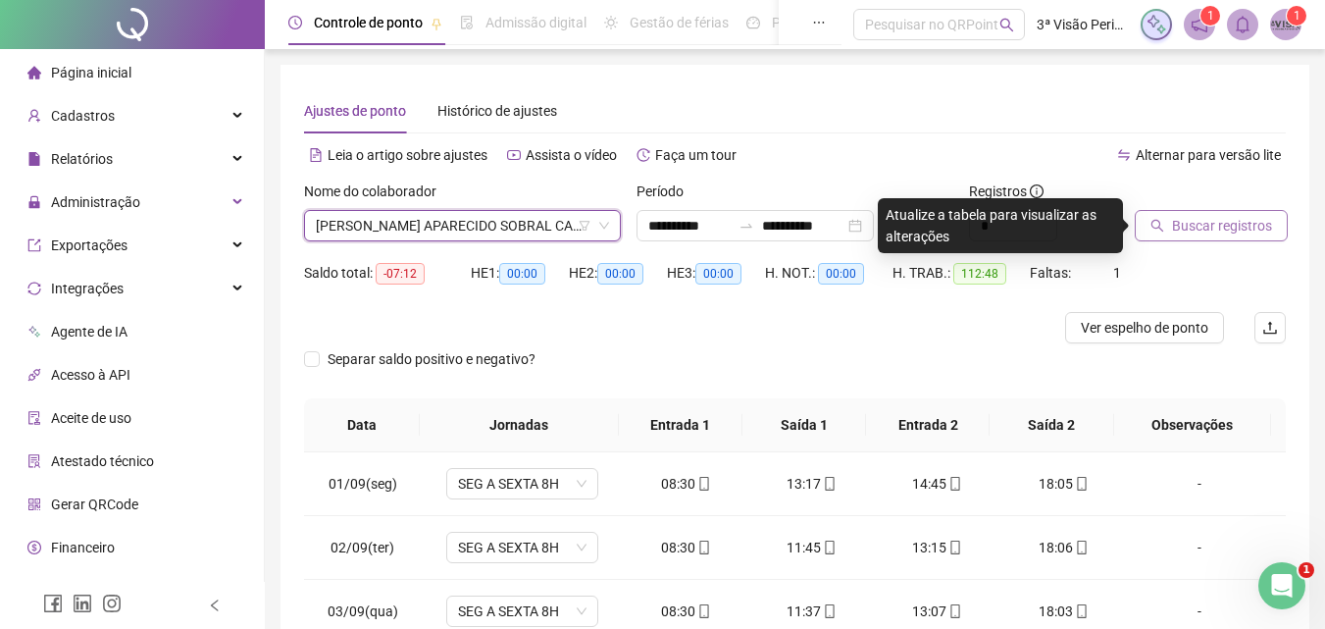
click at [1201, 213] on button "Buscar registros" at bounding box center [1211, 225] width 153 height 31
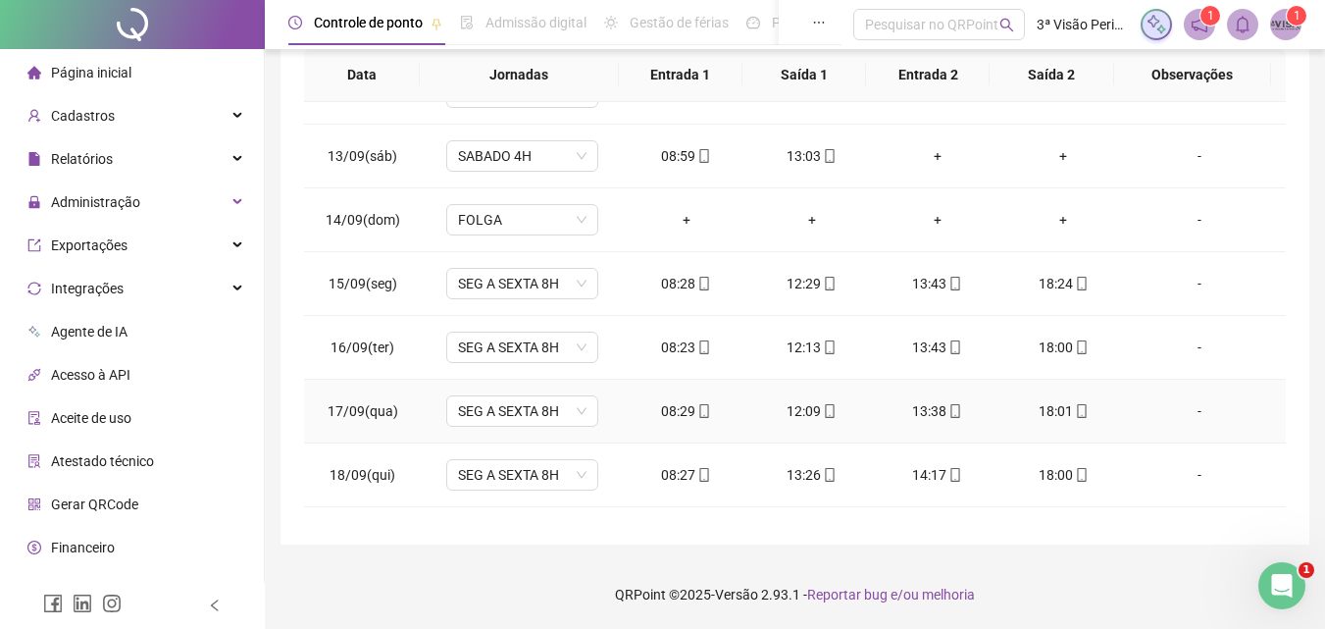
scroll to position [792, 0]
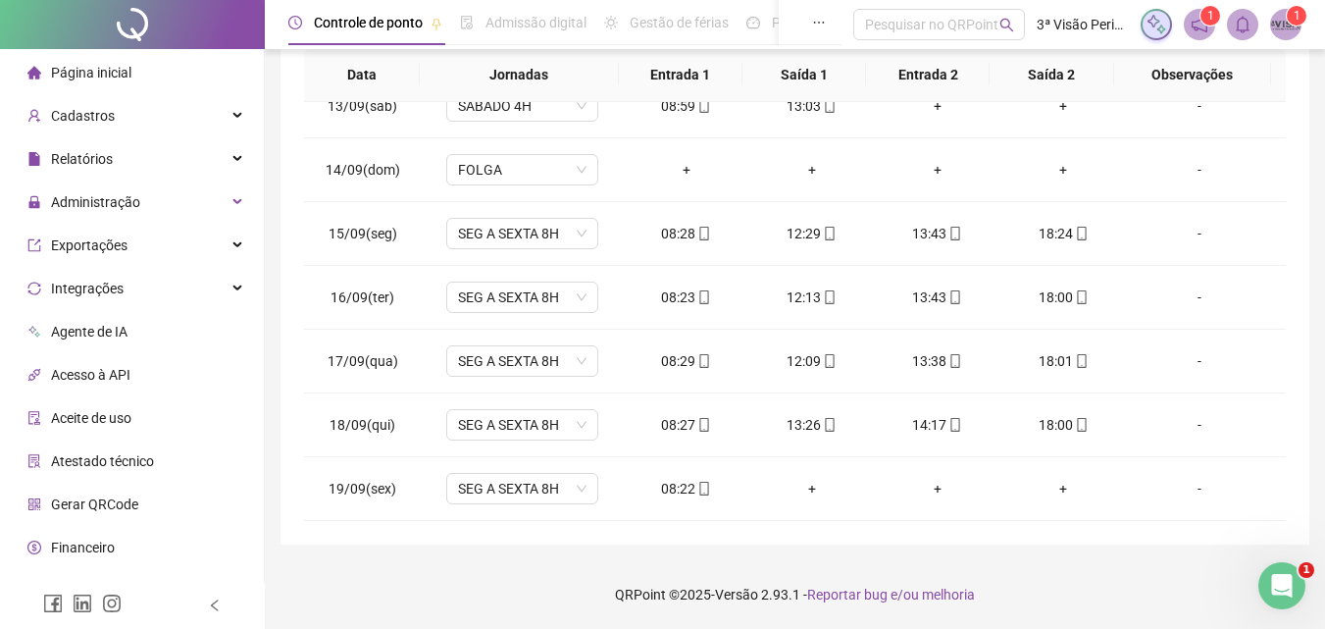
click at [105, 75] on span "Página inicial" at bounding box center [91, 73] width 80 height 16
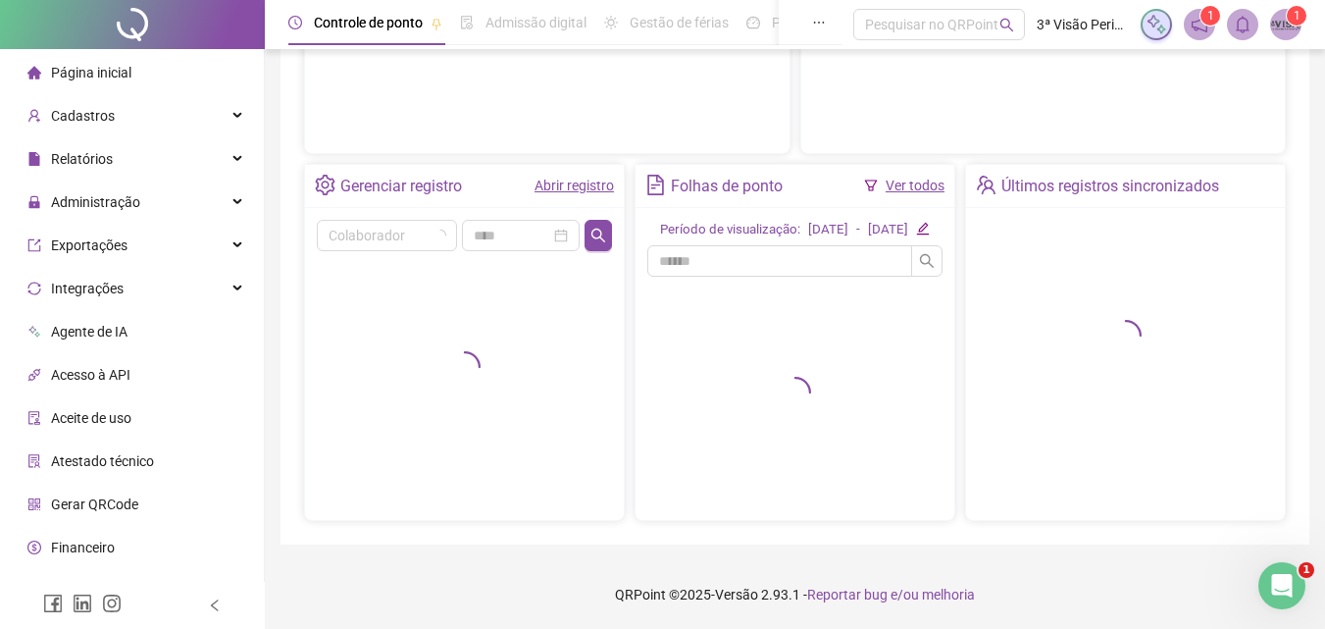
scroll to position [335, 0]
